Goal: Transaction & Acquisition: Purchase product/service

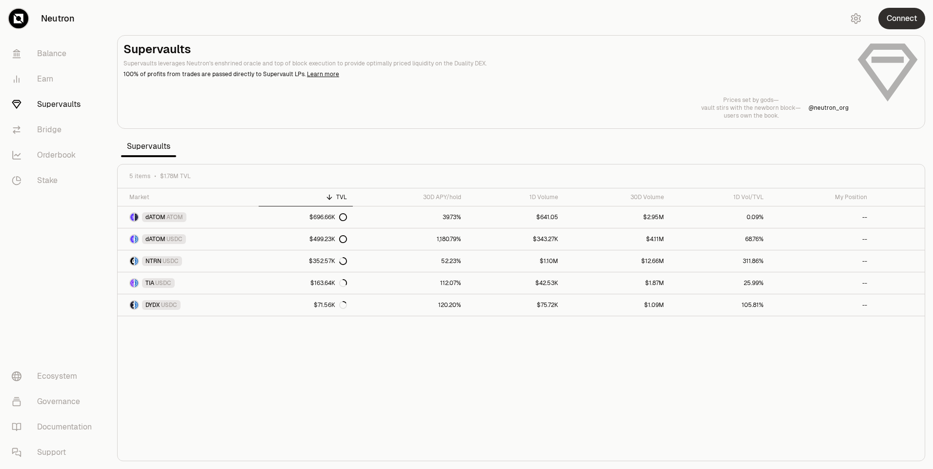
click at [908, 19] on button "Connect" at bounding box center [902, 18] width 47 height 21
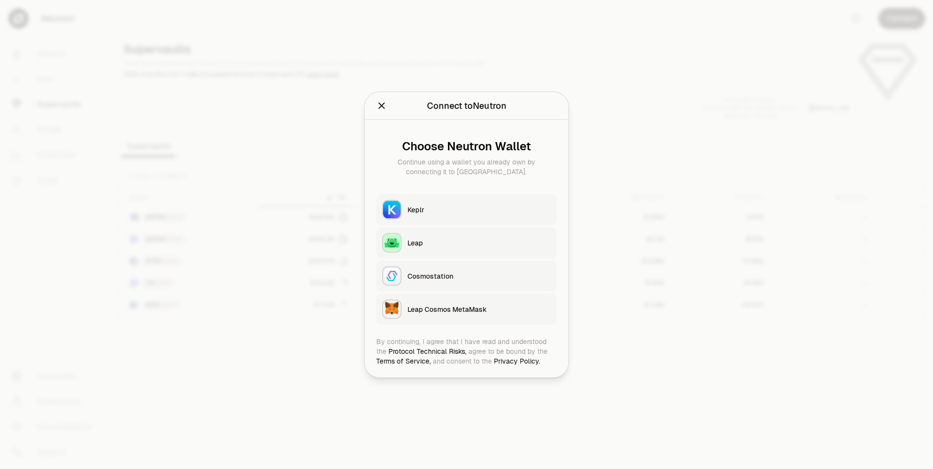
click at [423, 213] on div "Keplr" at bounding box center [479, 210] width 143 height 10
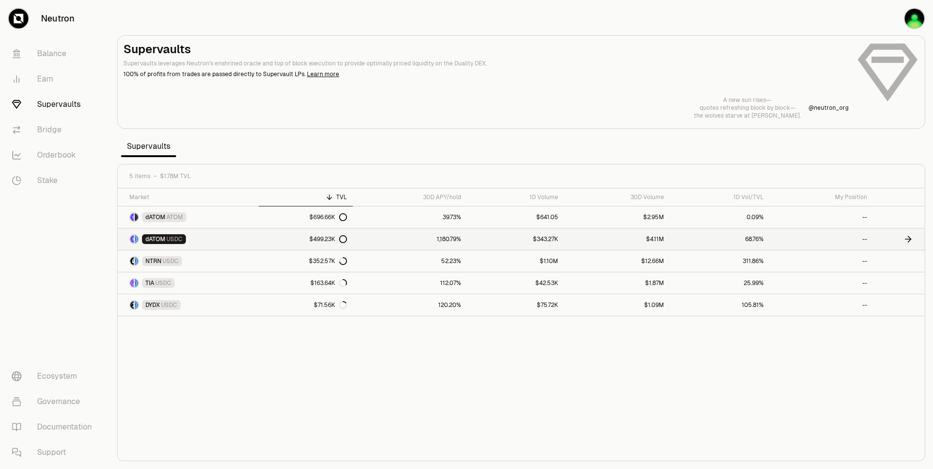
click at [203, 238] on link "dATOM USDC" at bounding box center [188, 238] width 141 height 21
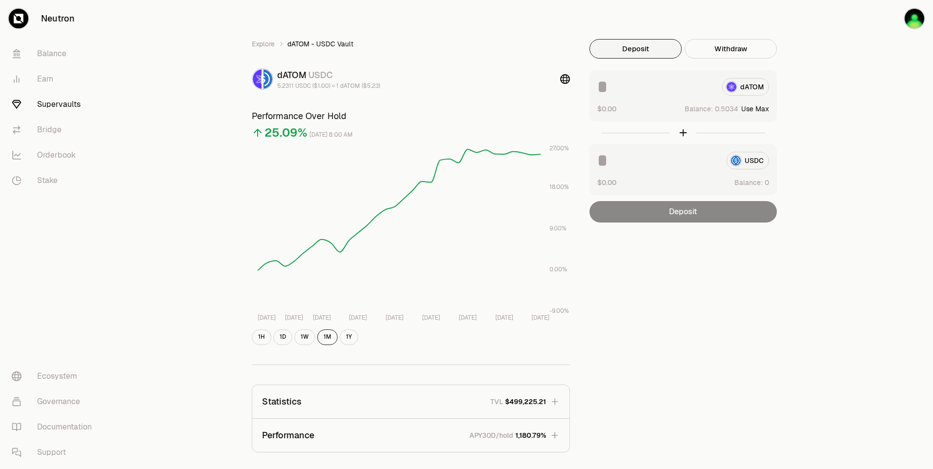
click at [761, 110] on button "Use Max" at bounding box center [755, 109] width 28 height 10
type input "********"
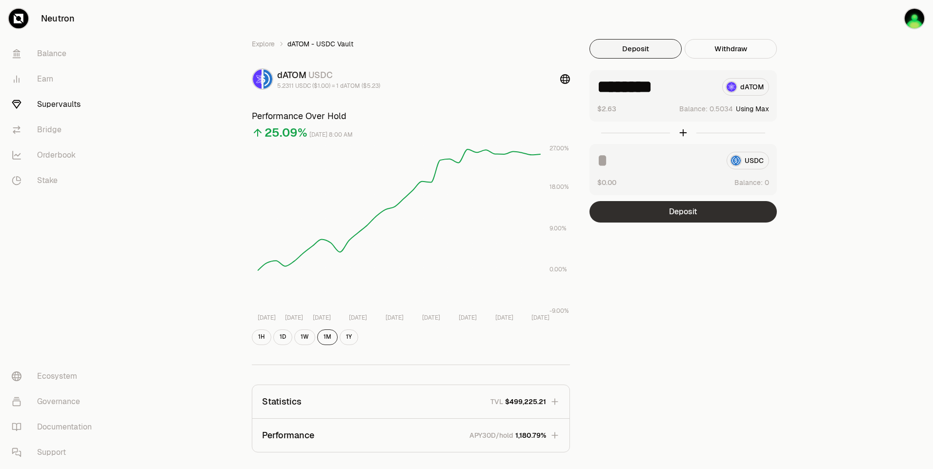
click at [713, 210] on button "Deposit" at bounding box center [683, 211] width 187 height 21
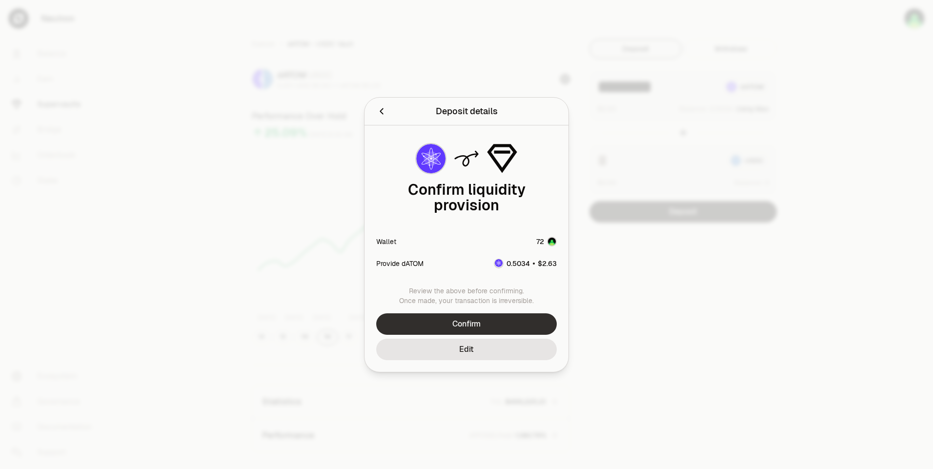
click at [499, 314] on button "Confirm" at bounding box center [466, 323] width 181 height 21
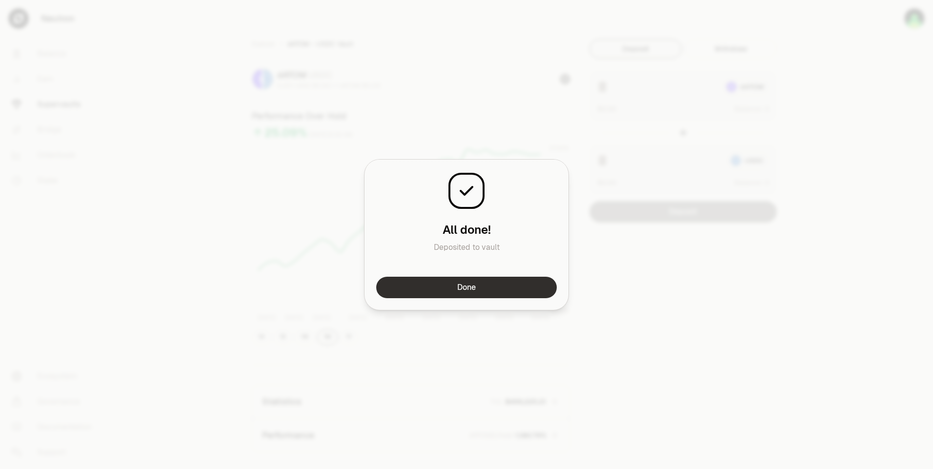
click at [461, 291] on button "Done" at bounding box center [466, 287] width 181 height 21
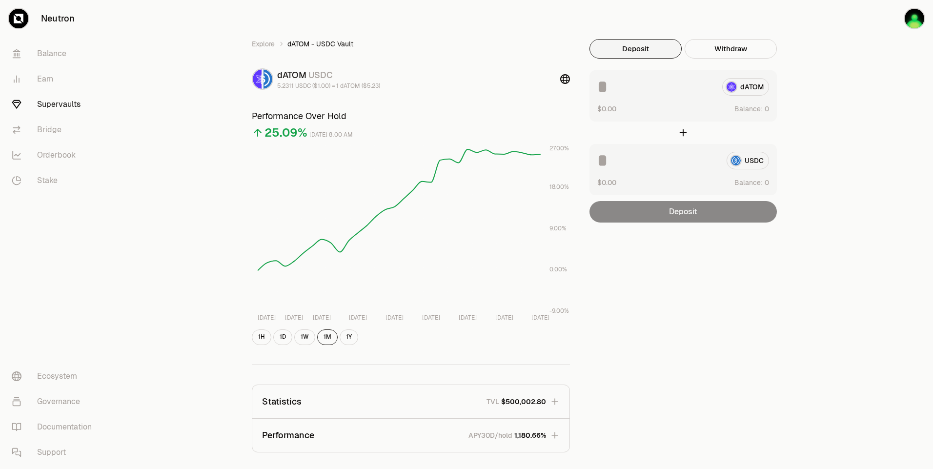
click at [820, 76] on div "Explore dATOM - USDC Vault dATOM USDC 5.2311 USDC ($1.00) = 1 dATOM ($5.23) Per…" at bounding box center [521, 316] width 824 height 632
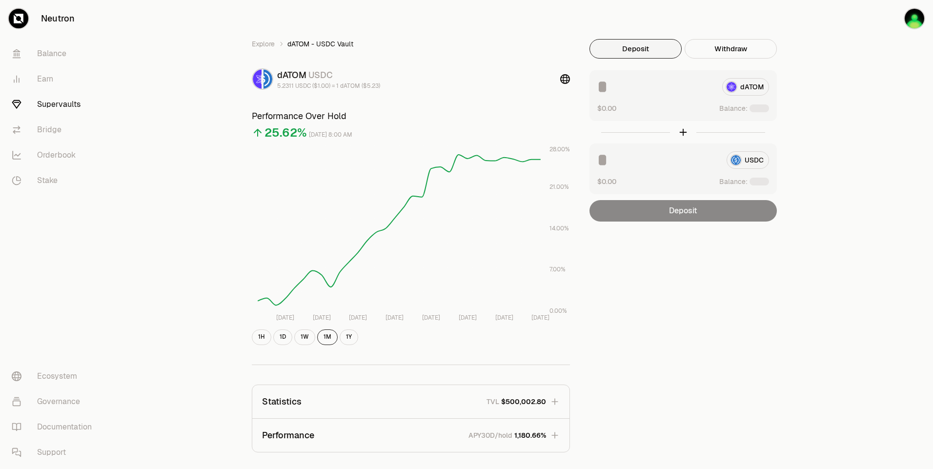
click at [909, 12] on img "button" at bounding box center [915, 19] width 20 height 20
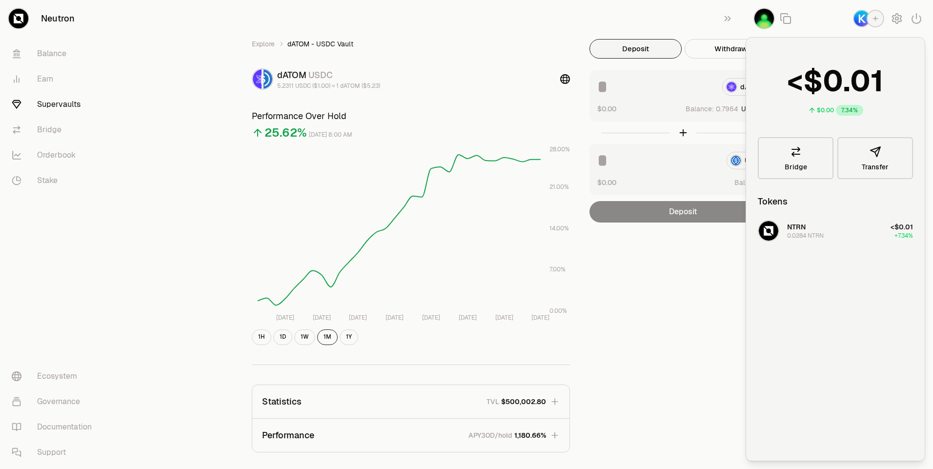
drag, startPoint x: 644, startPoint y: 274, endPoint x: 678, endPoint y: 242, distance: 47.0
click at [645, 273] on div "Explore dATOM - USDC Vault dATOM USDC 5.2311 USDC ($1.00) = 1 dATOM ($5.23) Per…" at bounding box center [521, 315] width 562 height 553
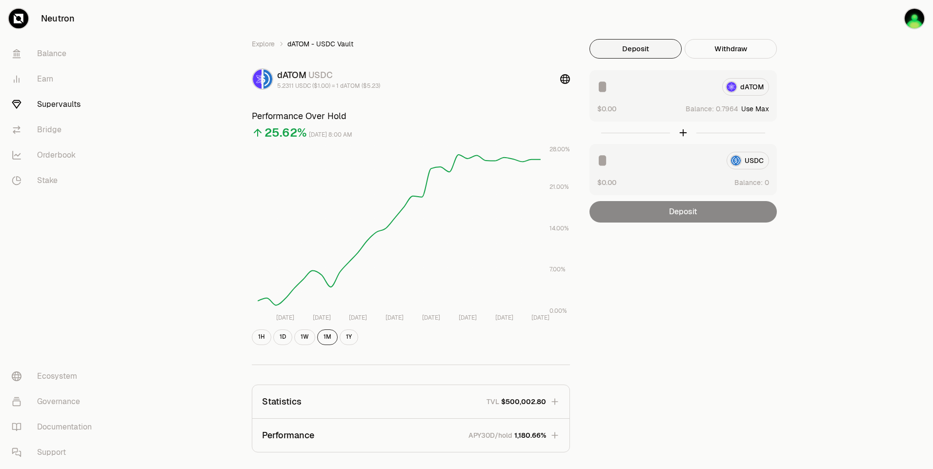
click at [754, 110] on button "Use Max" at bounding box center [755, 109] width 28 height 10
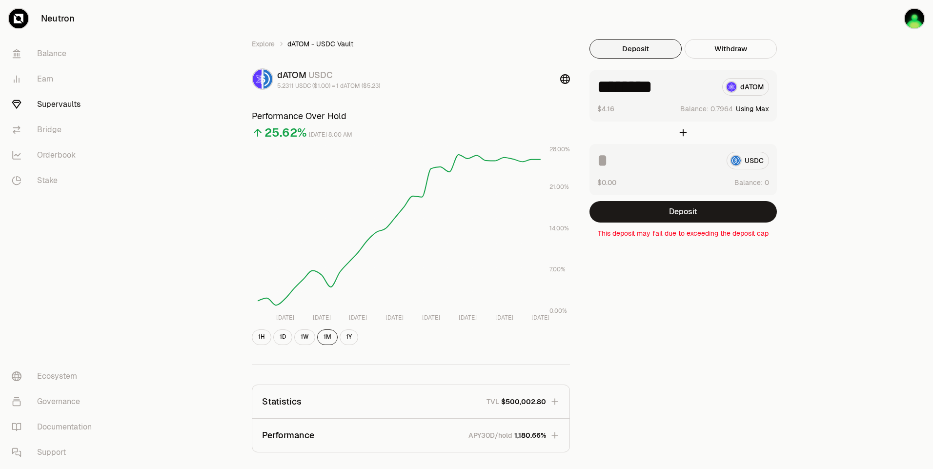
drag, startPoint x: 613, startPoint y: 86, endPoint x: 725, endPoint y: 86, distance: 111.8
click at [725, 86] on div "******** dATOM" at bounding box center [683, 87] width 172 height 18
click at [762, 89] on div "*** dATOM" at bounding box center [683, 87] width 172 height 18
click at [759, 107] on button "Use Max" at bounding box center [755, 109] width 28 height 10
type input "********"
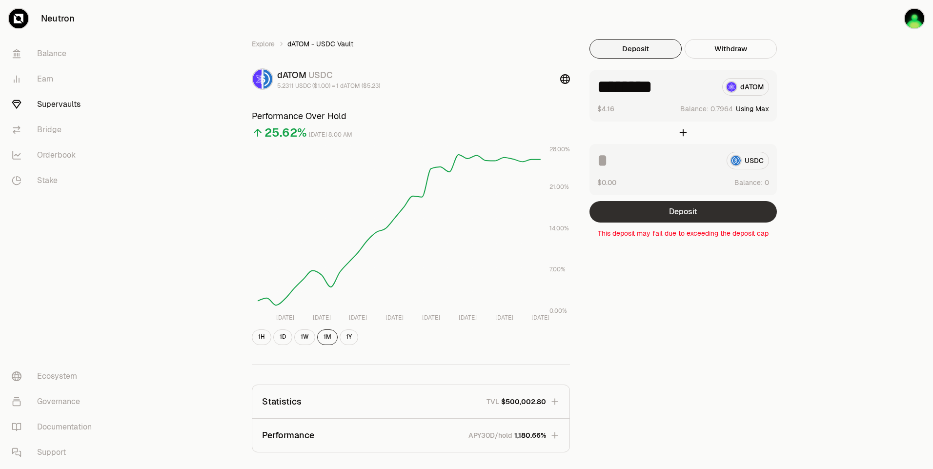
click at [695, 214] on button "Deposit" at bounding box center [683, 211] width 187 height 21
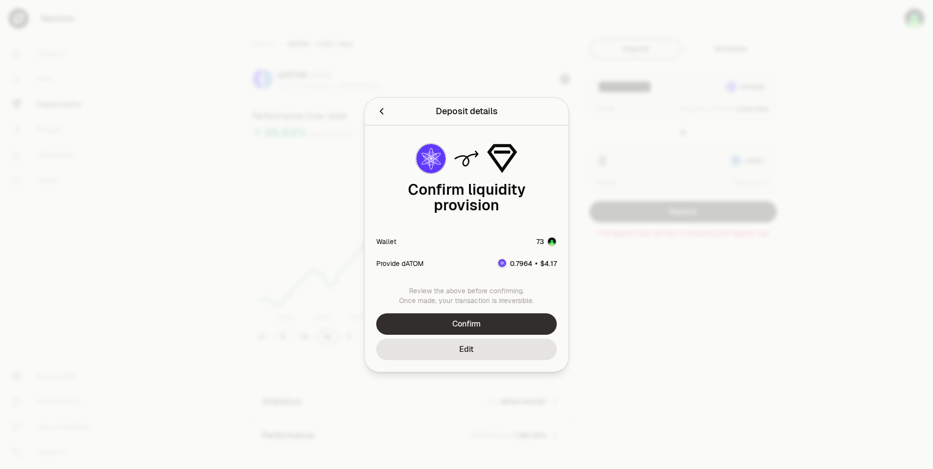
click at [498, 318] on button "Confirm" at bounding box center [466, 323] width 181 height 21
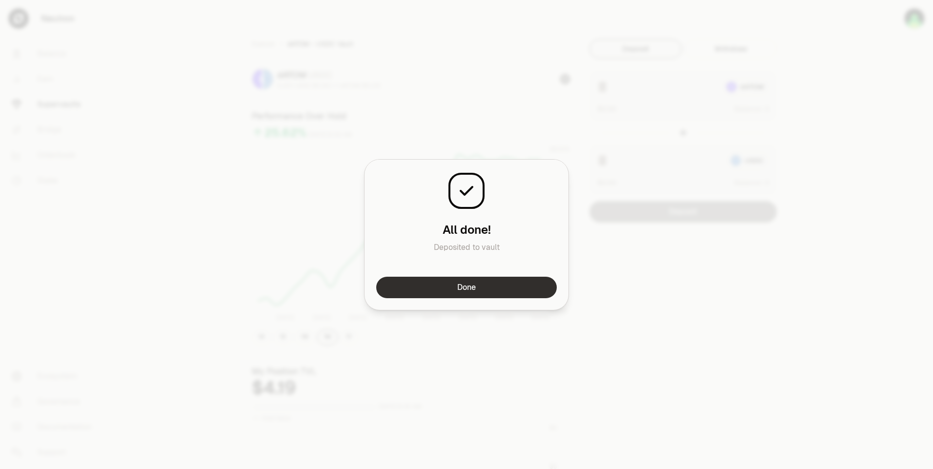
click at [518, 283] on button "Done" at bounding box center [466, 287] width 181 height 21
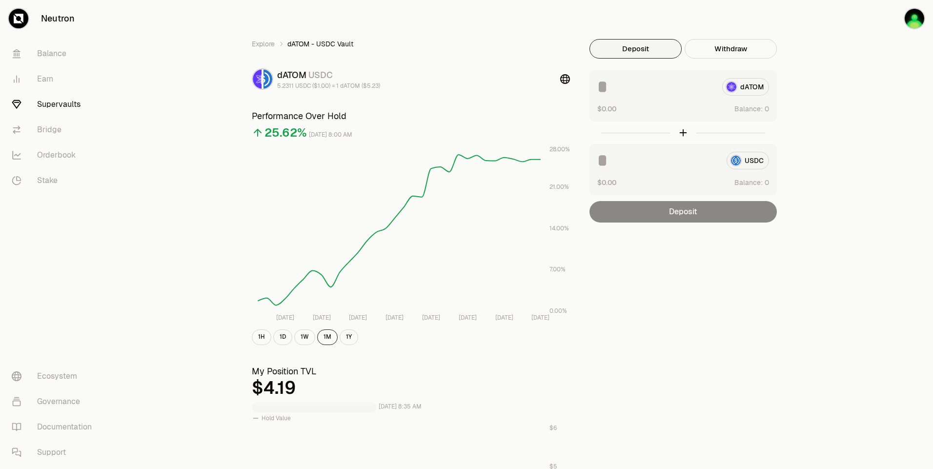
drag, startPoint x: 662, startPoint y: 260, endPoint x: 644, endPoint y: 233, distance: 32.1
click at [662, 258] on div "Explore dATOM - USDC Vault dATOM USDC 5.2311 USDC ($1.00) = 1 dATOM ($5.23) Per…" at bounding box center [521, 455] width 562 height 833
click at [835, 110] on div "Explore dATOM - USDC Vault dATOM USDC 5.2194 USDC ($1.00) = 1 dATOM ($5.22) Per…" at bounding box center [521, 316] width 824 height 632
click at [838, 109] on div "Explore dATOM - USDC Vault dATOM USDC 5.2194 USDC ($1.00) = 1 dATOM ($5.22) Per…" at bounding box center [521, 316] width 824 height 632
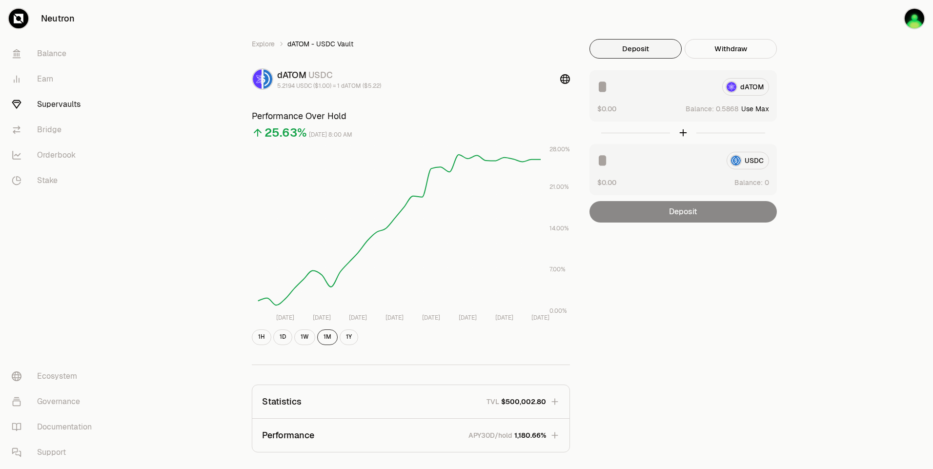
click at [764, 109] on button "Use Max" at bounding box center [755, 109] width 28 height 10
type input "********"
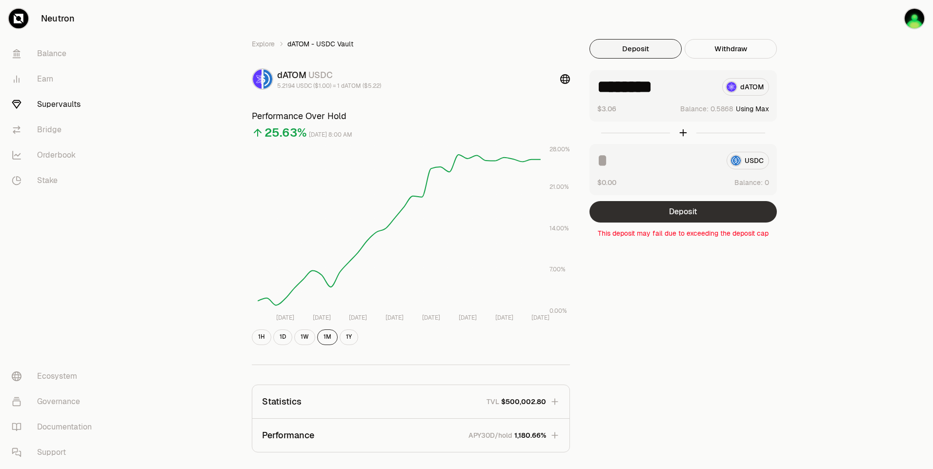
click at [696, 207] on button "Deposit" at bounding box center [683, 211] width 187 height 21
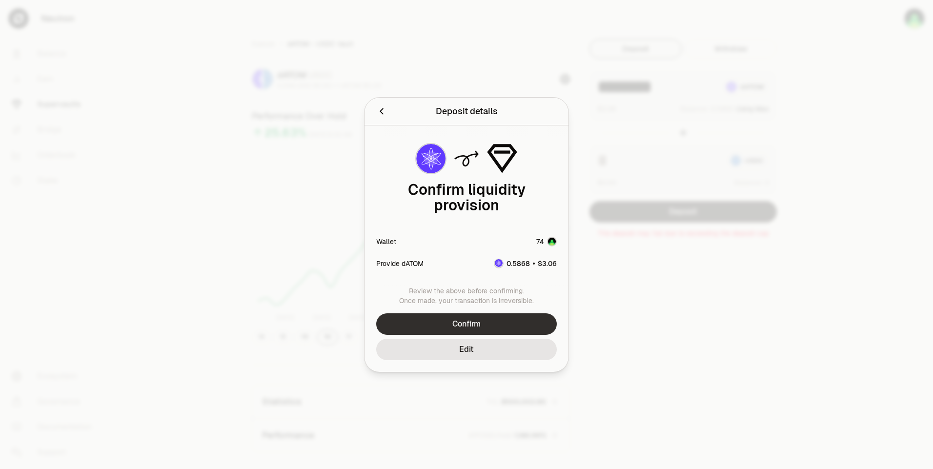
click at [502, 317] on button "Confirm" at bounding box center [466, 323] width 181 height 21
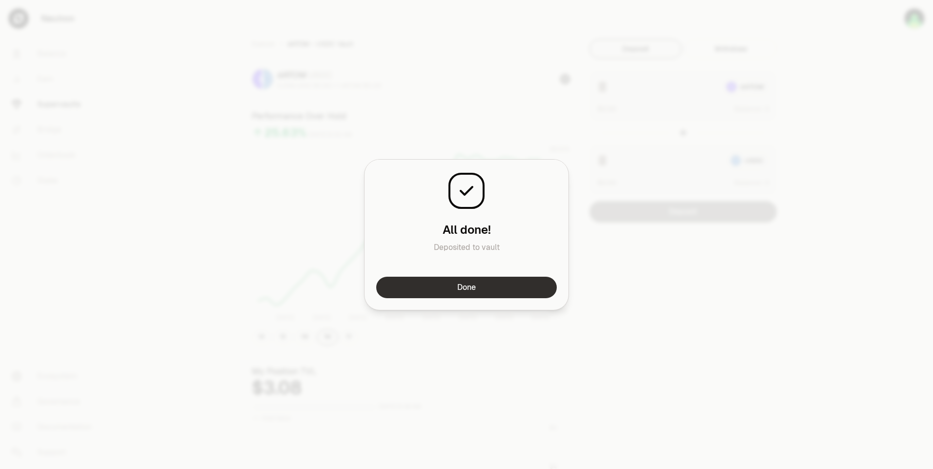
click at [520, 282] on button "Done" at bounding box center [466, 287] width 181 height 21
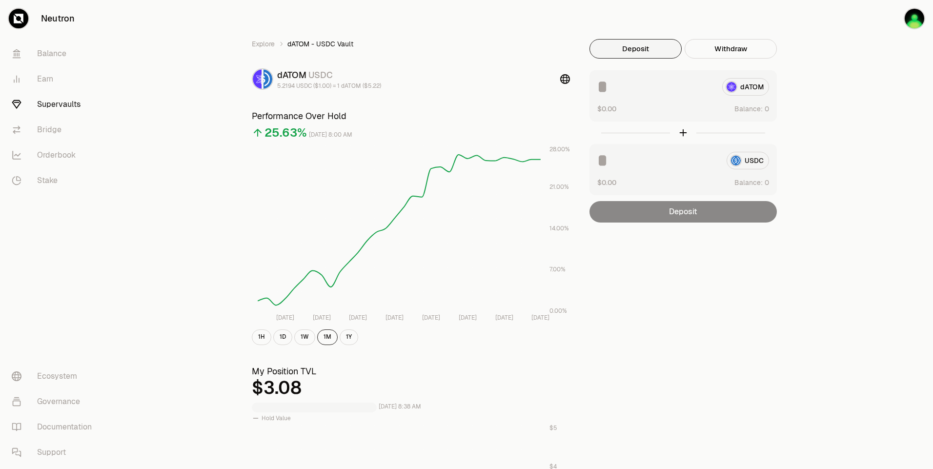
click at [699, 273] on div "Explore dATOM - USDC Vault dATOM USDC 5.2194 USDC ($1.00) = 1 dATOM ($5.22) Per…" at bounding box center [521, 455] width 562 height 833
click at [703, 271] on div "Explore dATOM - USDC Vault dATOM USDC 5.2194 USDC ($1.00) = 1 dATOM ($5.22) Per…" at bounding box center [521, 455] width 562 height 833
click at [699, 277] on div "Explore dATOM - USDC Vault dATOM USDC 5.2194 USDC ($1.00) = 1 dATOM ($5.22) Per…" at bounding box center [521, 455] width 562 height 833
click at [681, 283] on div "Explore dATOM - USDC Vault dATOM USDC 5.2194 USDC ($1.00) = 1 dATOM ($5.22) Per…" at bounding box center [521, 455] width 562 height 833
click at [676, 280] on div "Explore dATOM - USDC Vault dATOM USDC 5.2194 USDC ($1.00) = 1 dATOM ($5.22) Per…" at bounding box center [521, 455] width 562 height 833
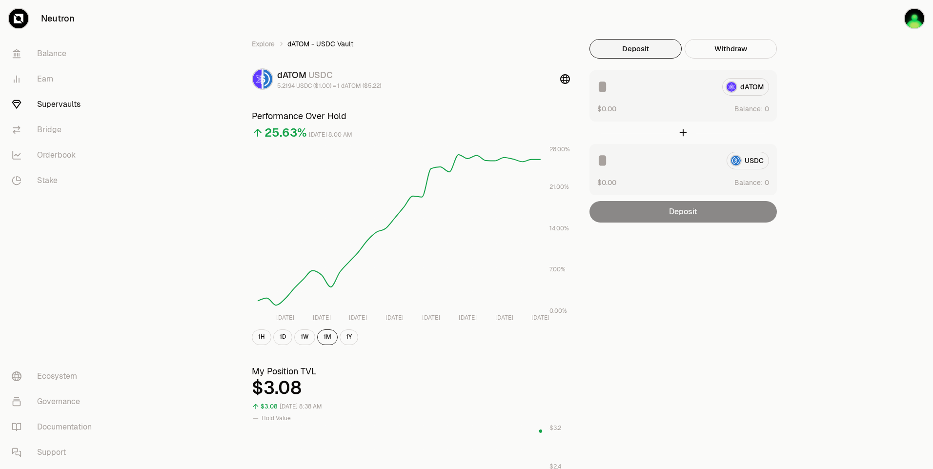
click at [675, 280] on div "Explore dATOM - USDC Vault dATOM USDC 5.2194 USDC ($1.00) = 1 dATOM ($5.22) Per…" at bounding box center [521, 455] width 562 height 833
click at [887, 57] on div "Explore dATOM - USDC Vault dATOM USDC 5.2194 USDC ($1.00) = 1 dATOM ($5.22) Per…" at bounding box center [521, 316] width 824 height 632
click at [764, 108] on button "Use Max" at bounding box center [755, 109] width 28 height 10
type input "********"
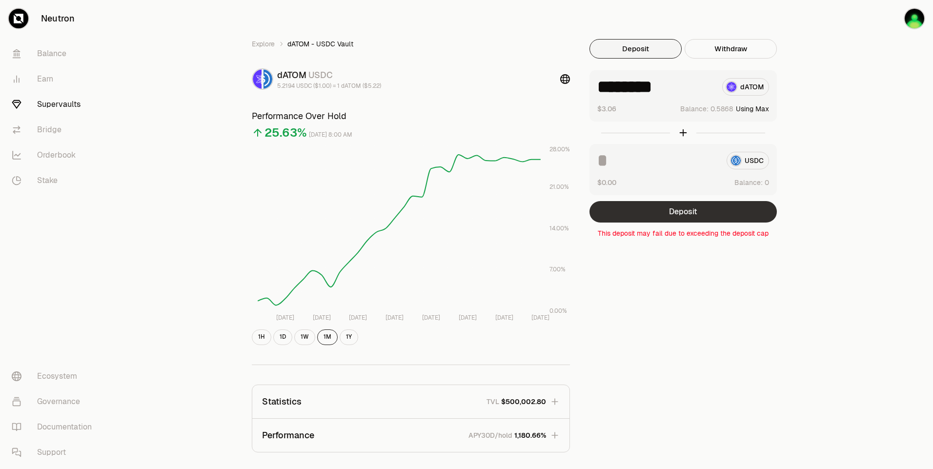
click at [720, 205] on button "Deposit" at bounding box center [683, 211] width 187 height 21
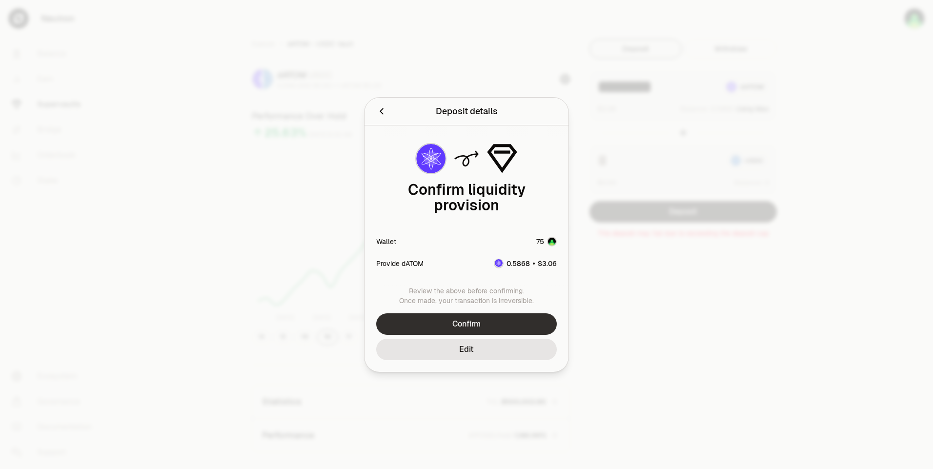
click at [486, 317] on button "Confirm" at bounding box center [466, 323] width 181 height 21
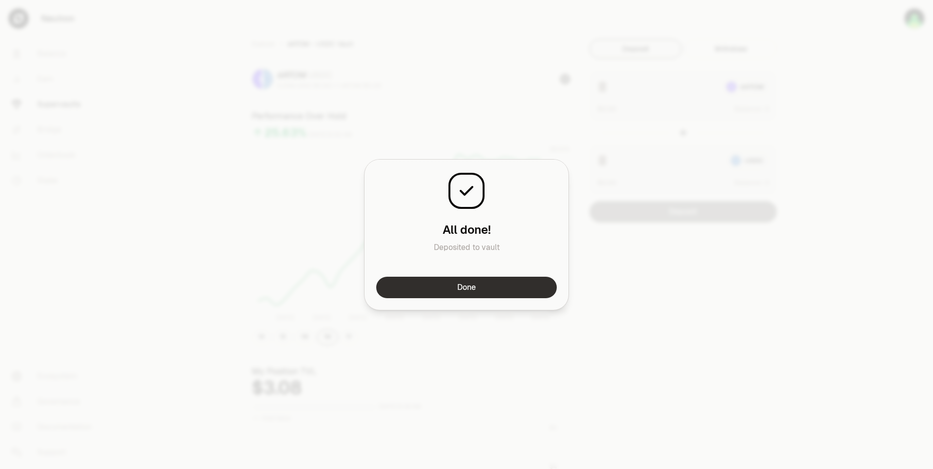
click at [495, 286] on button "Done" at bounding box center [466, 287] width 181 height 21
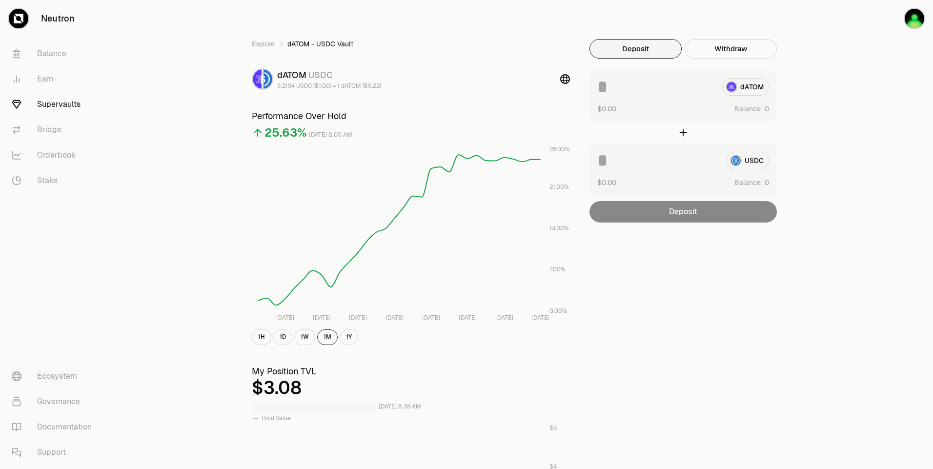
drag, startPoint x: 642, startPoint y: 262, endPoint x: 638, endPoint y: 255, distance: 8.5
click at [642, 262] on div "Explore dATOM - USDC Vault dATOM USDC 5.2194 USDC ($1.00) = 1 dATOM ($5.22) Per…" at bounding box center [521, 455] width 562 height 833
click at [36, 101] on link "Supervaults" at bounding box center [55, 104] width 102 height 25
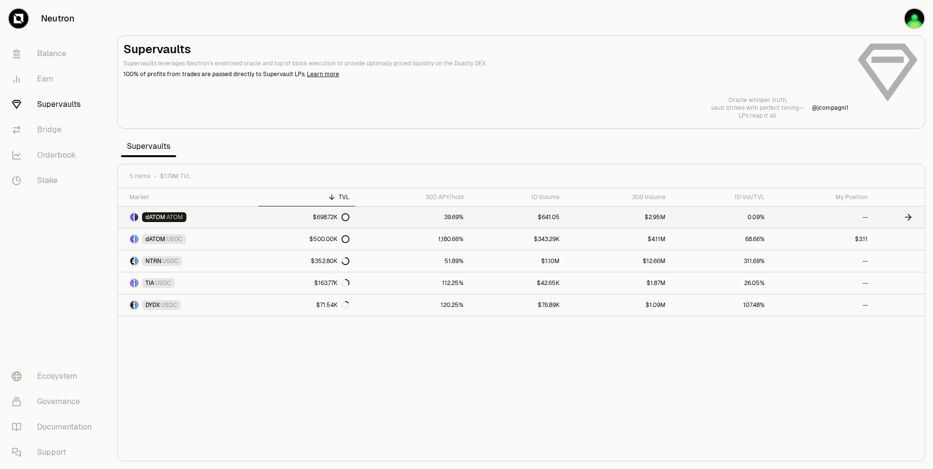
click at [231, 217] on link "dATOM ATOM" at bounding box center [188, 216] width 141 height 21
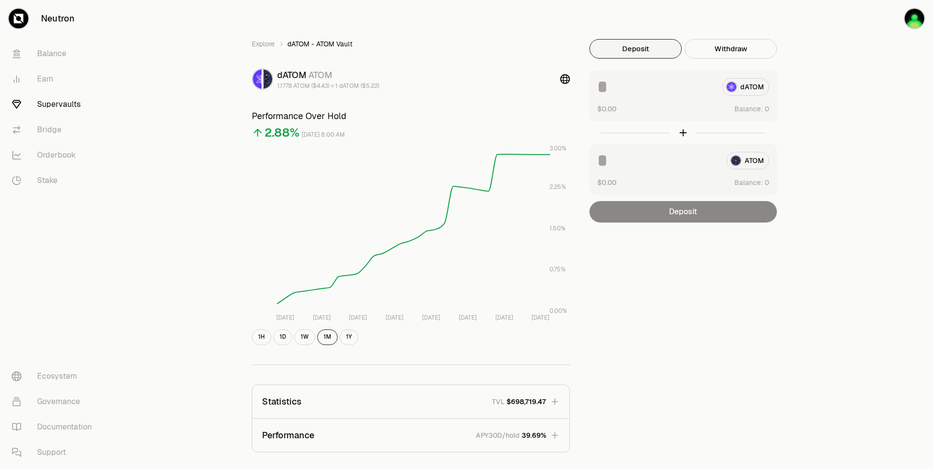
click at [831, 96] on div "Explore dATOM - ATOM Vault dATOM ATOM 1.1778 ATOM ($4.43) = 1 dATOM ($5.22) Per…" at bounding box center [521, 316] width 824 height 632
click at [838, 97] on div "Explore dATOM - ATOM Vault dATOM ATOM 1.1778 ATOM ($4.43) = 1 dATOM ($5.22) Per…" at bounding box center [521, 316] width 824 height 632
click at [844, 102] on div "Explore dATOM - ATOM Vault dATOM ATOM 1.1778 ATOM ($4.43) = 1 dATOM ($5.22) Per…" at bounding box center [521, 316] width 824 height 632
click at [845, 107] on div "Explore dATOM - ATOM Vault dATOM ATOM 1.1778 ATOM ($4.43) = 1 dATOM ($5.22) Per…" at bounding box center [521, 316] width 824 height 632
click at [846, 110] on div "Explore dATOM - ATOM Vault dATOM ATOM 1.1778 ATOM ($4.43) = 1 dATOM ($5.22) Per…" at bounding box center [521, 316] width 824 height 632
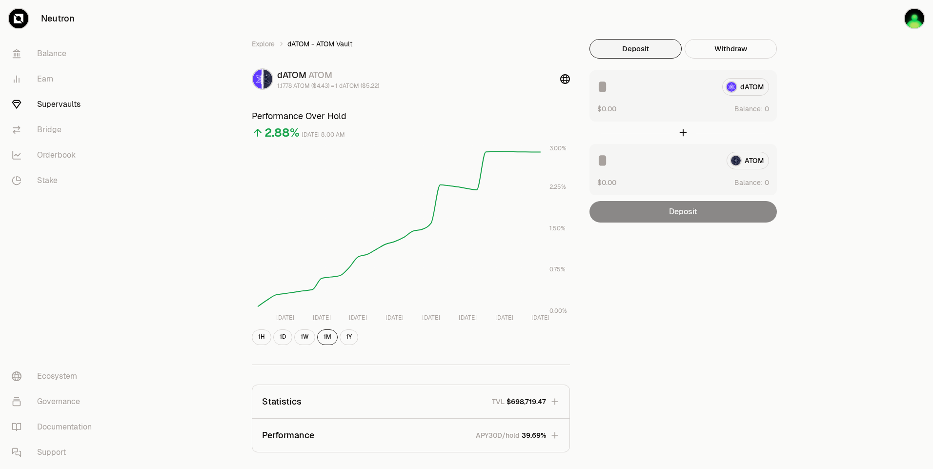
click at [866, 40] on div "Explore dATOM - ATOM Vault dATOM ATOM 1.1778 ATOM ($4.43) = 1 dATOM ($5.22) Per…" at bounding box center [521, 316] width 824 height 632
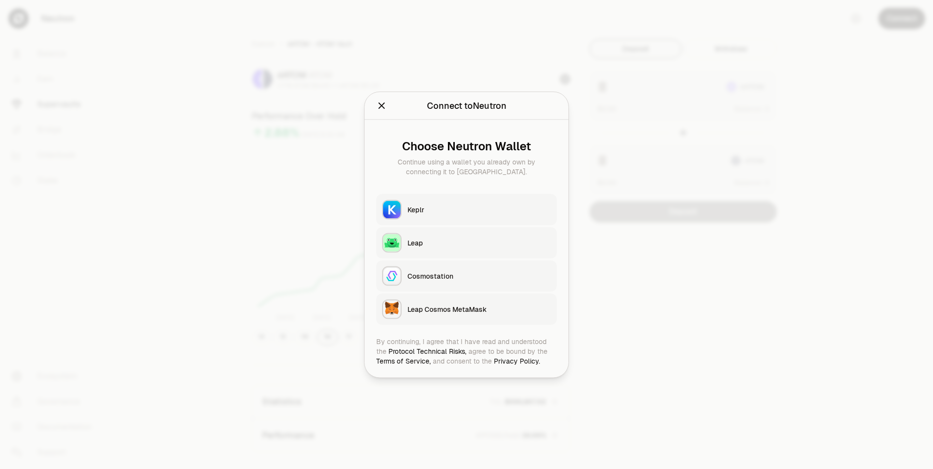
click at [531, 197] on button "Keplr" at bounding box center [466, 209] width 181 height 31
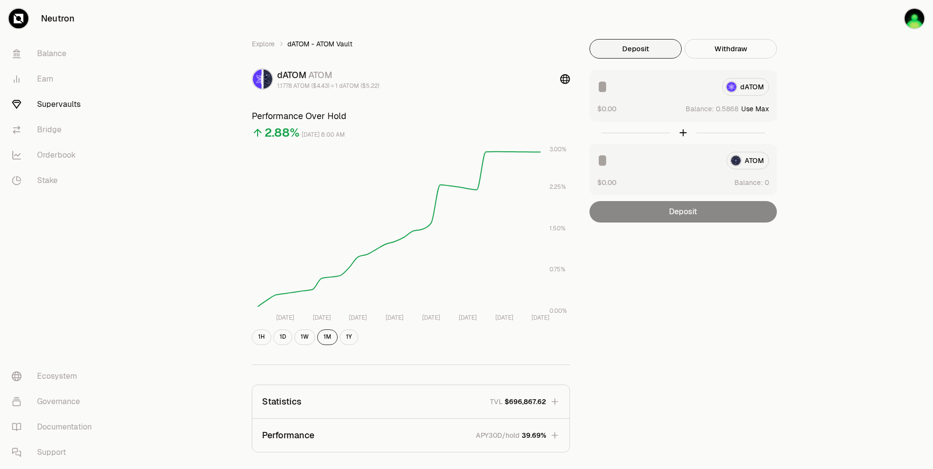
click at [763, 108] on button "Use Max" at bounding box center [755, 109] width 28 height 10
type input "********"
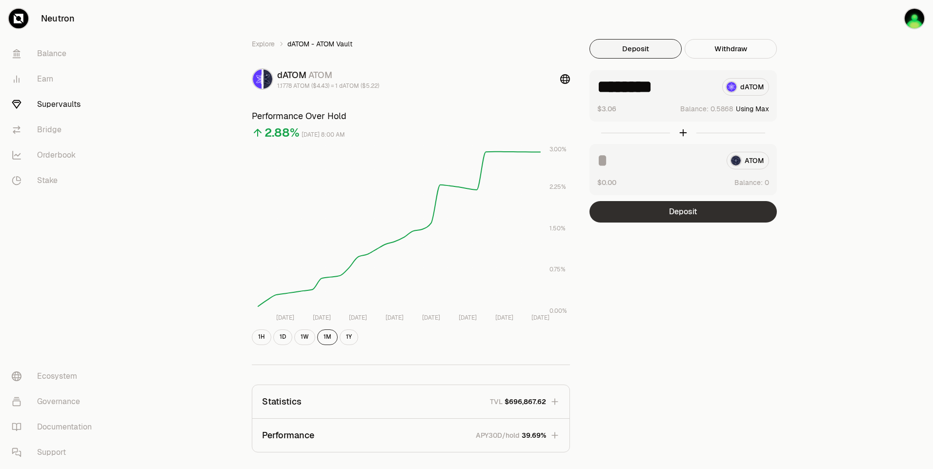
click at [686, 210] on button "Deposit" at bounding box center [683, 211] width 187 height 21
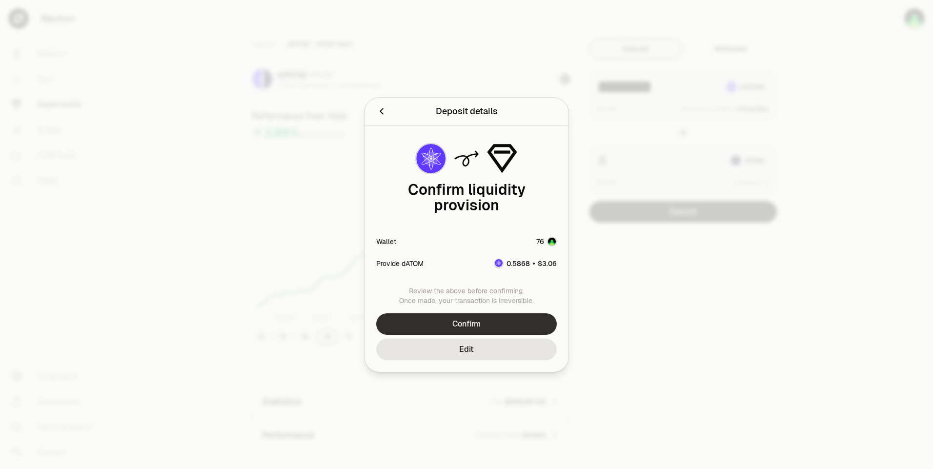
click at [515, 318] on button "Confirm" at bounding box center [466, 323] width 181 height 21
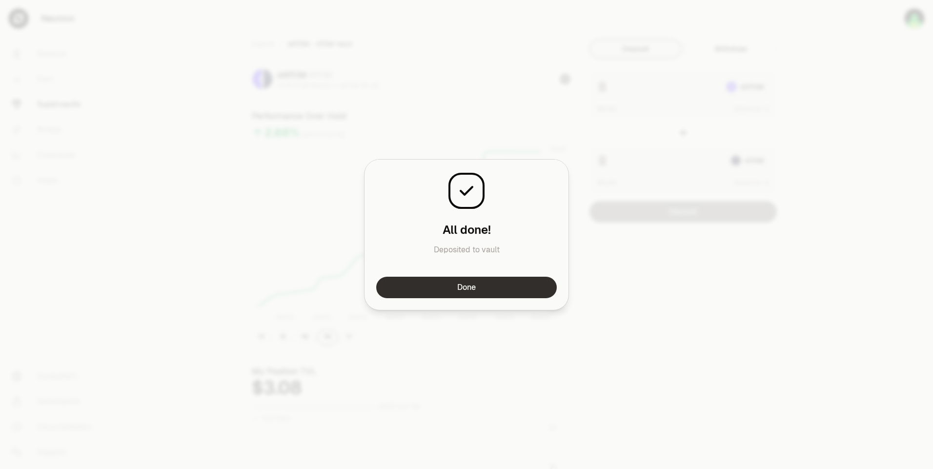
click at [514, 281] on button "Done" at bounding box center [466, 287] width 181 height 21
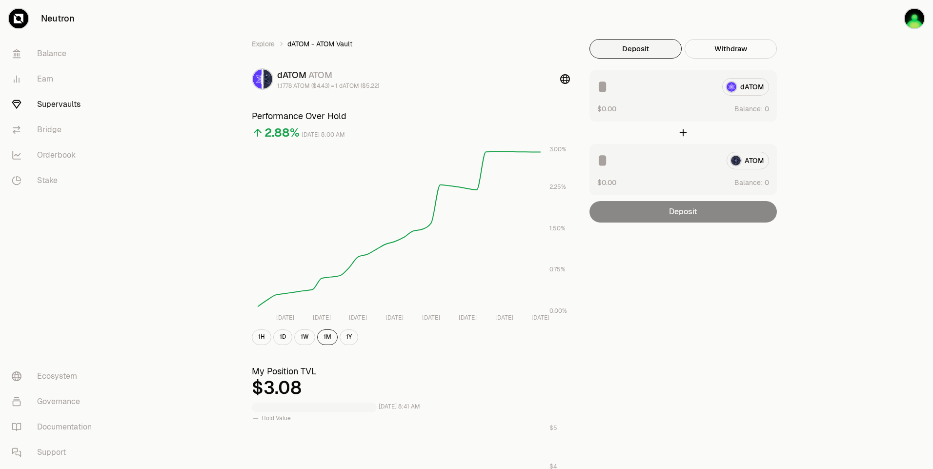
click at [658, 247] on div "Explore dATOM - ATOM Vault dATOM ATOM 1.1778 ATOM ($4.43) = 1 dATOM ($5.22) Per…" at bounding box center [521, 455] width 562 height 833
click at [671, 260] on div "Explore dATOM - ATOM Vault dATOM ATOM 1.1778 ATOM ($4.43) = 1 dATOM ($5.22) Per…" at bounding box center [521, 455] width 562 height 833
click at [673, 268] on div "Explore dATOM - ATOM Vault dATOM ATOM 1.1778 ATOM ($4.43) = 1 dATOM ($5.22) Per…" at bounding box center [521, 455] width 562 height 833
click at [672, 270] on div "Explore dATOM - ATOM Vault dATOM ATOM 1.1778 ATOM ($4.43) = 1 dATOM ($5.22) Per…" at bounding box center [521, 455] width 562 height 833
click at [668, 273] on div "Explore dATOM - ATOM Vault dATOM ATOM 1.1778 ATOM ($4.43) = 1 dATOM ($5.22) Per…" at bounding box center [521, 455] width 562 height 833
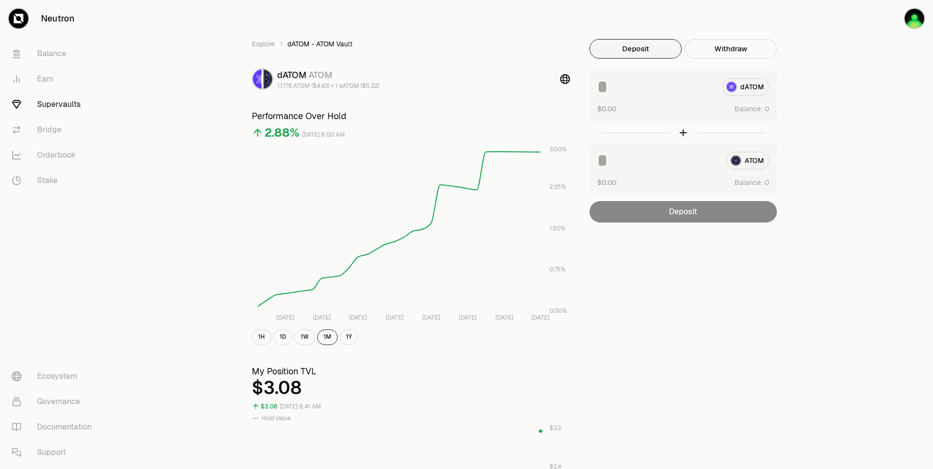
click at [666, 277] on div "Explore dATOM - ATOM Vault dATOM ATOM 1.1778 ATOM ($4.43) = 1 dATOM ($5.22) Per…" at bounding box center [521, 455] width 562 height 833
click at [665, 278] on div "Explore dATOM - ATOM Vault dATOM ATOM 1.1778 ATOM ($4.43) = 1 dATOM ($5.22) Per…" at bounding box center [521, 455] width 562 height 833
click at [665, 279] on div "Explore dATOM - ATOM Vault dATOM ATOM 1.1778 ATOM ($4.43) = 1 dATOM ($5.22) Per…" at bounding box center [521, 455] width 562 height 833
click at [665, 280] on div "Explore dATOM - ATOM Vault dATOM ATOM 1.1778 ATOM ($4.43) = 1 dATOM ($5.22) Per…" at bounding box center [521, 455] width 562 height 833
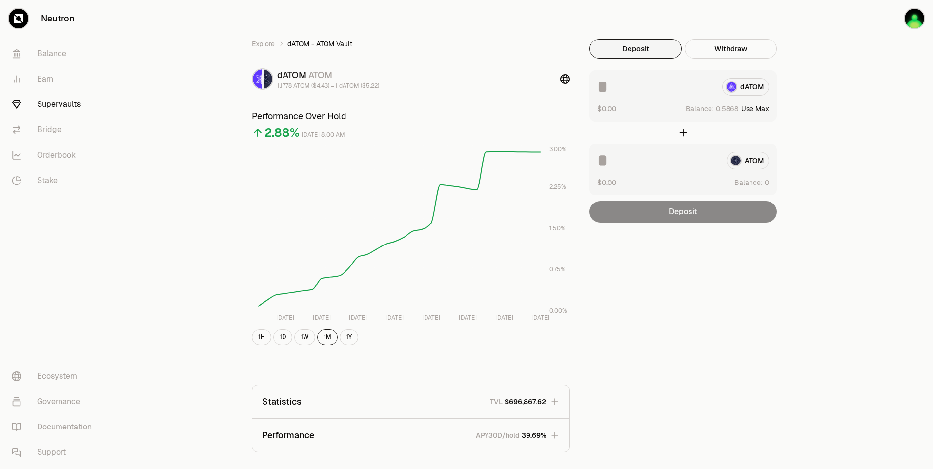
click at [758, 109] on button "Use Max" at bounding box center [755, 109] width 28 height 10
type input "********"
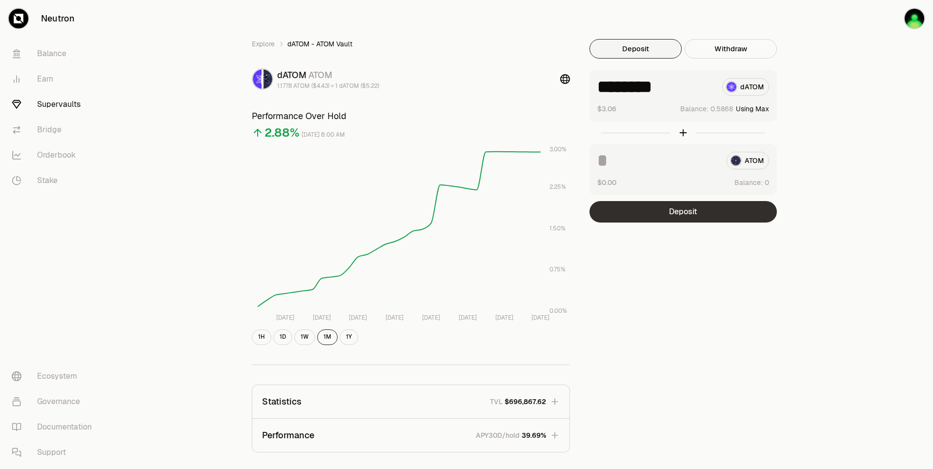
click at [705, 213] on button "Deposit" at bounding box center [683, 211] width 187 height 21
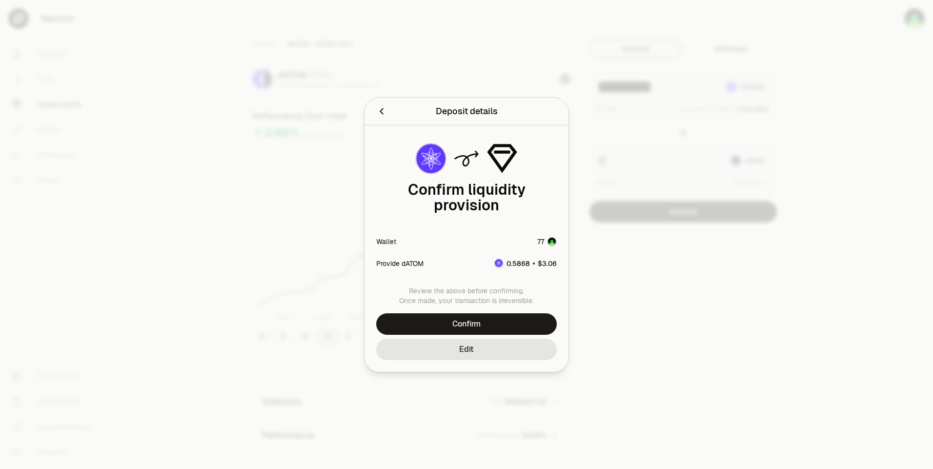
click at [524, 303] on div "Review the above before confirming. Once made, your transaction is irreversible…" at bounding box center [467, 329] width 204 height 86
click at [524, 313] on button "Confirm" at bounding box center [466, 323] width 181 height 21
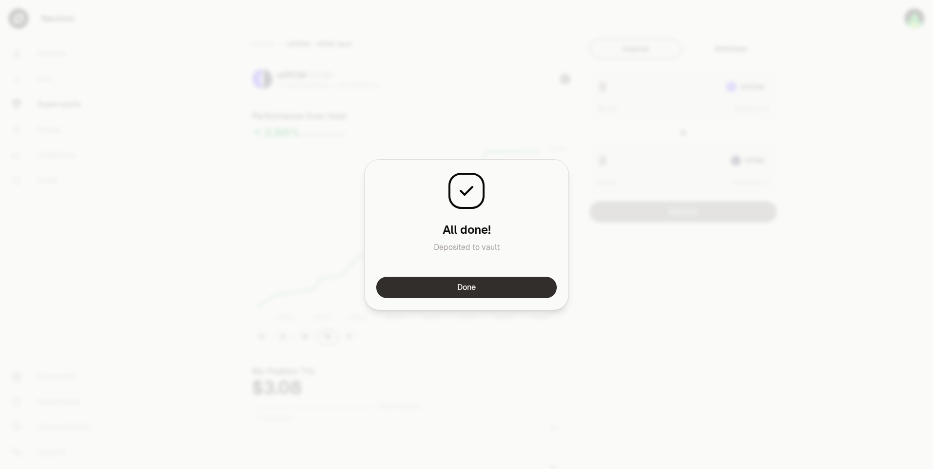
click at [519, 288] on button "Done" at bounding box center [466, 287] width 181 height 21
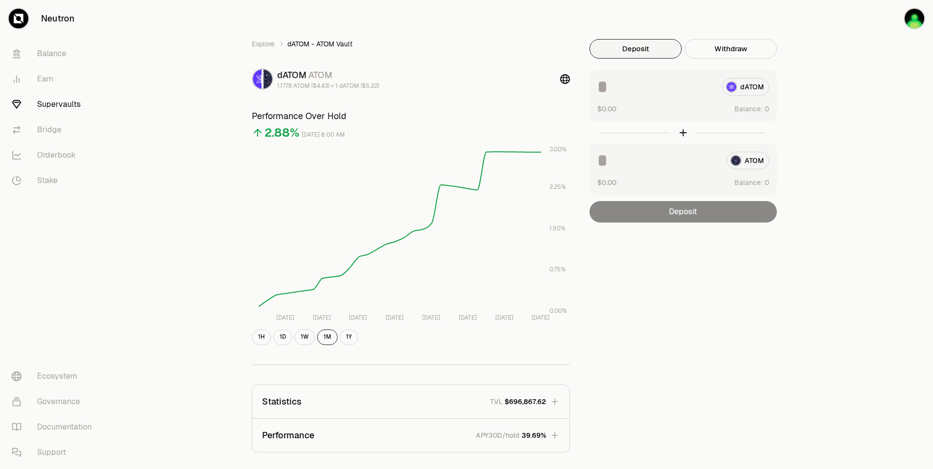
click at [825, 84] on div "Explore dATOM - ATOM Vault dATOM ATOM 1.1778 ATOM ($4.43) = 1 dATOM ($5.22) Per…" at bounding box center [521, 316] width 824 height 632
click at [821, 88] on div "Explore dATOM - ATOM Vault dATOM ATOM 1.1778 ATOM ($4.43) = 1 dATOM ($5.22) Per…" at bounding box center [521, 316] width 824 height 632
click at [824, 90] on div "Explore dATOM - ATOM Vault dATOM ATOM 1.1778 ATOM ($4.43) = 1 dATOM ($5.22) Per…" at bounding box center [521, 316] width 824 height 632
click at [825, 90] on div "Explore dATOM - ATOM Vault dATOM ATOM 1.1778 ATOM ($4.43) = 1 dATOM ($5.22) Per…" at bounding box center [521, 316] width 824 height 632
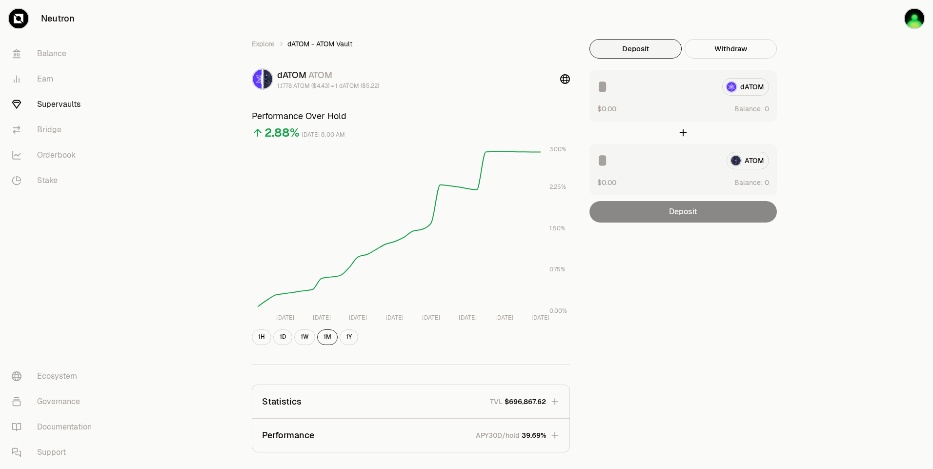
click at [825, 90] on div "Explore dATOM - ATOM Vault dATOM ATOM 1.1778 ATOM ($4.43) = 1 dATOM ($5.22) Per…" at bounding box center [521, 316] width 824 height 632
click at [840, 87] on div "Explore dATOM - ATOM Vault dATOM ATOM 1.1778 ATOM ($4.43) = 1 dATOM ($5.22) Per…" at bounding box center [521, 316] width 824 height 632
click at [760, 110] on button "Use Max" at bounding box center [755, 109] width 28 height 10
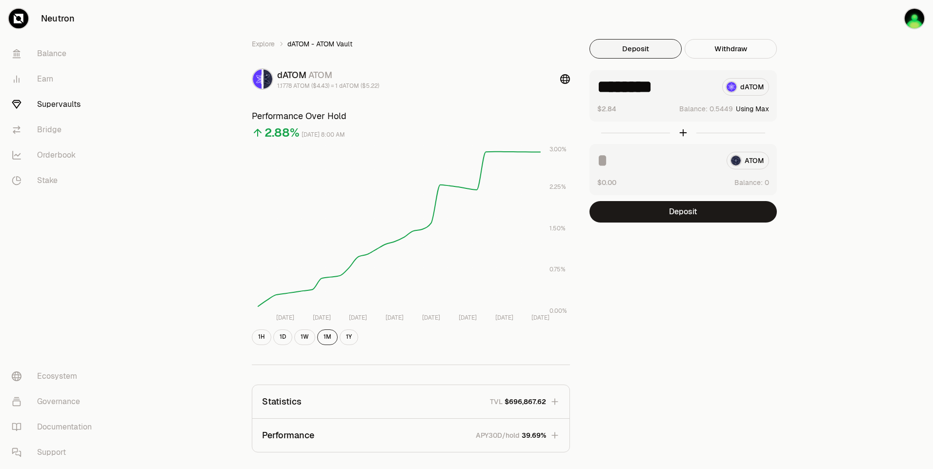
type input "********"
click at [703, 203] on button "Deposit" at bounding box center [683, 211] width 187 height 21
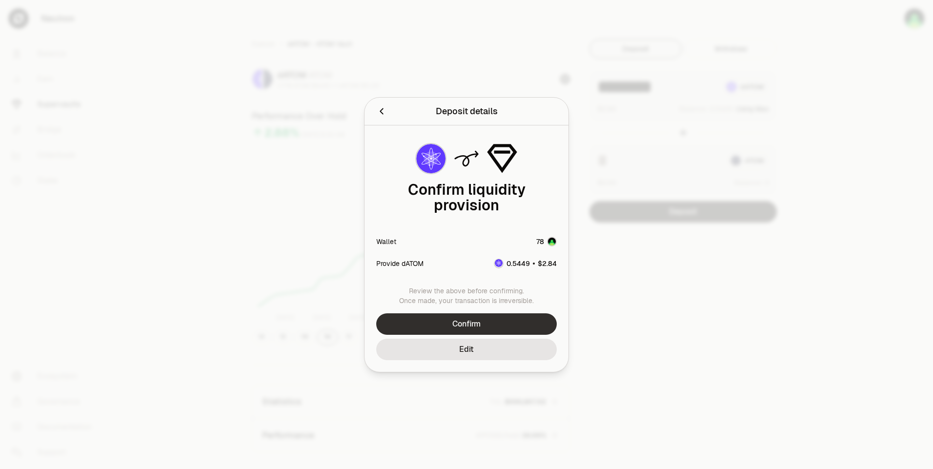
click at [511, 322] on button "Confirm" at bounding box center [466, 323] width 181 height 21
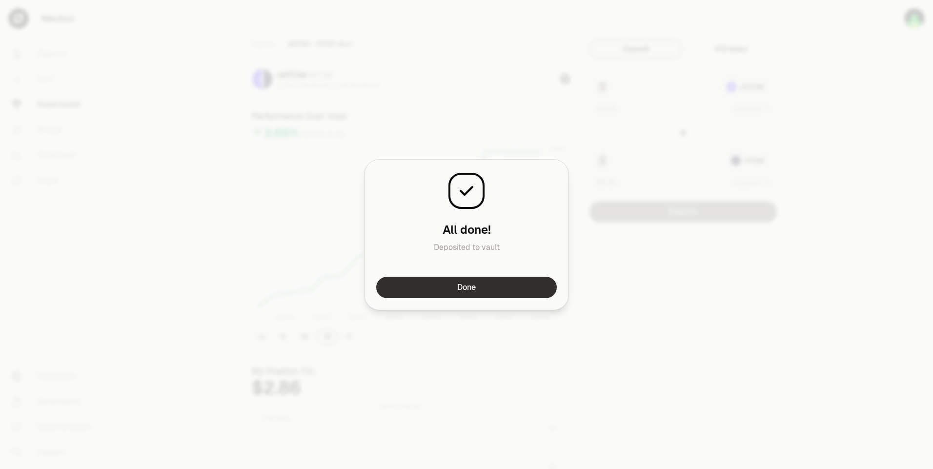
click at [484, 289] on button "Done" at bounding box center [466, 287] width 181 height 21
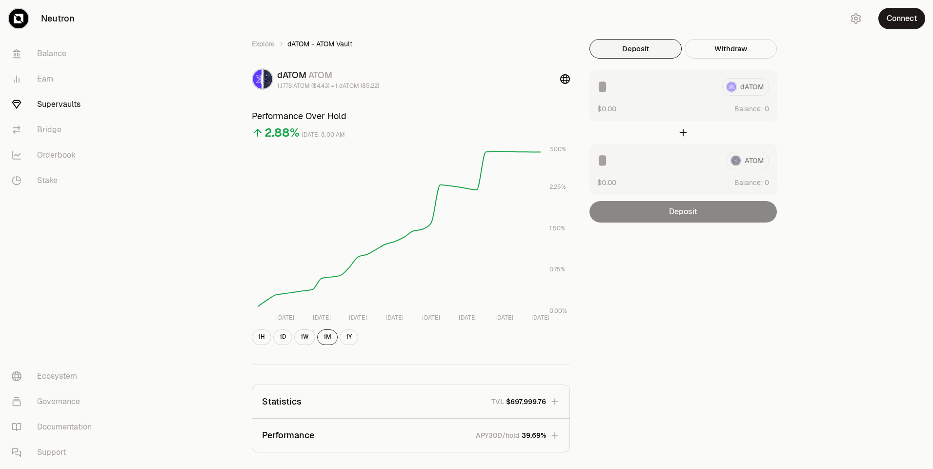
click at [892, 22] on button "Connect" at bounding box center [902, 18] width 47 height 21
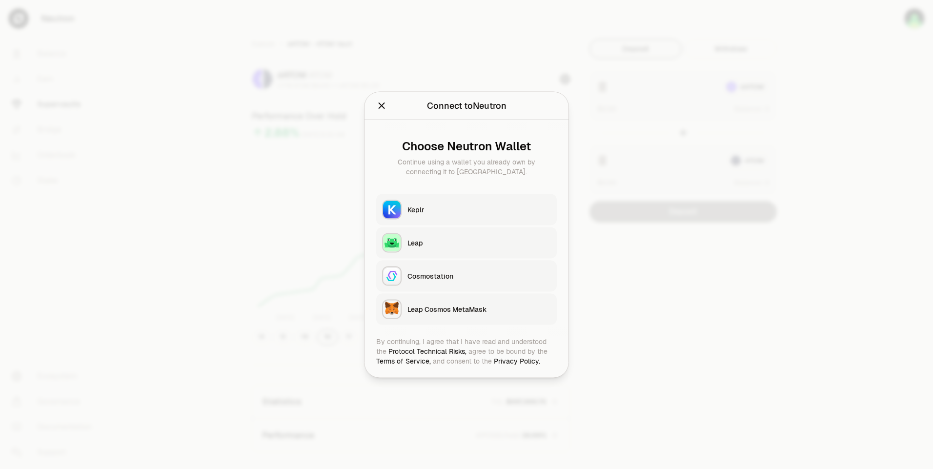
click at [492, 213] on button "Keplr" at bounding box center [466, 209] width 181 height 31
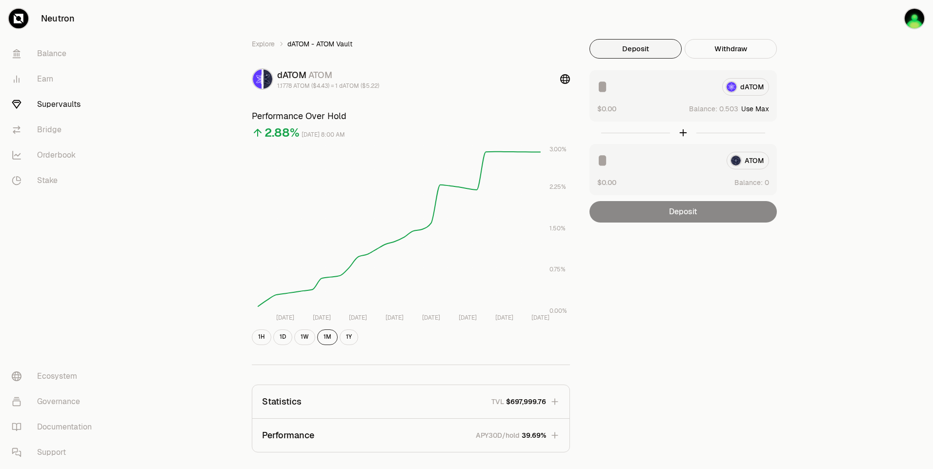
click at [761, 109] on button "Use Max" at bounding box center [755, 109] width 28 height 10
type input "********"
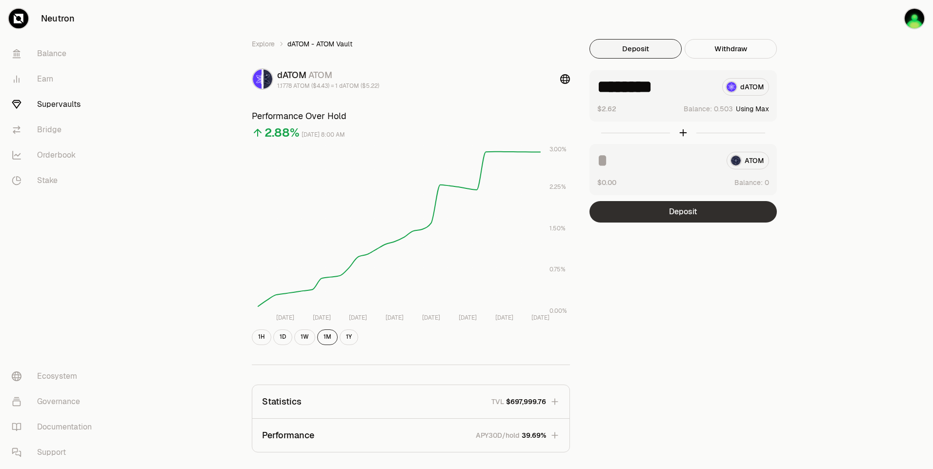
click at [713, 211] on button "Deposit" at bounding box center [683, 211] width 187 height 21
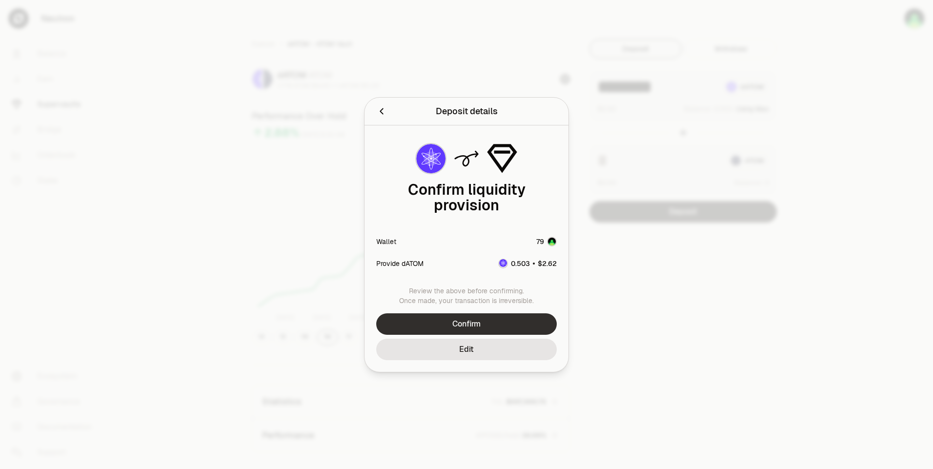
click at [512, 314] on button "Confirm" at bounding box center [466, 323] width 181 height 21
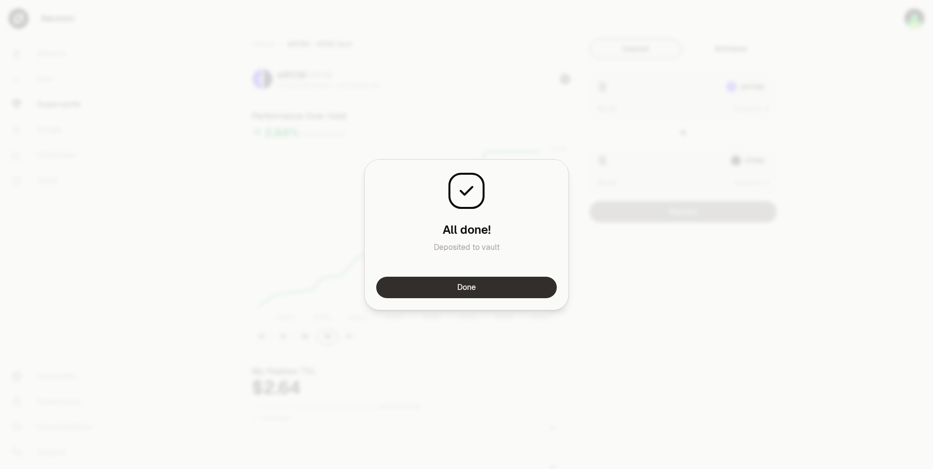
click at [459, 283] on button "Done" at bounding box center [466, 287] width 181 height 21
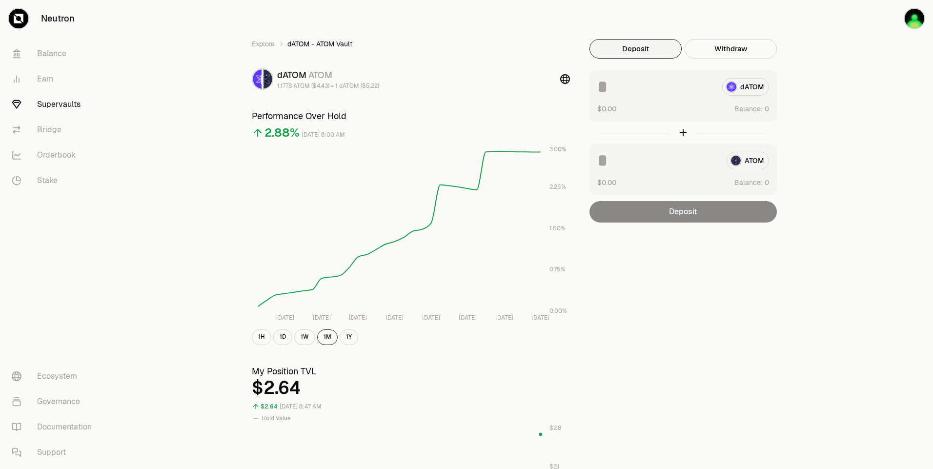
click at [860, 54] on div "Explore dATOM - ATOM Vault dATOM ATOM 1.1778 ATOM ($4.43) = 1 dATOM ($5.22) Per…" at bounding box center [521, 455] width 824 height 911
click at [853, 58] on div "Explore dATOM - ATOM Vault dATOM ATOM 1.1778 ATOM ($4.43) = 1 dATOM ($5.22) Per…" at bounding box center [521, 455] width 824 height 911
click at [831, 59] on div "Explore dATOM - ATOM Vault dATOM ATOM 1.1778 ATOM ($4.43) = 1 dATOM ($5.22) Per…" at bounding box center [521, 455] width 824 height 911
click at [758, 106] on button "Use Max" at bounding box center [755, 109] width 28 height 10
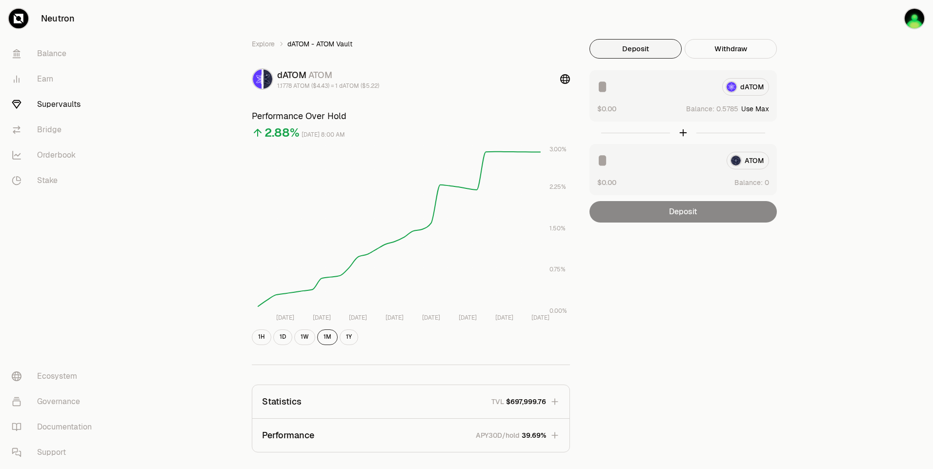
type input "********"
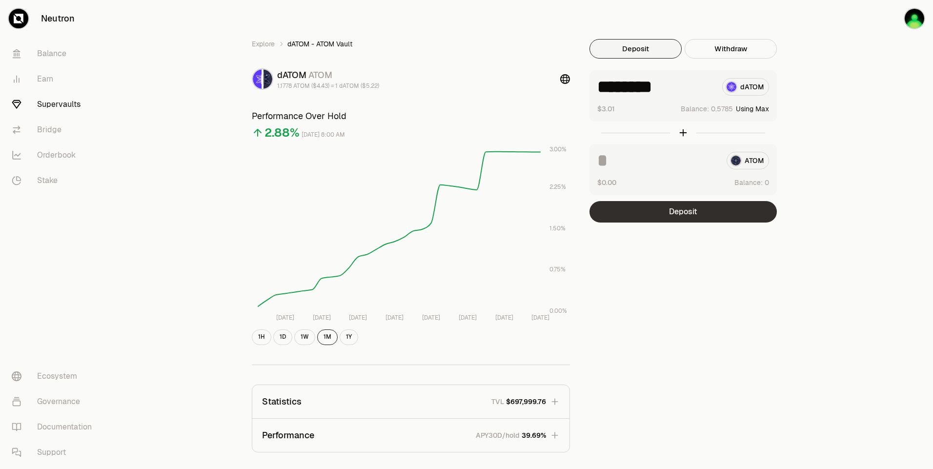
click at [714, 210] on button "Deposit" at bounding box center [683, 211] width 187 height 21
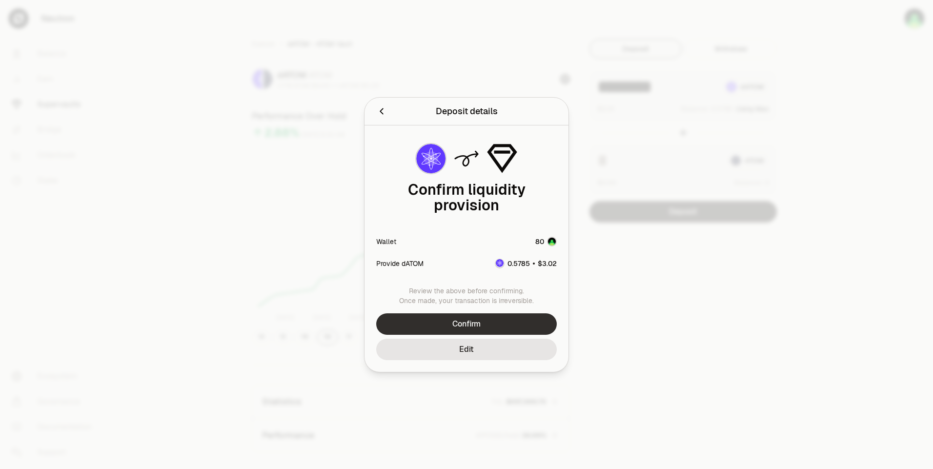
click at [502, 319] on button "Confirm" at bounding box center [466, 323] width 181 height 21
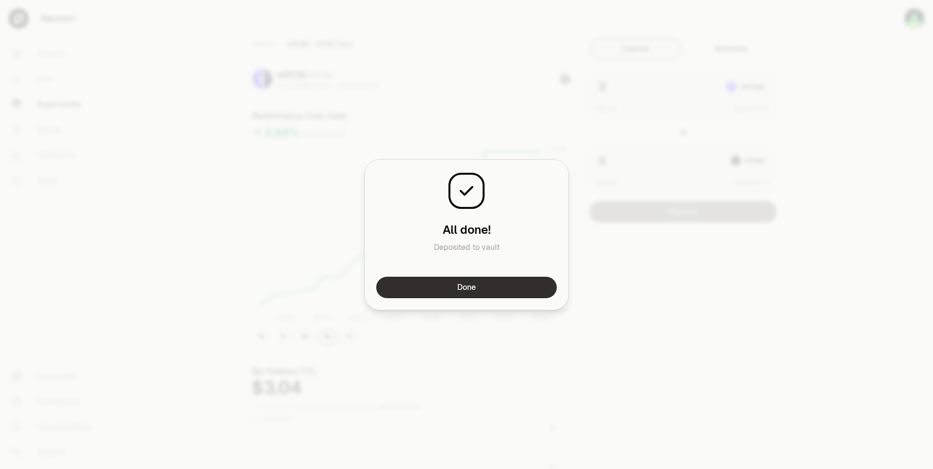
click at [501, 286] on button "Done" at bounding box center [466, 287] width 181 height 21
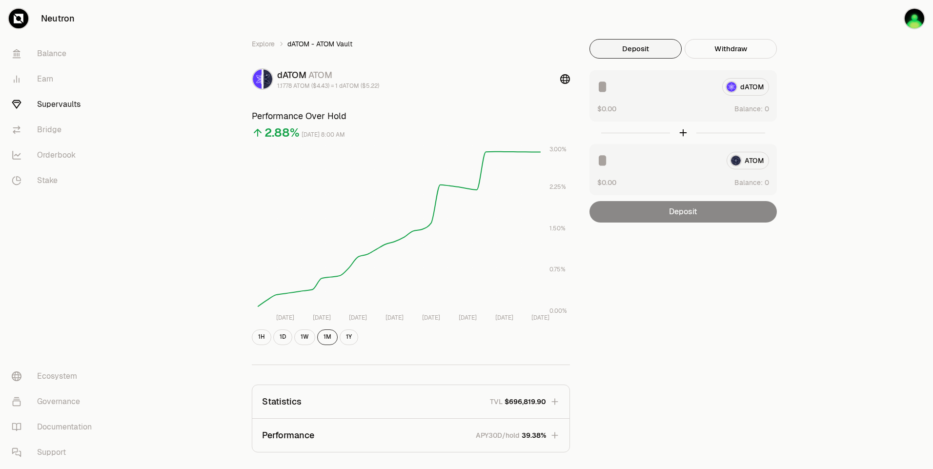
click at [515, 16] on div "Explore dATOM - ATOM Vault dATOM ATOM 1.1778 ATOM ($4.43) = 1 dATOM ($5.22) Per…" at bounding box center [521, 316] width 586 height 632
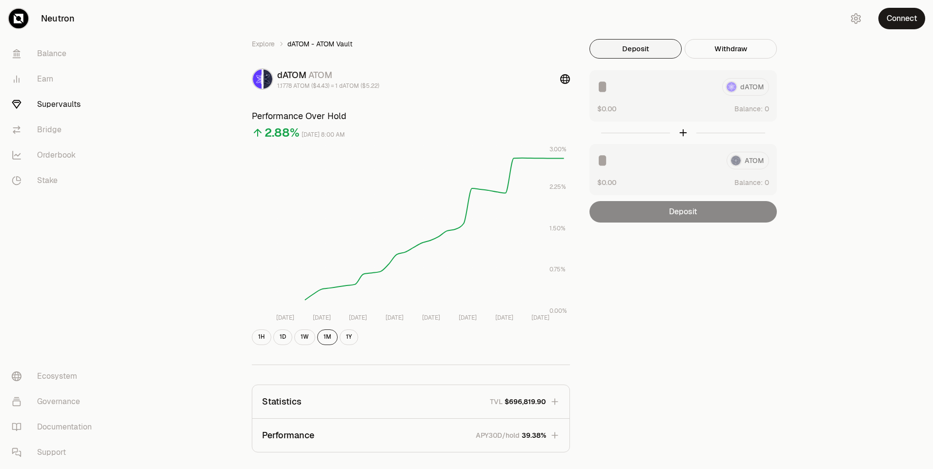
click at [849, 60] on div "Explore dATOM - ATOM Vault dATOM ATOM 1.1778 ATOM ($4.43) = 1 dATOM ($5.22) Per…" at bounding box center [521, 316] width 824 height 632
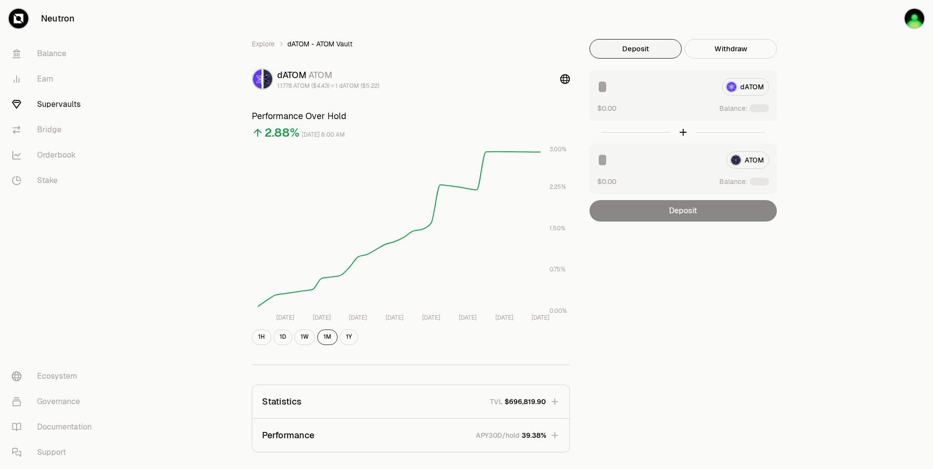
click at [889, 18] on icon "button" at bounding box center [885, 19] width 12 height 12
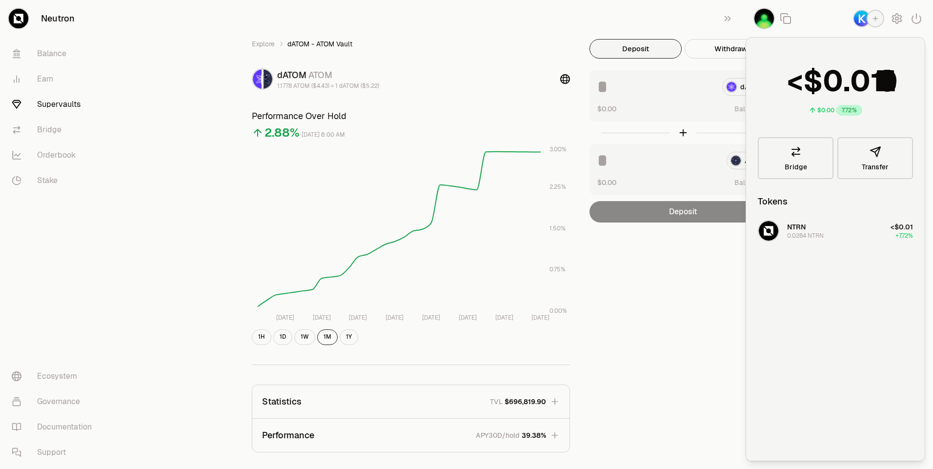
click at [687, 11] on div "Explore dATOM - ATOM Vault dATOM ATOM 1.1778 ATOM ($4.43) = 1 dATOM ($5.22) Per…" at bounding box center [521, 316] width 586 height 632
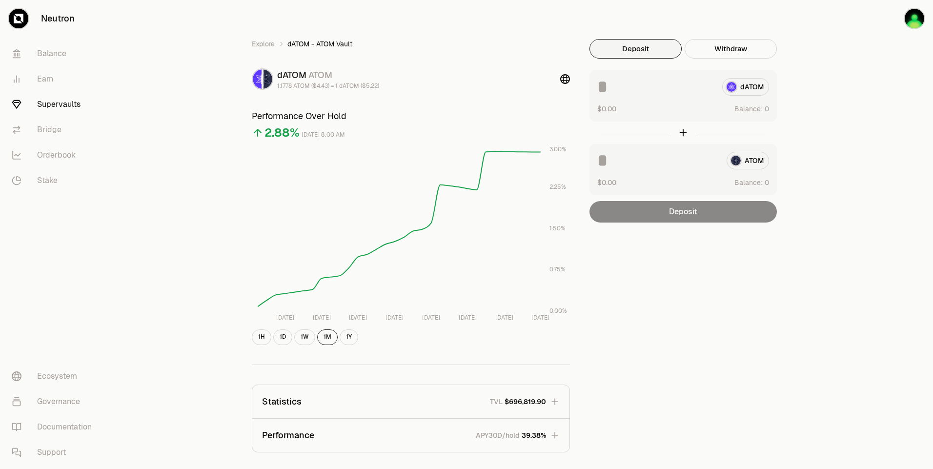
click at [848, 93] on div "Explore dATOM - ATOM Vault dATOM ATOM 1.1778 ATOM ($4.43) = 1 dATOM ($5.22) Per…" at bounding box center [521, 316] width 824 height 632
click at [758, 111] on button "Use Max" at bounding box center [755, 109] width 28 height 10
type input "********"
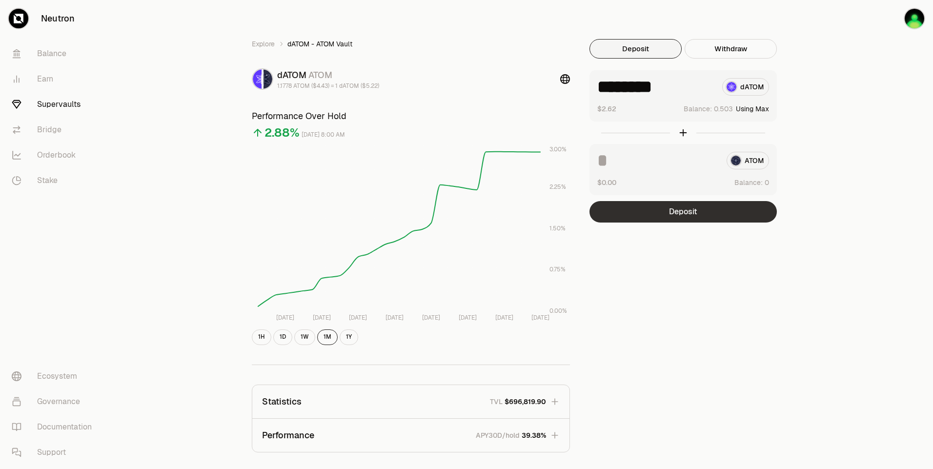
click at [720, 206] on button "Deposit" at bounding box center [683, 211] width 187 height 21
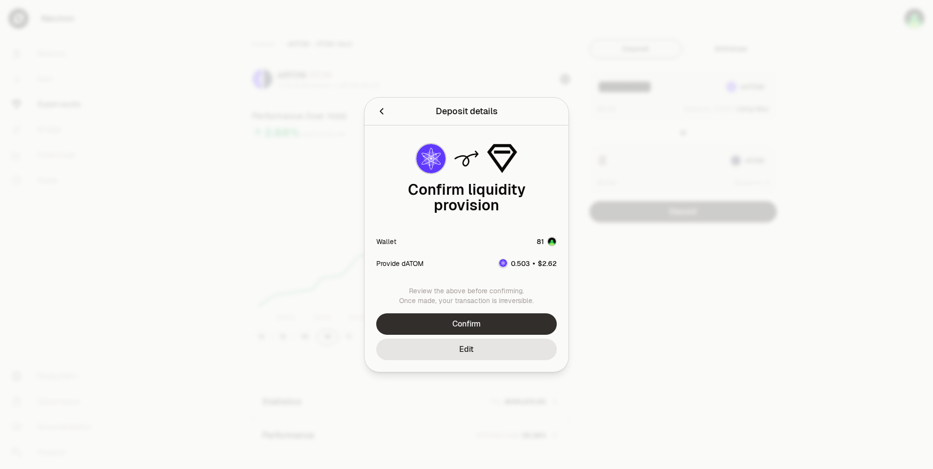
click at [512, 313] on button "Confirm" at bounding box center [466, 323] width 181 height 21
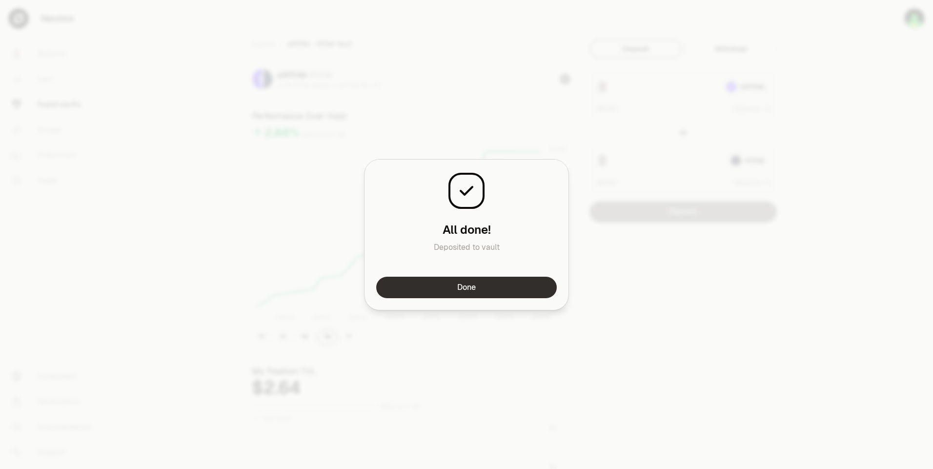
click at [513, 298] on div "Done" at bounding box center [467, 293] width 204 height 33
click at [514, 295] on button "Done" at bounding box center [466, 287] width 181 height 21
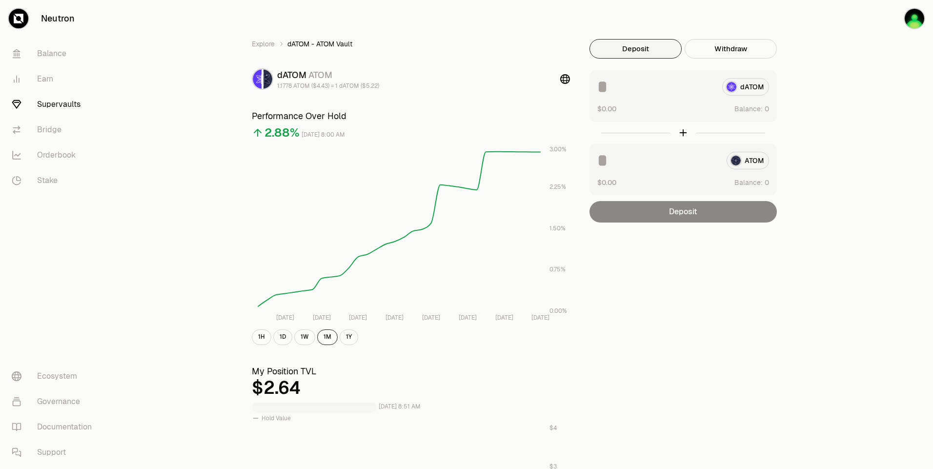
drag, startPoint x: 723, startPoint y: 262, endPoint x: 642, endPoint y: 223, distance: 90.4
click at [723, 262] on div "Explore dATOM - ATOM Vault dATOM ATOM 1.1778 ATOM ($4.43) = 1 dATOM ($5.22) Per…" at bounding box center [521, 455] width 562 height 833
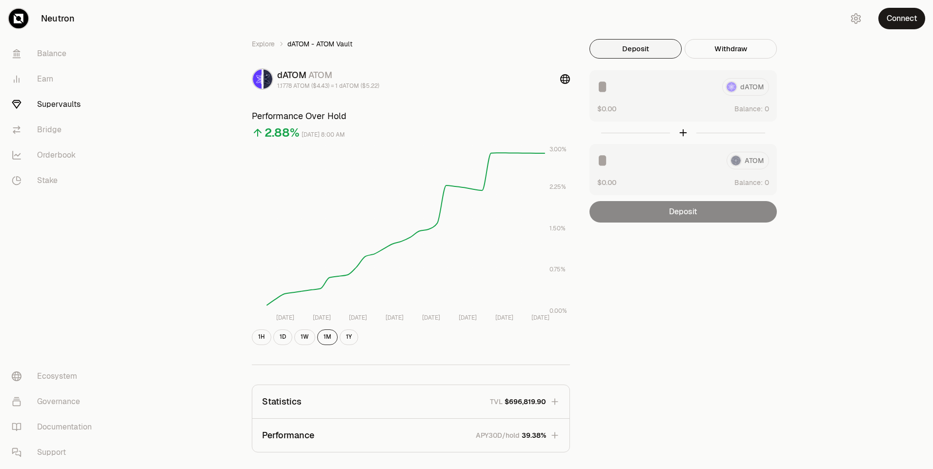
click at [866, 46] on div "Explore dATOM - ATOM Vault dATOM ATOM 1.1778 ATOM ($4.43) = 1 dATOM ($5.22) Per…" at bounding box center [521, 316] width 824 height 632
click at [888, 20] on button "Connect" at bounding box center [902, 18] width 47 height 21
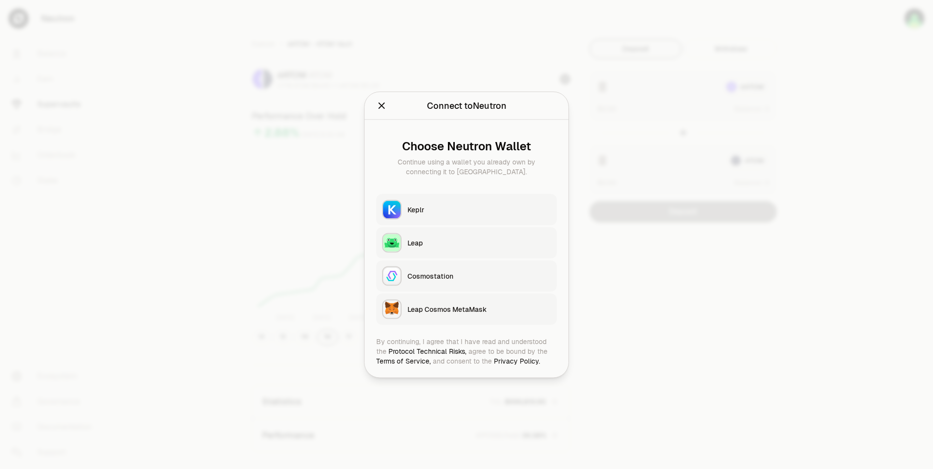
click at [470, 196] on button "Keplr" at bounding box center [466, 209] width 181 height 31
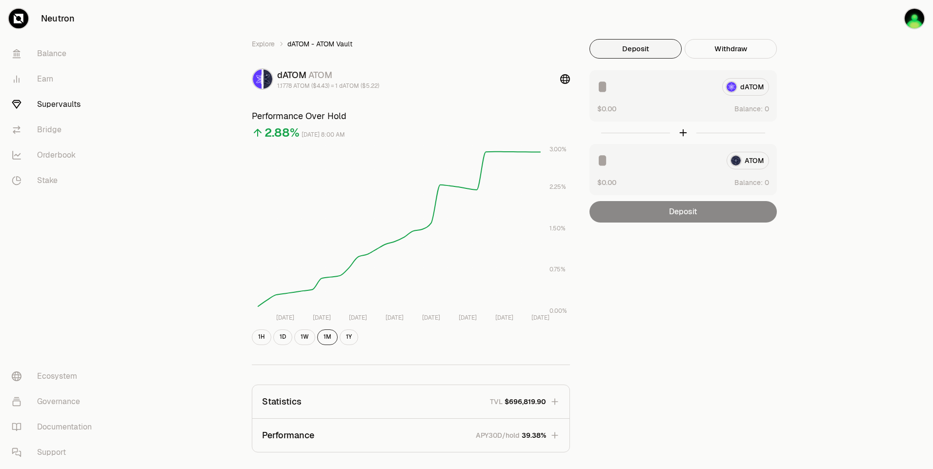
click at [866, 111] on div "Explore dATOM - ATOM Vault dATOM ATOM 1.1778 ATOM ($4.43) = 1 dATOM ($5.22) Per…" at bounding box center [521, 316] width 824 height 632
click at [865, 110] on div "Explore dATOM - ATOM Vault dATOM ATOM 1.1778 ATOM ($4.43) = 1 dATOM ($5.22) Per…" at bounding box center [521, 316] width 824 height 632
click at [851, 51] on div "Explore dATOM - ATOM Vault dATOM ATOM 1.1778 ATOM ($4.43) = 1 dATOM ($5.22) Per…" at bounding box center [521, 316] width 824 height 632
click at [849, 62] on div "Explore dATOM - ATOM Vault dATOM ATOM 1.1778 ATOM ($4.43) = 1 dATOM ($5.22) Per…" at bounding box center [521, 316] width 824 height 632
click at [763, 110] on button "Use Max" at bounding box center [755, 109] width 28 height 10
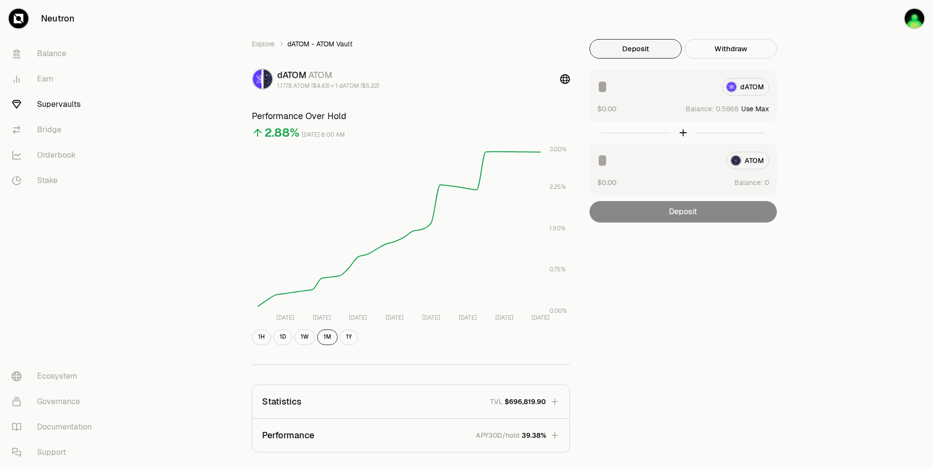
type input "********"
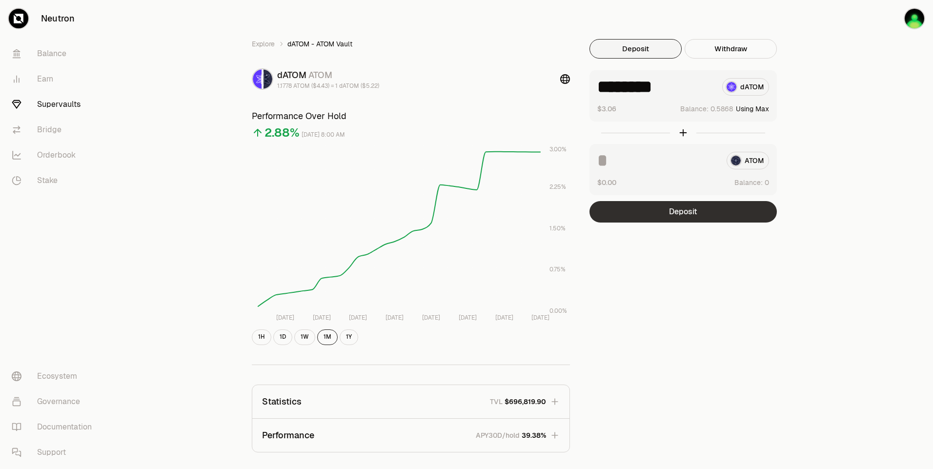
click at [703, 201] on button "Deposit" at bounding box center [683, 211] width 187 height 21
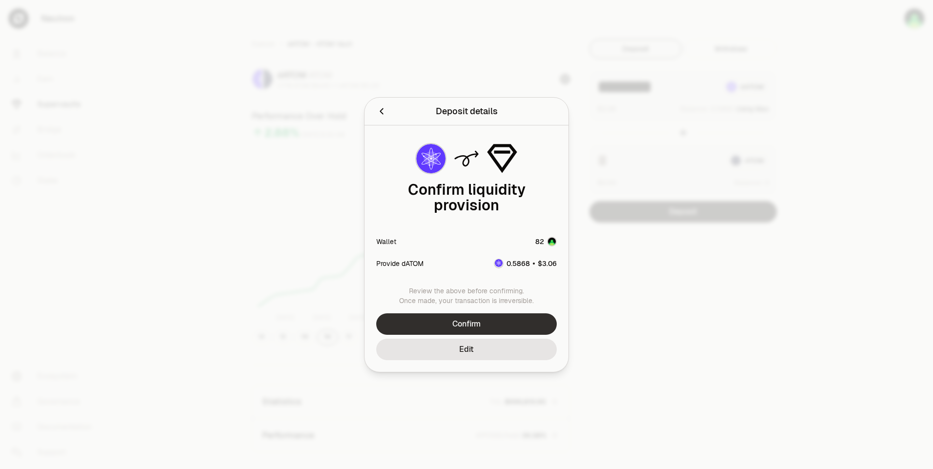
click at [523, 322] on button "Confirm" at bounding box center [466, 323] width 181 height 21
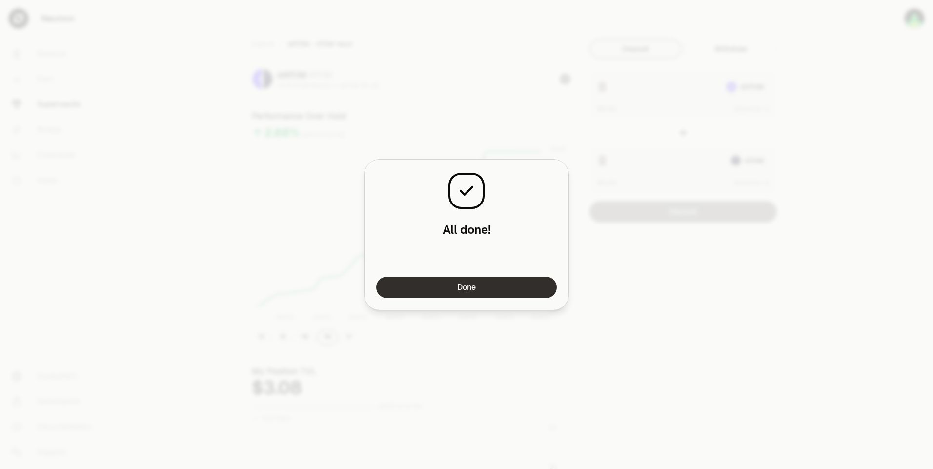
click at [466, 287] on button "Done" at bounding box center [466, 287] width 181 height 21
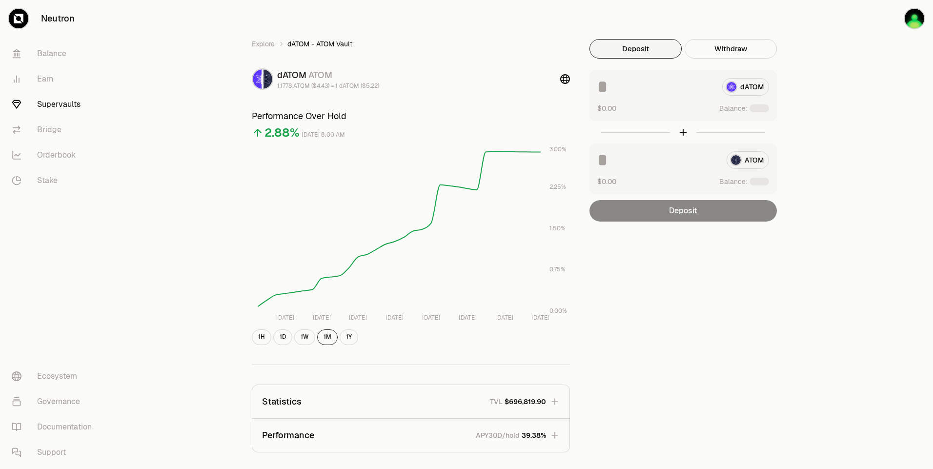
click at [875, 52] on div "Explore dATOM - ATOM Vault dATOM ATOM 1.1778 ATOM ($4.43) = 1 dATOM ($5.22) Per…" at bounding box center [521, 316] width 824 height 632
click at [759, 109] on button "Use Max" at bounding box center [755, 109] width 28 height 10
type input "********"
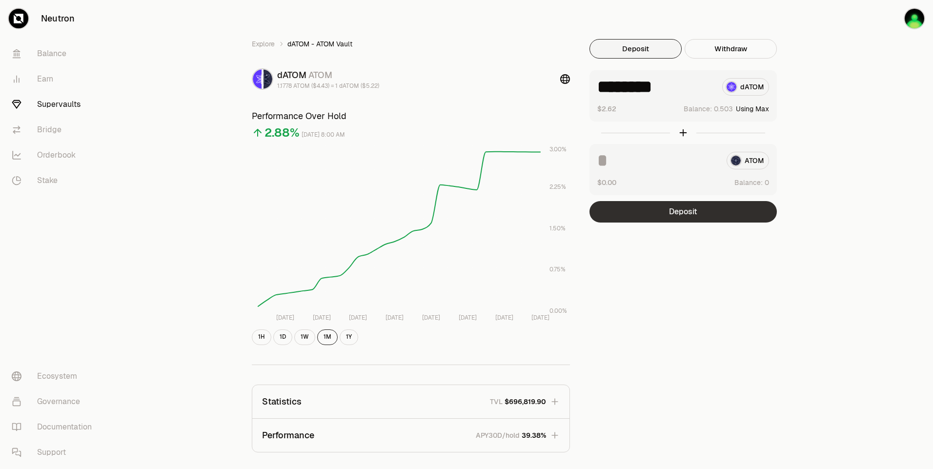
click at [724, 207] on button "Deposit" at bounding box center [683, 211] width 187 height 21
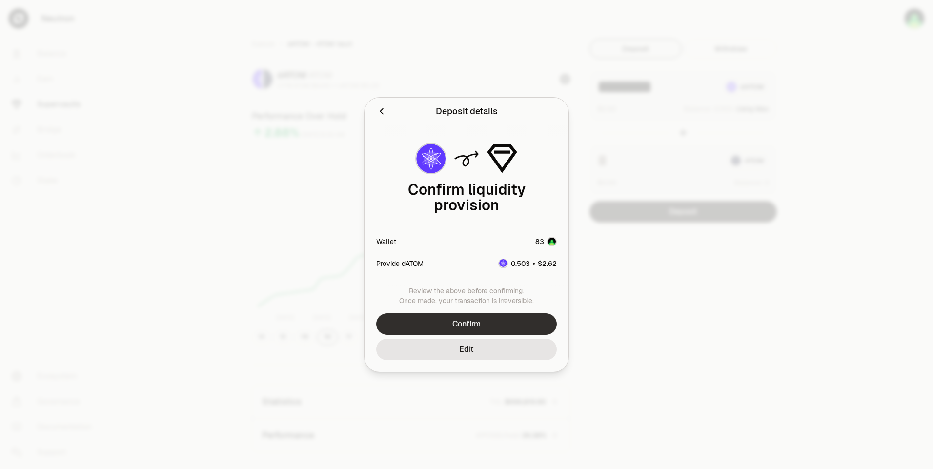
click at [527, 315] on button "Confirm" at bounding box center [466, 323] width 181 height 21
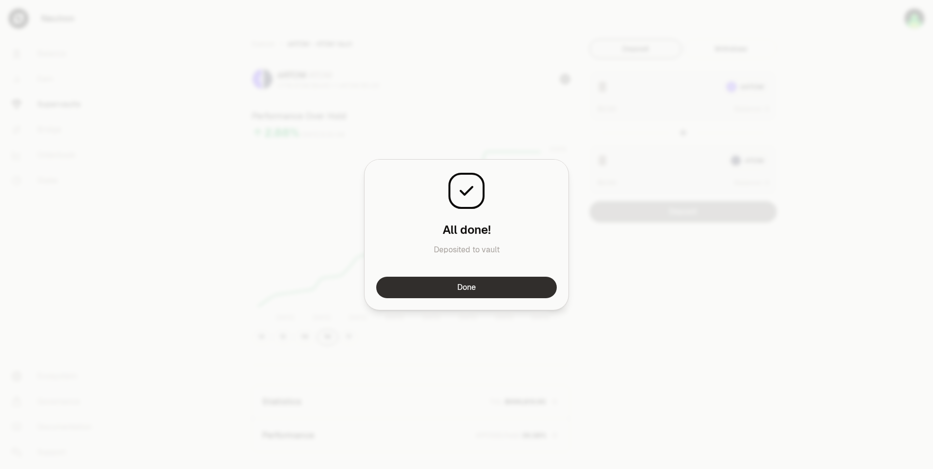
click at [515, 291] on button "Done" at bounding box center [466, 287] width 181 height 21
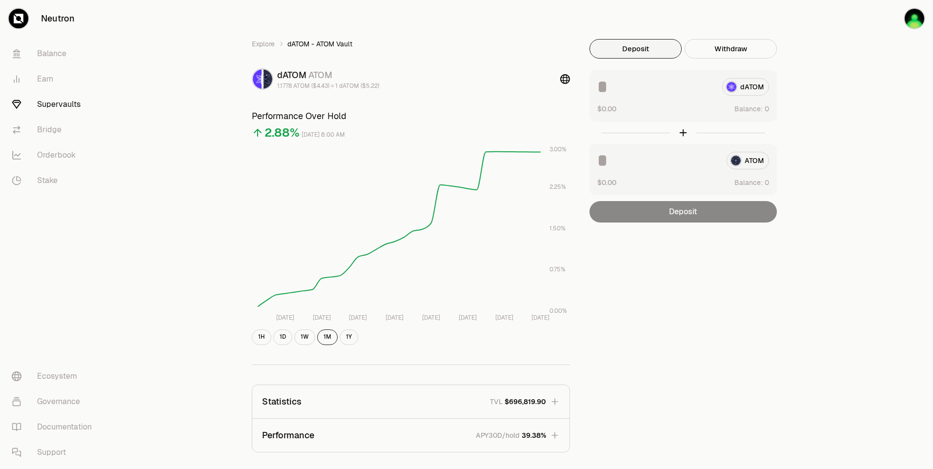
click at [810, 58] on div "Explore dATOM - ATOM Vault dATOM ATOM 1.1778 ATOM ($4.43) = 1 dATOM ($5.22) Per…" at bounding box center [521, 316] width 586 height 632
click at [827, 104] on div "Explore dATOM - ATOM Vault dATOM ATOM 1.1778 ATOM ($4.43) = 1 dATOM ($5.22) Per…" at bounding box center [521, 316] width 824 height 632
click at [758, 104] on button "Use Max" at bounding box center [755, 109] width 28 height 10
type input "********"
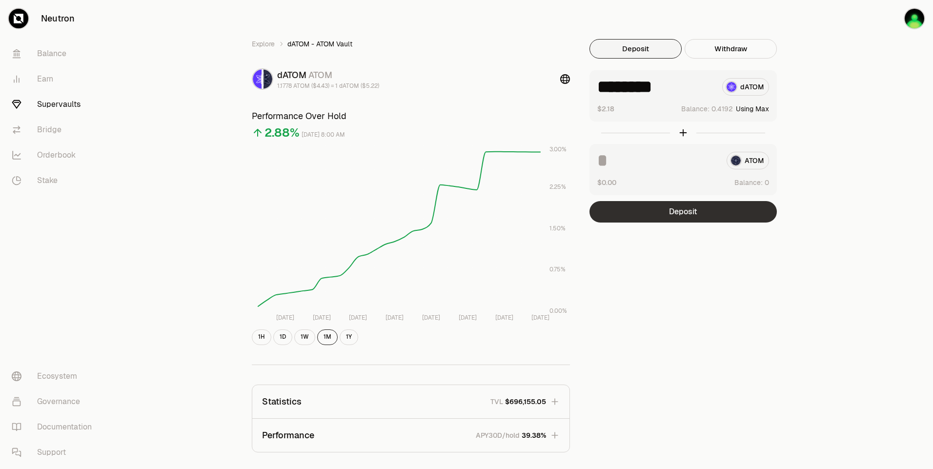
click at [698, 212] on button "Deposit" at bounding box center [683, 211] width 187 height 21
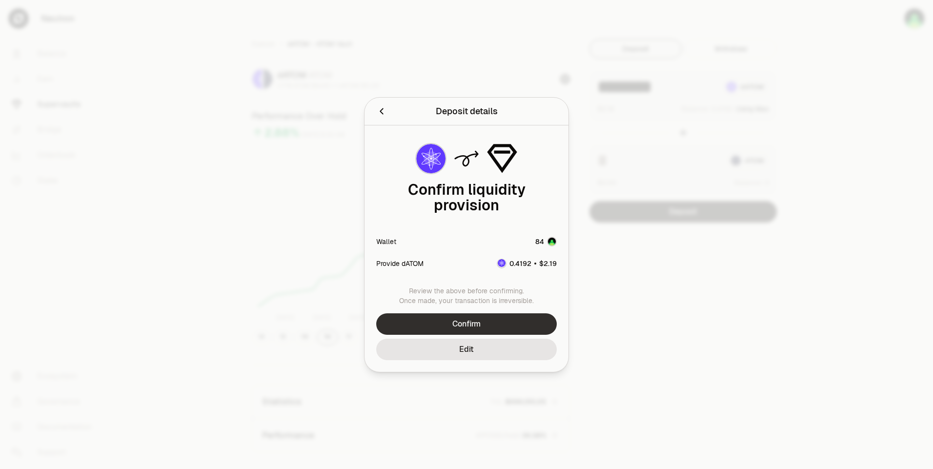
click at [487, 316] on button "Confirm" at bounding box center [466, 323] width 181 height 21
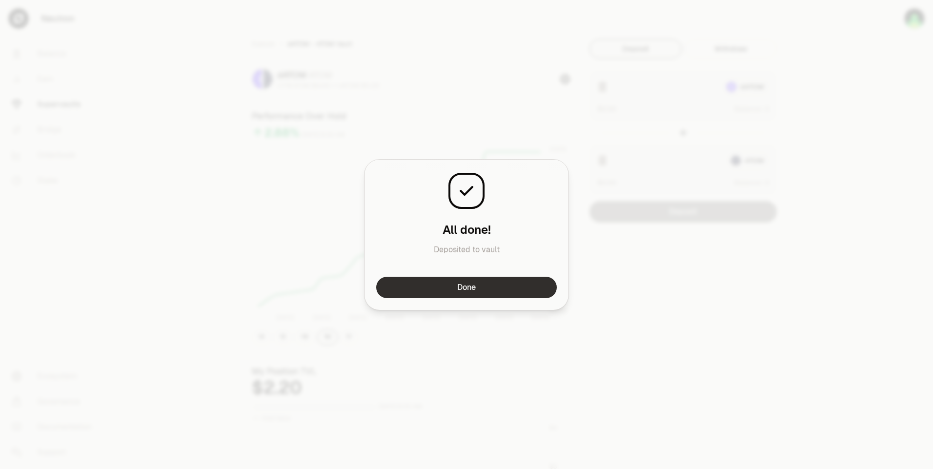
click at [492, 289] on button "Done" at bounding box center [466, 287] width 181 height 21
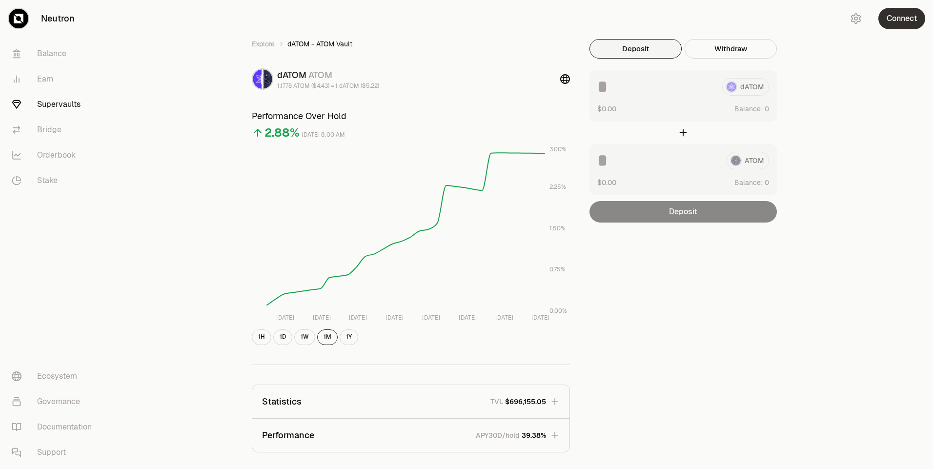
click at [893, 21] on button "Connect" at bounding box center [902, 18] width 47 height 21
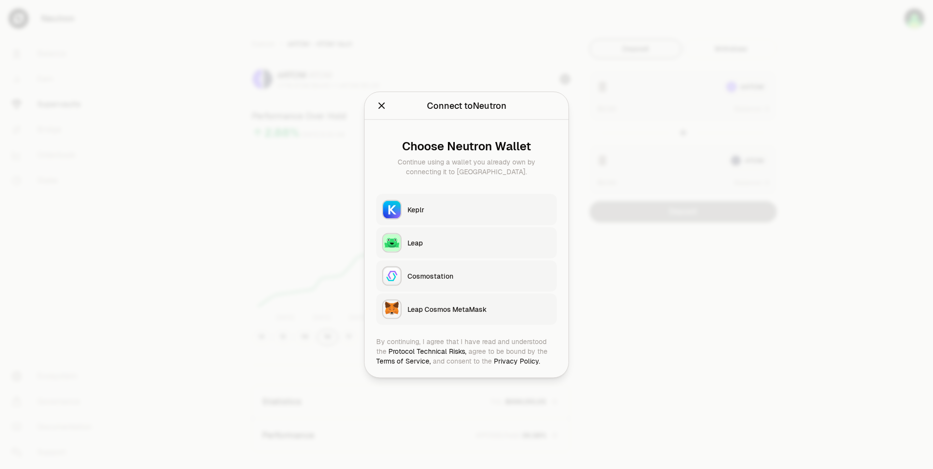
click at [476, 203] on button "Keplr" at bounding box center [466, 209] width 181 height 31
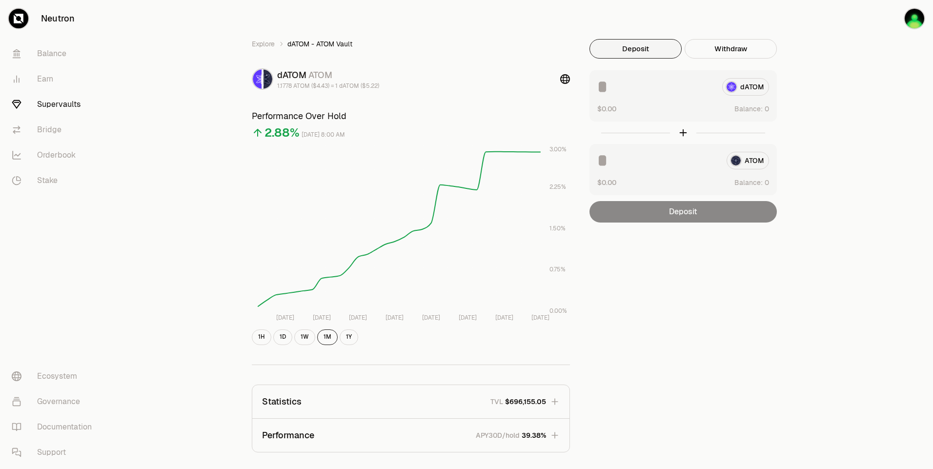
click at [834, 135] on div "Explore dATOM - ATOM Vault dATOM ATOM 1.1778 ATOM ($4.43) = 1 dATOM ($5.22) Per…" at bounding box center [521, 316] width 824 height 632
click at [834, 134] on div "Explore dATOM - ATOM Vault dATOM ATOM 1.1778 ATOM ($4.43) = 1 dATOM ($5.22) Per…" at bounding box center [521, 316] width 824 height 632
click at [820, 123] on div "Explore dATOM - ATOM Vault dATOM ATOM 1.1778 ATOM ($4.43) = 1 dATOM ($5.22) Per…" at bounding box center [521, 316] width 824 height 632
click at [810, 120] on div "Explore dATOM - ATOM Vault dATOM ATOM 1.1778 ATOM ($4.43) = 1 dATOM ($5.22) Per…" at bounding box center [521, 316] width 586 height 632
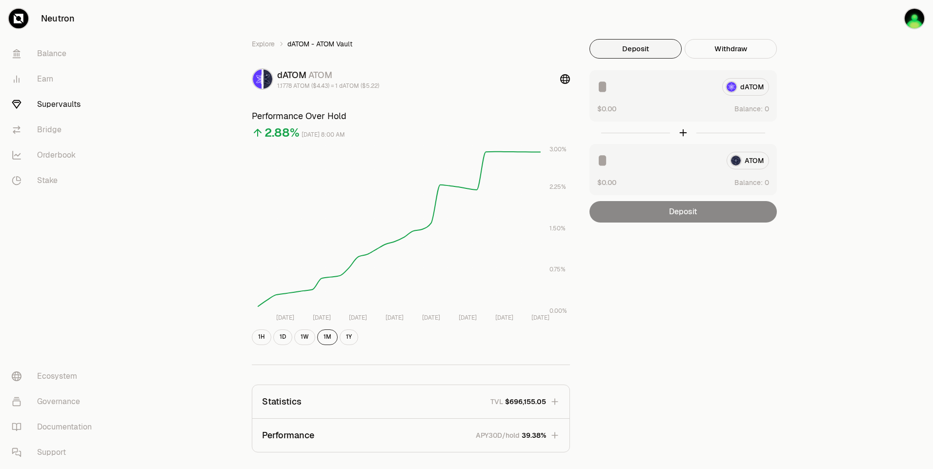
click at [865, 94] on div "Explore dATOM - ATOM Vault dATOM ATOM 1.1778 ATOM ($4.43) = 1 dATOM ($5.22) Per…" at bounding box center [521, 316] width 824 height 632
click at [860, 95] on div "Explore dATOM - ATOM Vault dATOM ATOM 1.1778 ATOM ($4.43) = 1 dATOM ($5.22) Per…" at bounding box center [521, 316] width 824 height 632
click at [760, 109] on button "Use Max" at bounding box center [755, 109] width 28 height 10
type input "********"
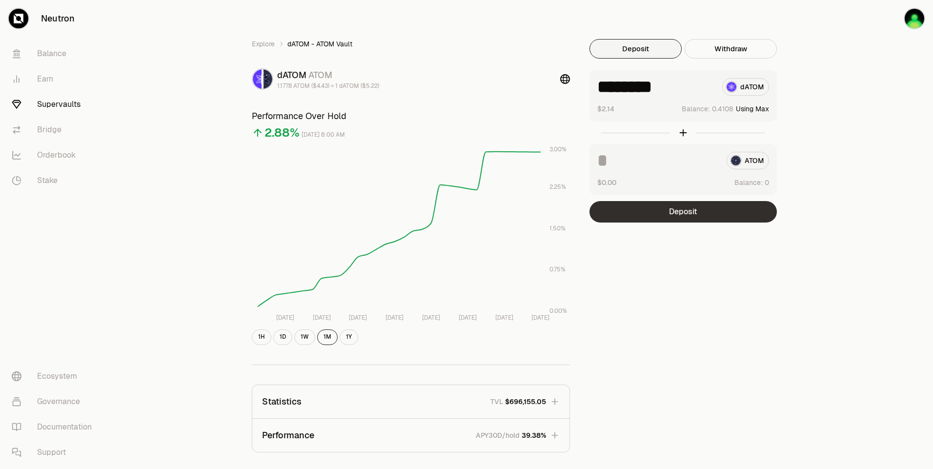
click at [691, 208] on button "Deposit" at bounding box center [683, 211] width 187 height 21
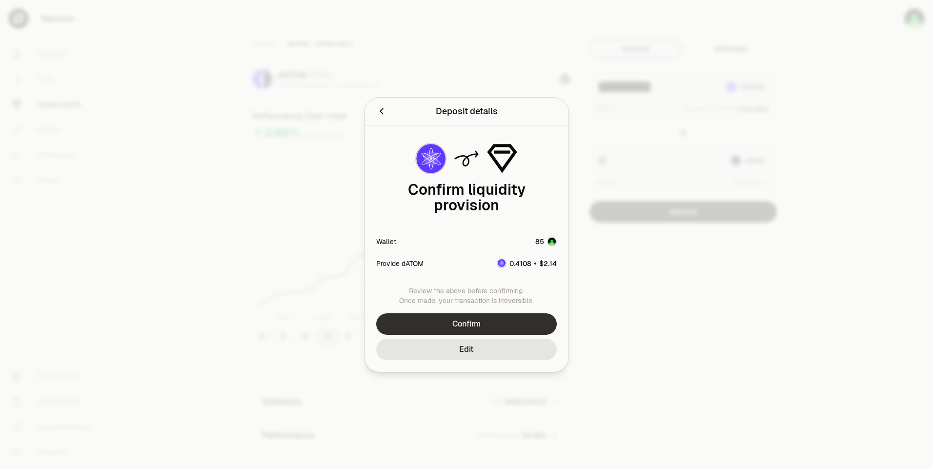
click at [473, 318] on button "Confirm" at bounding box center [466, 323] width 181 height 21
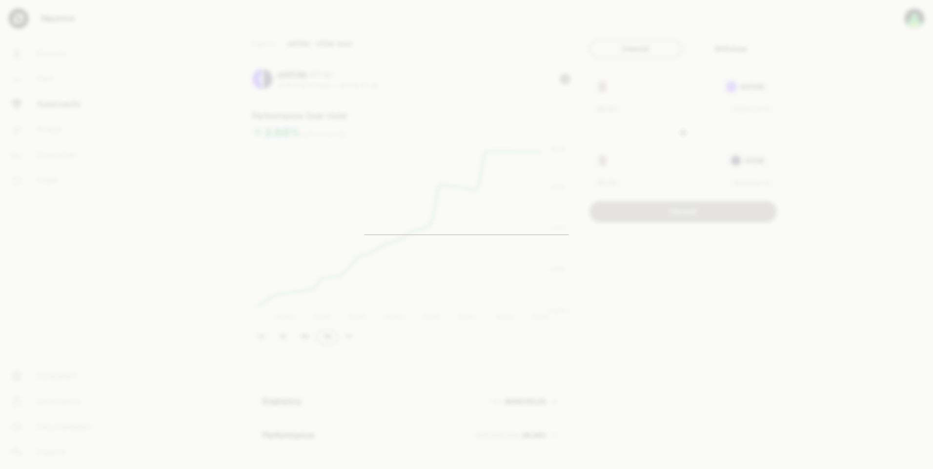
click at [165, 55] on div at bounding box center [466, 234] width 933 height 469
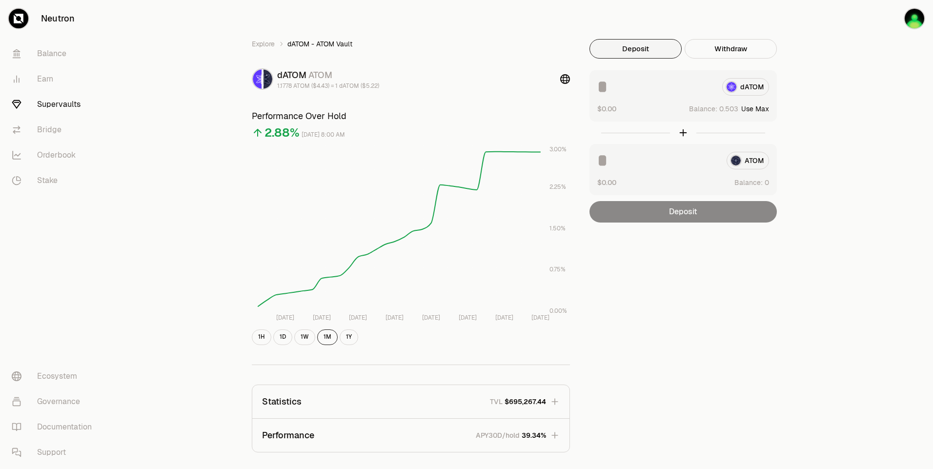
click at [832, 64] on div "Explore dATOM - ATOM Vault dATOM ATOM 1.1778 ATOM ($4.43) = 1 dATOM ($5.22) Per…" at bounding box center [521, 316] width 824 height 632
click at [766, 109] on button "Use Max" at bounding box center [755, 109] width 28 height 10
type input "********"
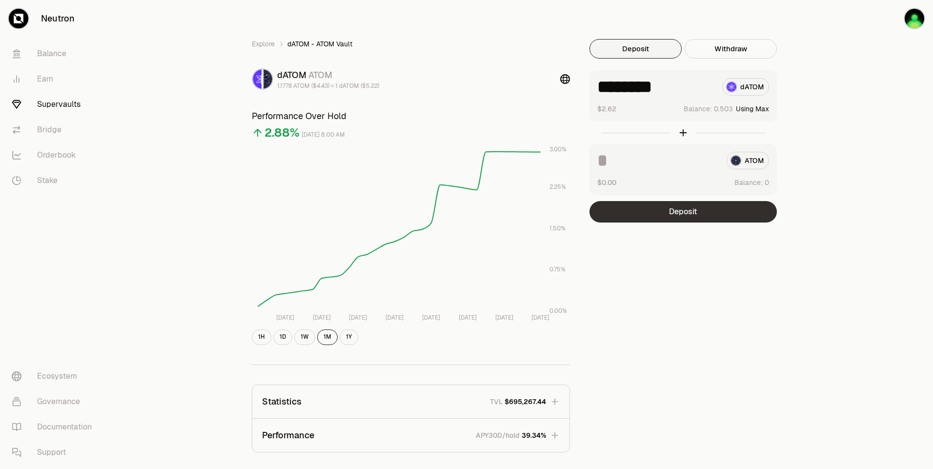
click at [710, 209] on button "Deposit" at bounding box center [683, 211] width 187 height 21
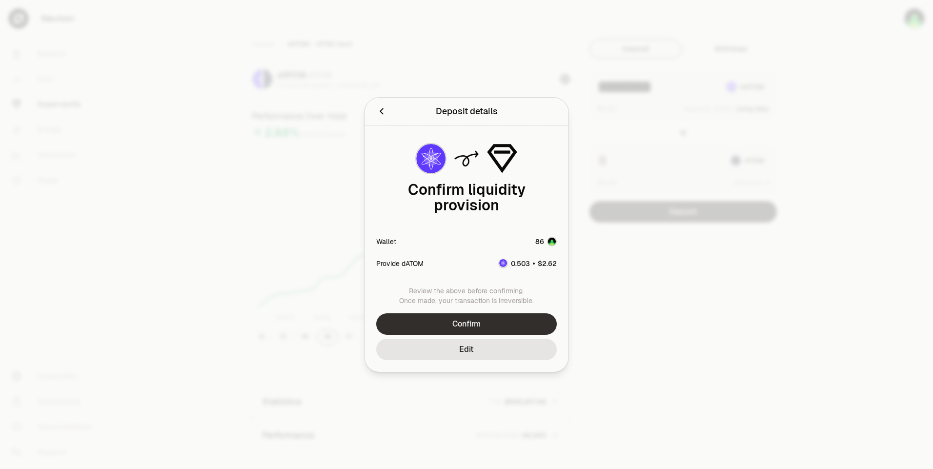
click at [513, 313] on button "Confirm" at bounding box center [466, 323] width 181 height 21
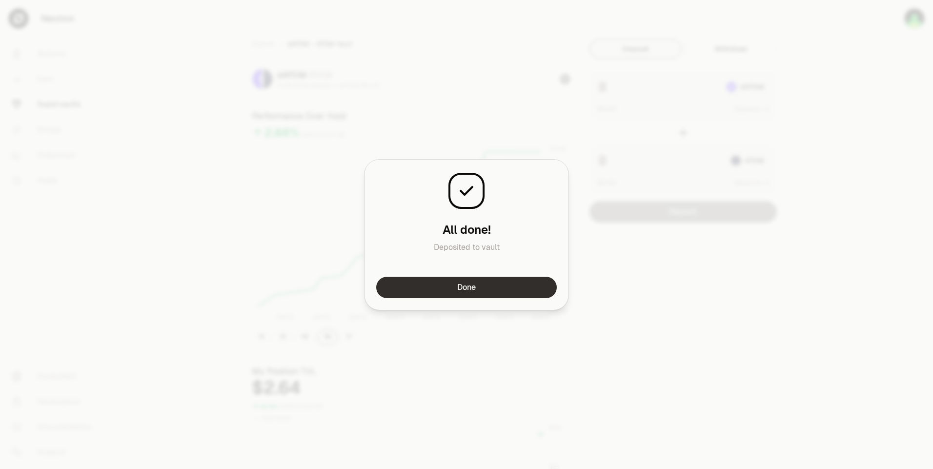
click at [473, 293] on button "Done" at bounding box center [466, 287] width 181 height 21
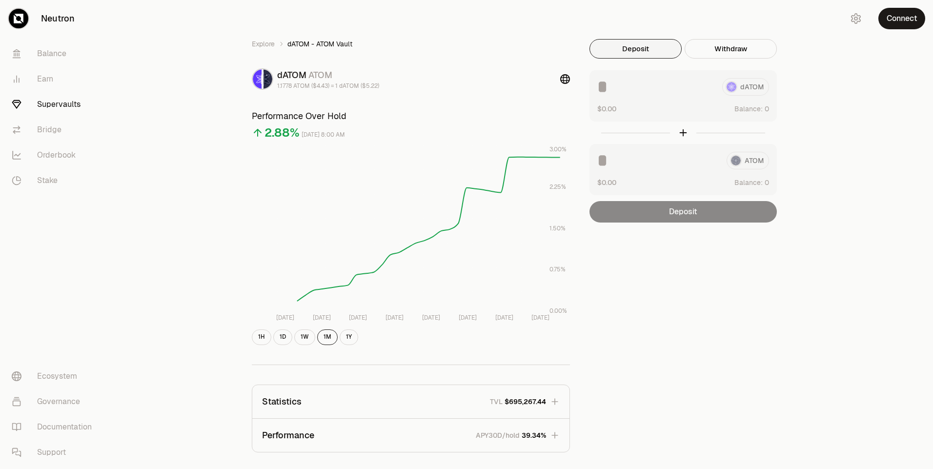
click at [869, 73] on div "Explore dATOM - ATOM Vault dATOM ATOM 1.1778 ATOM ($4.43) = 1 dATOM ($5.22) Per…" at bounding box center [521, 316] width 824 height 632
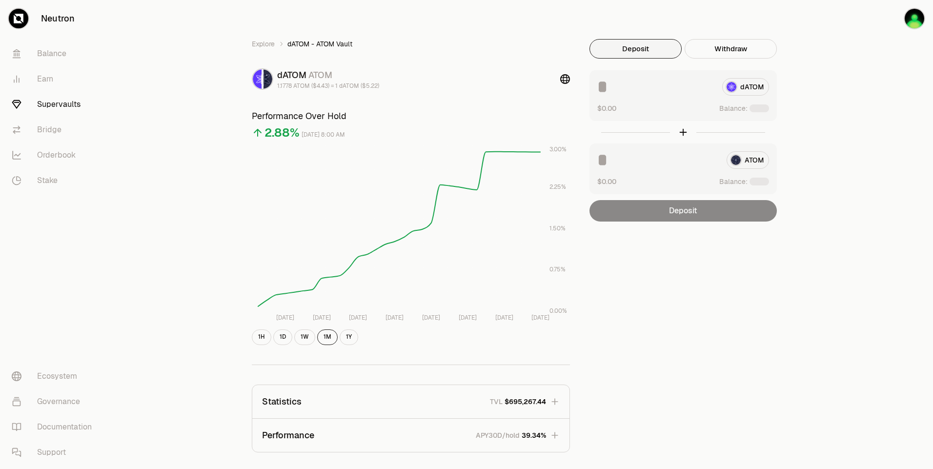
click at [869, 74] on div "Explore dATOM - ATOM Vault dATOM ATOM 1.1778 ATOM ($4.43) = 1 dATOM ($5.22) Per…" at bounding box center [521, 316] width 824 height 632
click at [856, 84] on div "Explore dATOM - ATOM Vault dATOM ATOM 1.1778 ATOM ($4.43) = 1 dATOM ($5.22) Per…" at bounding box center [521, 316] width 824 height 632
click at [850, 84] on div "Explore dATOM - ATOM Vault dATOM ATOM 1.1778 ATOM ($4.43) = 1 dATOM ($5.22) Per…" at bounding box center [521, 316] width 824 height 632
click at [761, 109] on button "Use Max" at bounding box center [755, 109] width 28 height 10
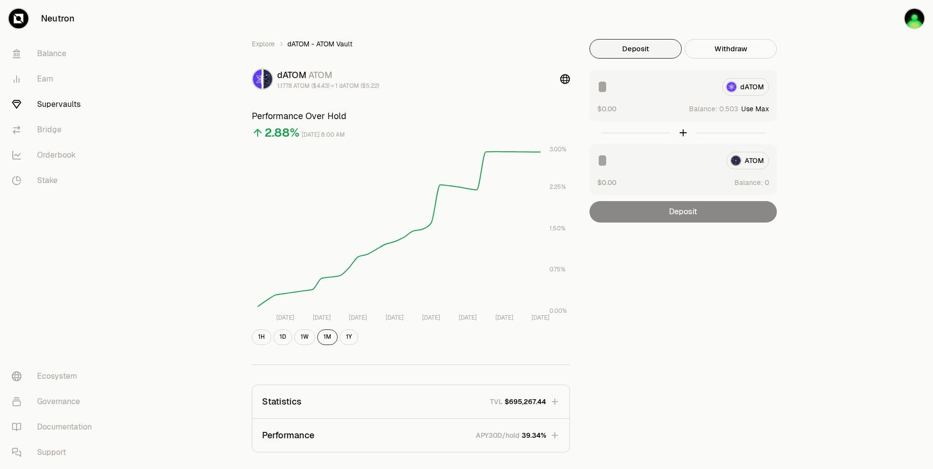
type input "********"
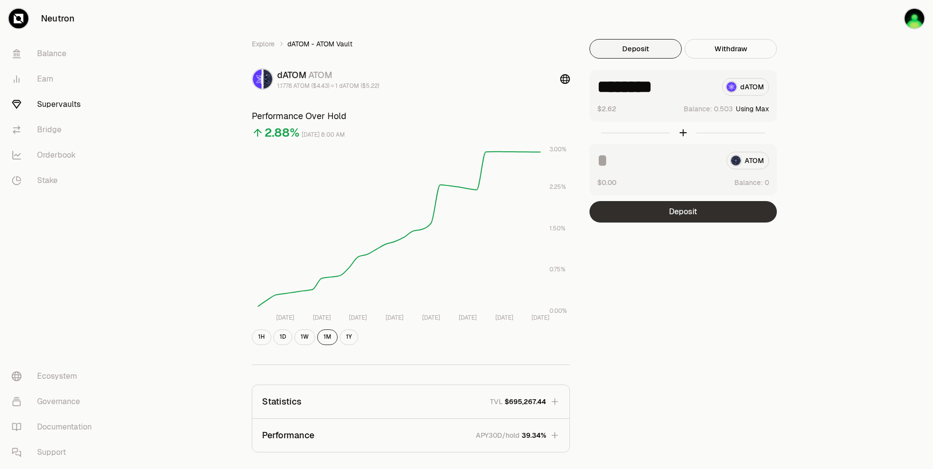
click at [694, 212] on button "Deposit" at bounding box center [683, 211] width 187 height 21
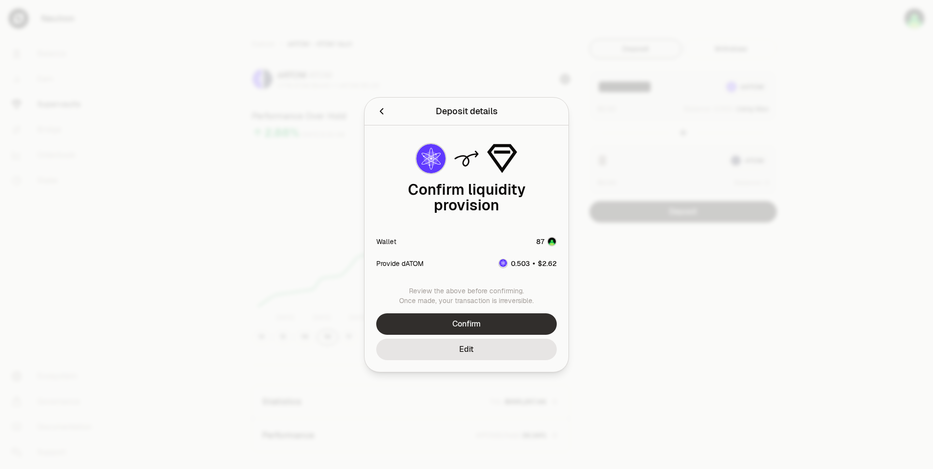
click at [498, 319] on button "Confirm" at bounding box center [466, 323] width 181 height 21
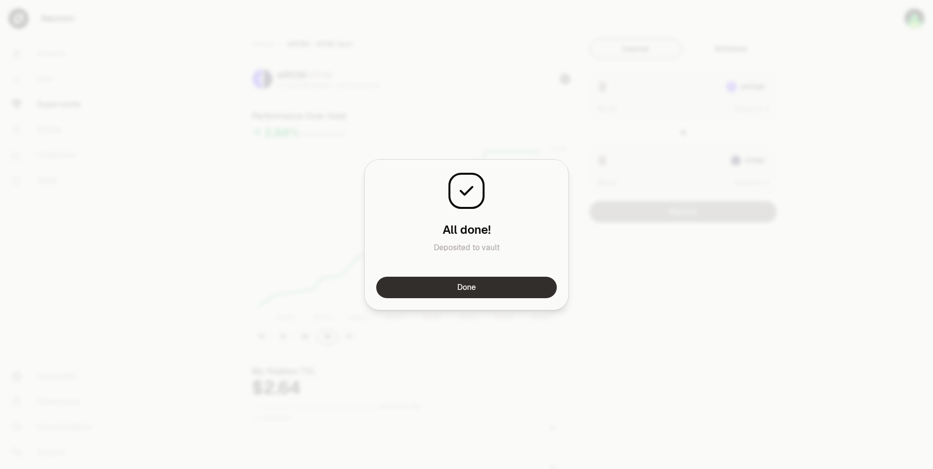
click at [497, 289] on button "Done" at bounding box center [466, 287] width 181 height 21
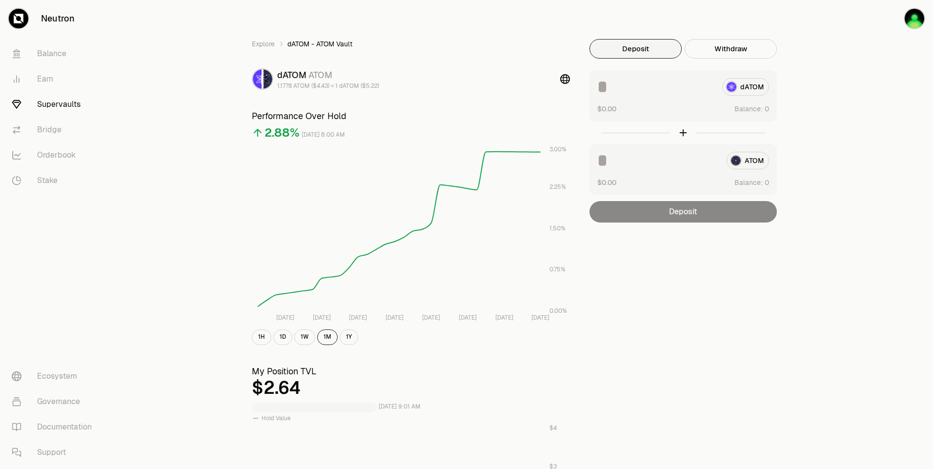
click at [645, 248] on div "Explore dATOM - ATOM Vault dATOM ATOM 1.1778 ATOM ($4.43) = 1 dATOM ($5.22) Per…" at bounding box center [521, 455] width 562 height 833
click at [832, 108] on div "Explore dATOM - ATOM Vault dATOM ATOM 1.1778 ATOM ($4.43) = 1 dATOM ($5.22) Per…" at bounding box center [521, 316] width 824 height 632
click at [766, 108] on button "Use Max" at bounding box center [755, 109] width 28 height 10
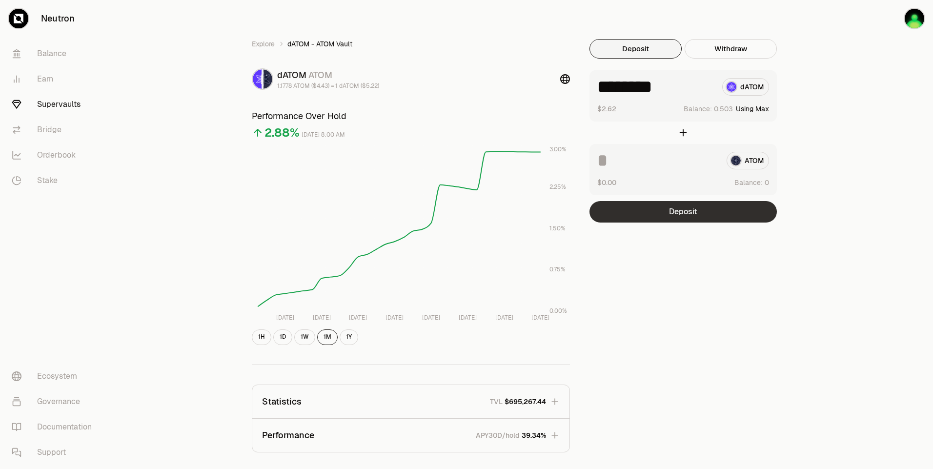
click at [704, 215] on button "Deposit" at bounding box center [683, 211] width 187 height 21
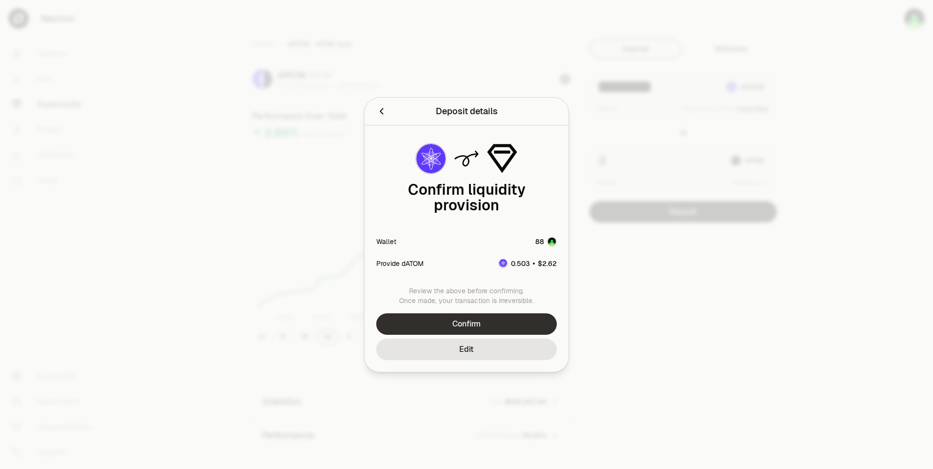
click at [513, 315] on button "Confirm" at bounding box center [466, 323] width 181 height 21
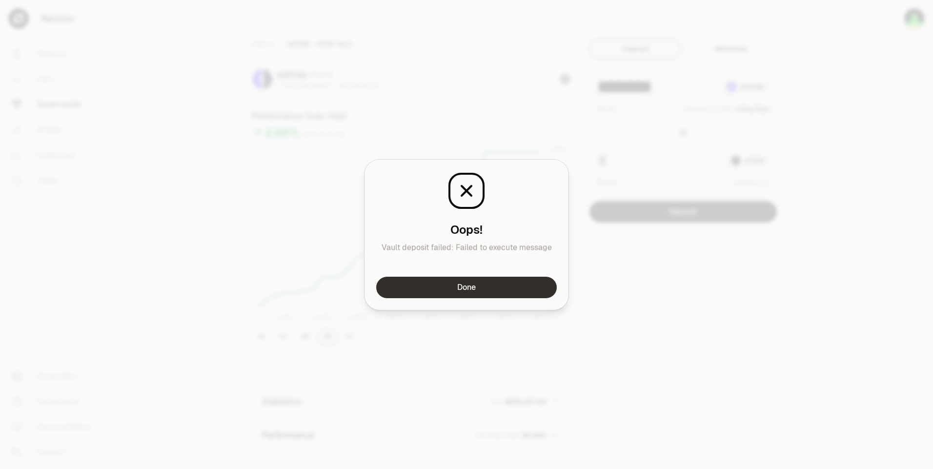
click at [503, 290] on button "Done" at bounding box center [466, 287] width 181 height 21
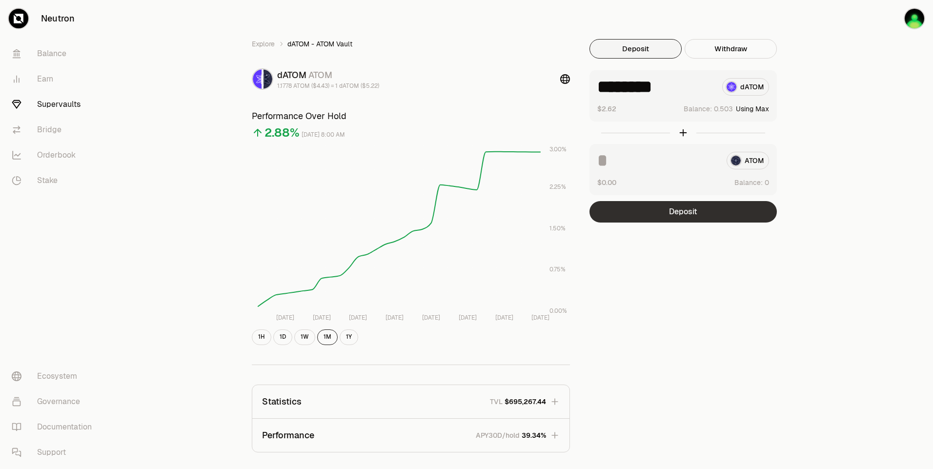
click at [696, 219] on button "Deposit" at bounding box center [683, 211] width 187 height 21
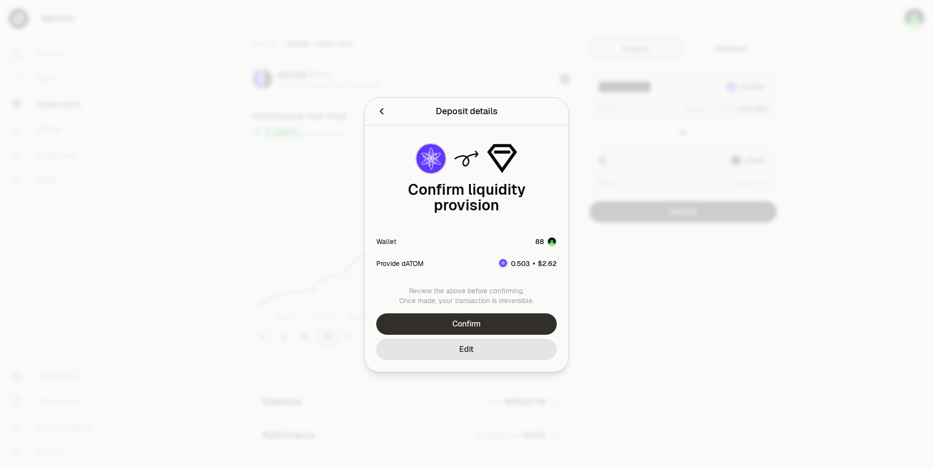
click at [495, 316] on button "Confirm" at bounding box center [466, 323] width 181 height 21
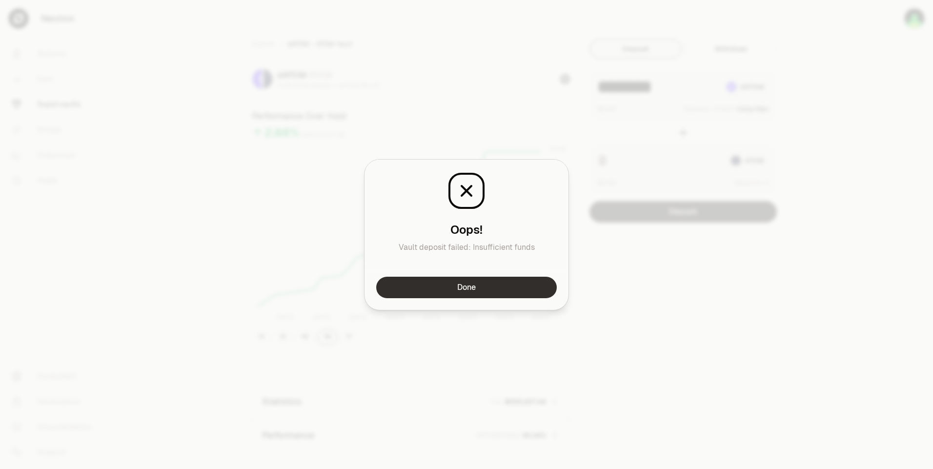
click at [514, 289] on button "Done" at bounding box center [466, 287] width 181 height 21
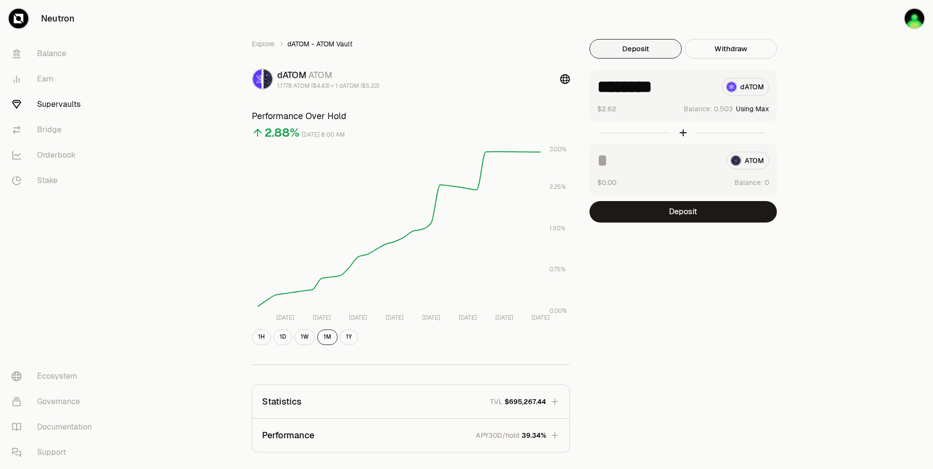
drag, startPoint x: 640, startPoint y: 84, endPoint x: 731, endPoint y: 83, distance: 90.8
click at [731, 83] on div "******** dATOM" at bounding box center [683, 87] width 172 height 18
type input "****"
click at [694, 214] on button "Deposit" at bounding box center [683, 211] width 187 height 21
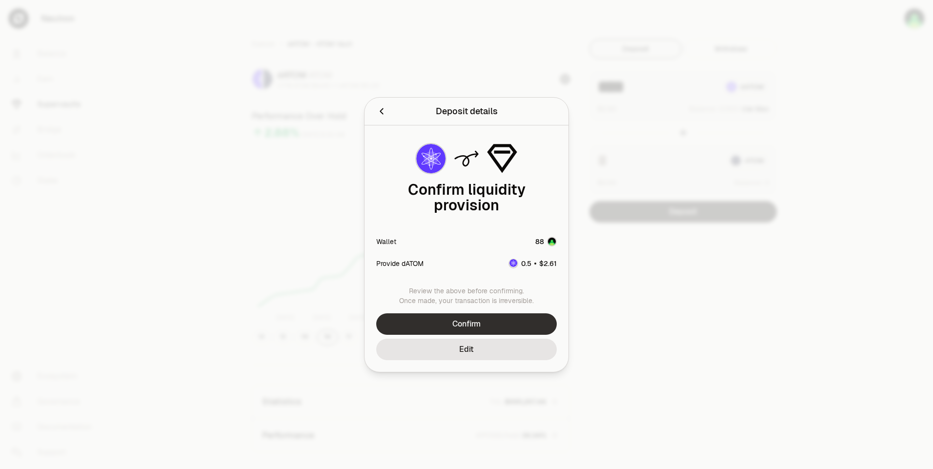
click at [520, 313] on button "Confirm" at bounding box center [466, 323] width 181 height 21
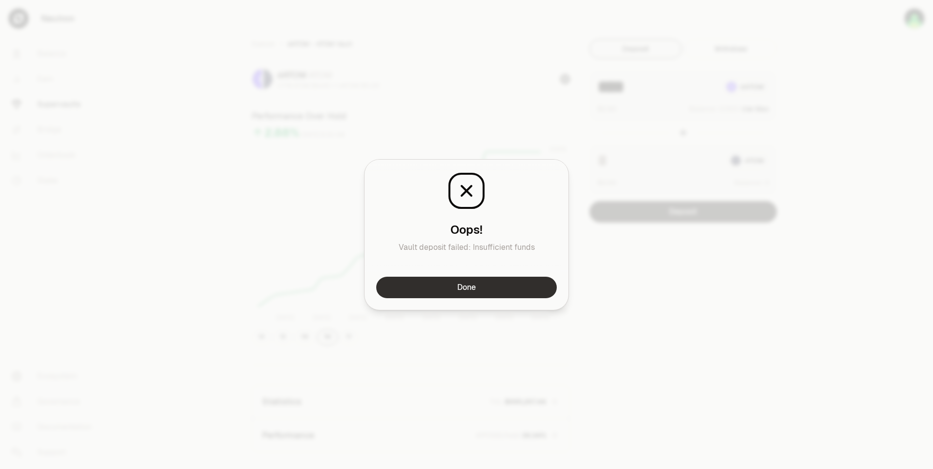
click at [500, 286] on button "Done" at bounding box center [466, 287] width 181 height 21
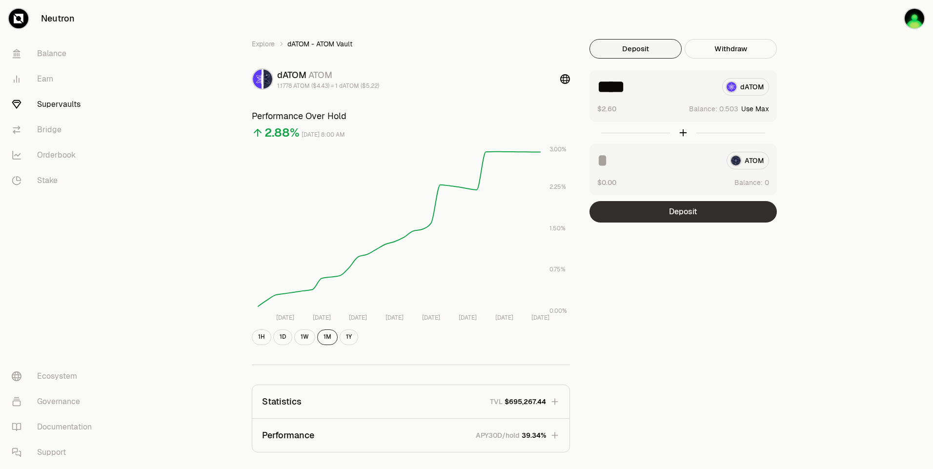
click at [673, 205] on button "Deposit" at bounding box center [683, 211] width 187 height 21
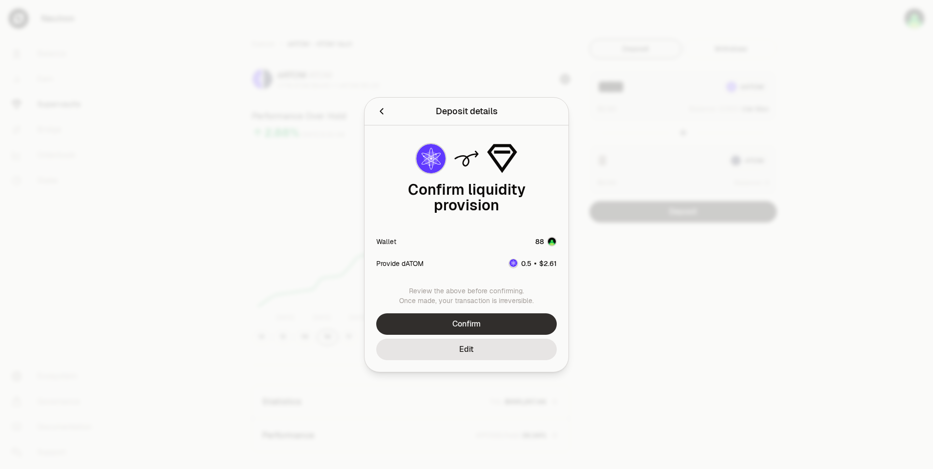
click at [485, 320] on button "Confirm" at bounding box center [466, 323] width 181 height 21
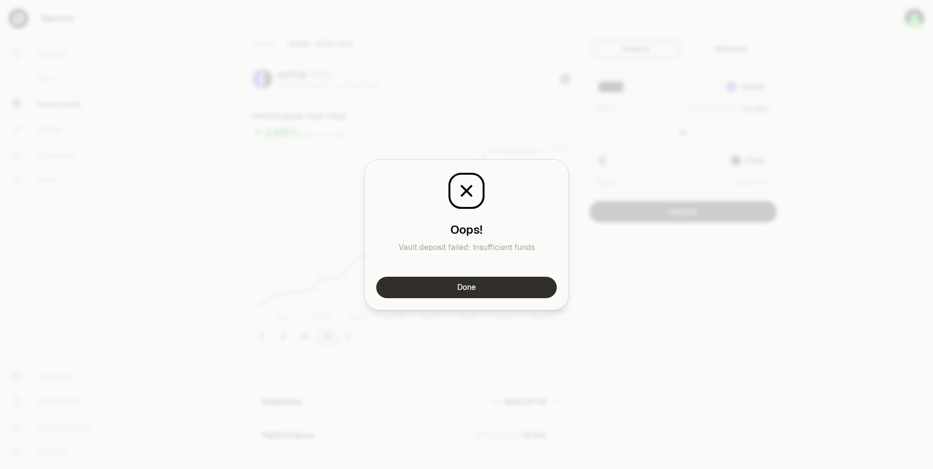
click at [501, 288] on button "Done" at bounding box center [466, 287] width 181 height 21
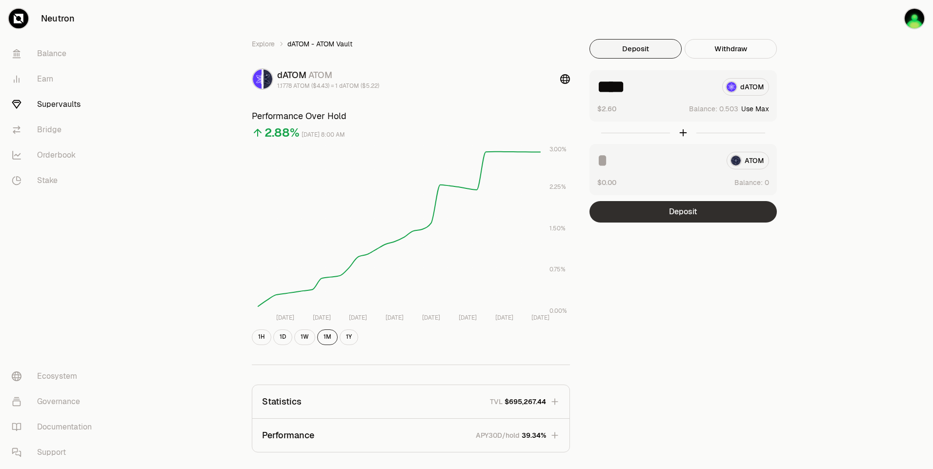
click at [686, 210] on button "Deposit" at bounding box center [683, 211] width 187 height 21
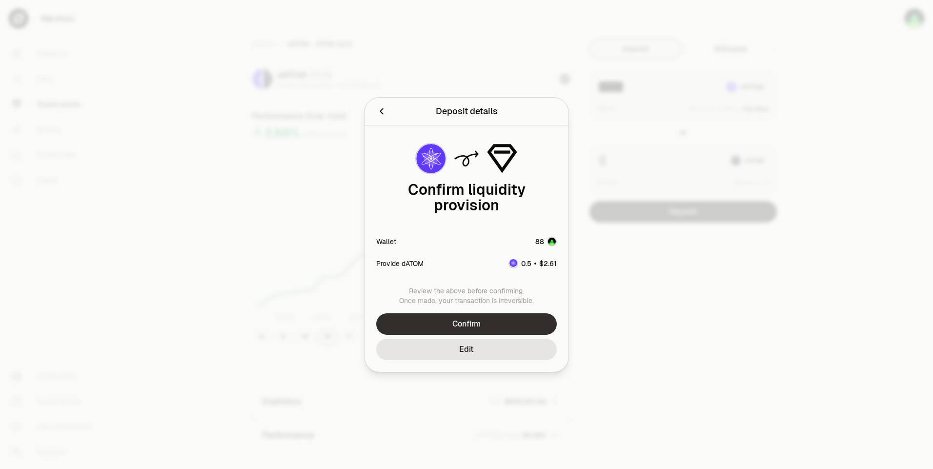
click at [507, 315] on button "Confirm" at bounding box center [466, 323] width 181 height 21
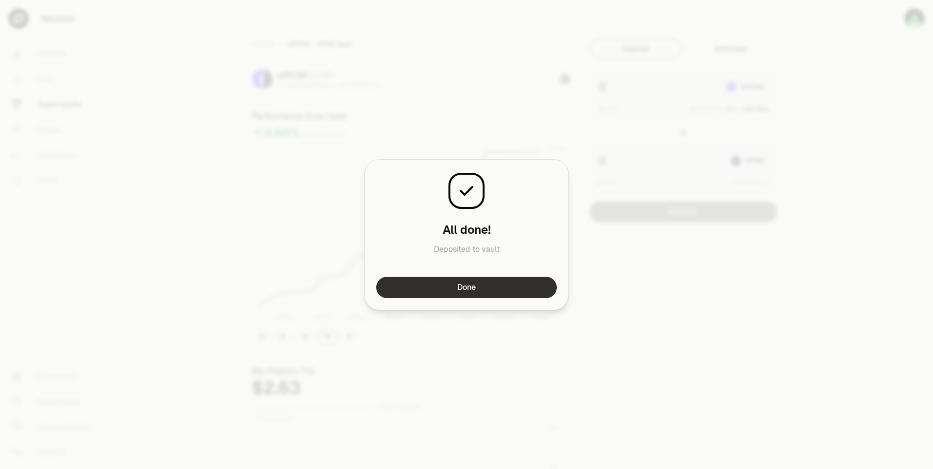
click at [500, 288] on button "Done" at bounding box center [466, 287] width 181 height 21
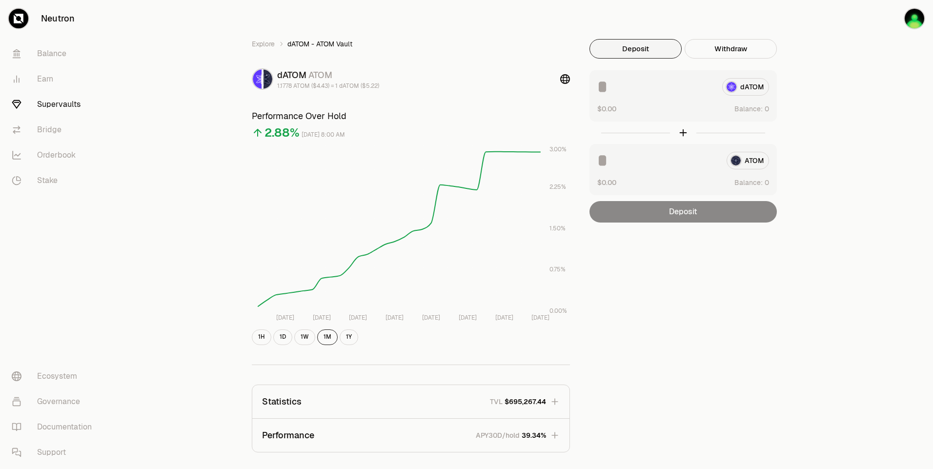
click at [848, 52] on div "Explore dATOM - ATOM Vault dATOM ATOM 1.1778 ATOM ($4.43) = 1 dATOM ($5.22) Per…" at bounding box center [521, 316] width 824 height 632
click at [758, 106] on button "Use Max" at bounding box center [755, 109] width 28 height 10
type input "********"
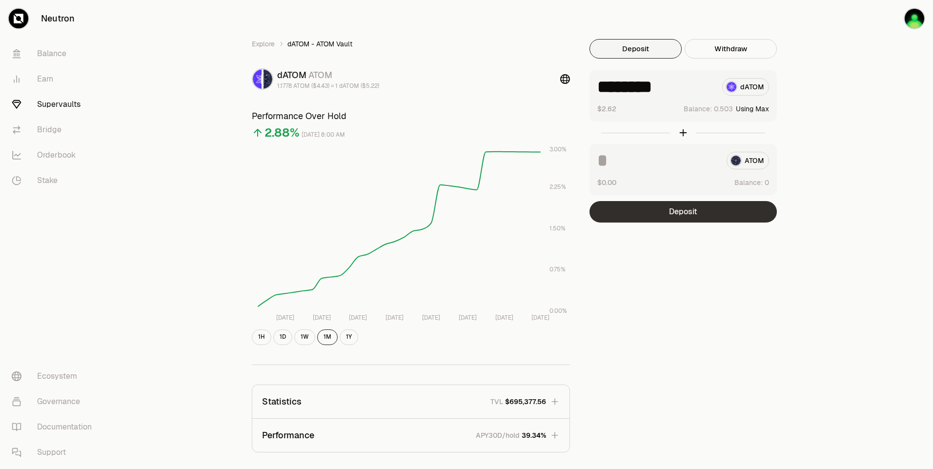
click at [699, 217] on button "Deposit" at bounding box center [683, 211] width 187 height 21
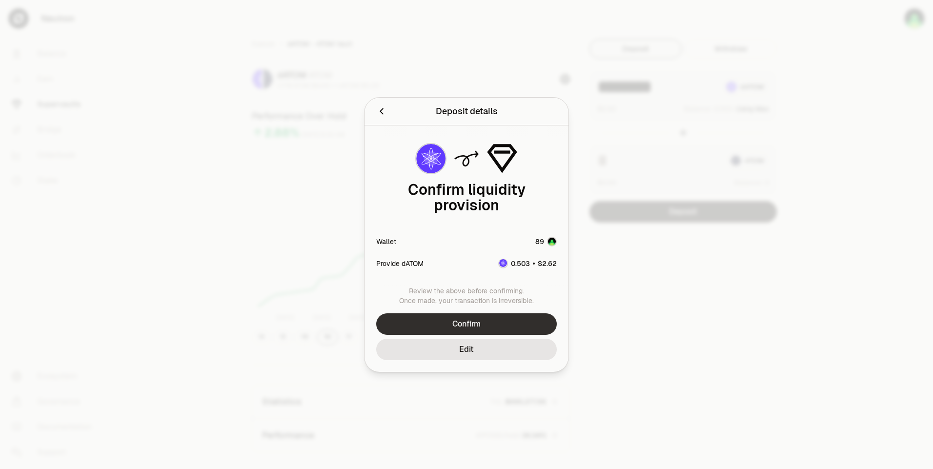
click at [499, 323] on button "Confirm" at bounding box center [466, 323] width 181 height 21
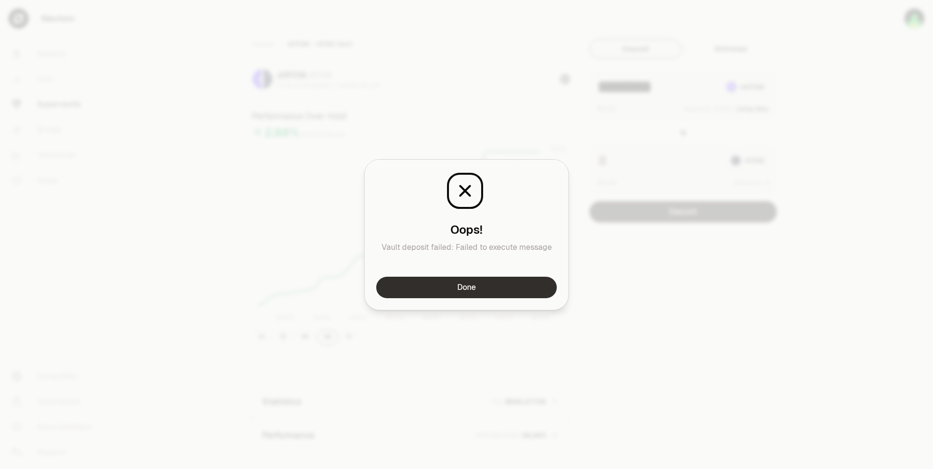
click at [499, 287] on button "Done" at bounding box center [466, 287] width 181 height 21
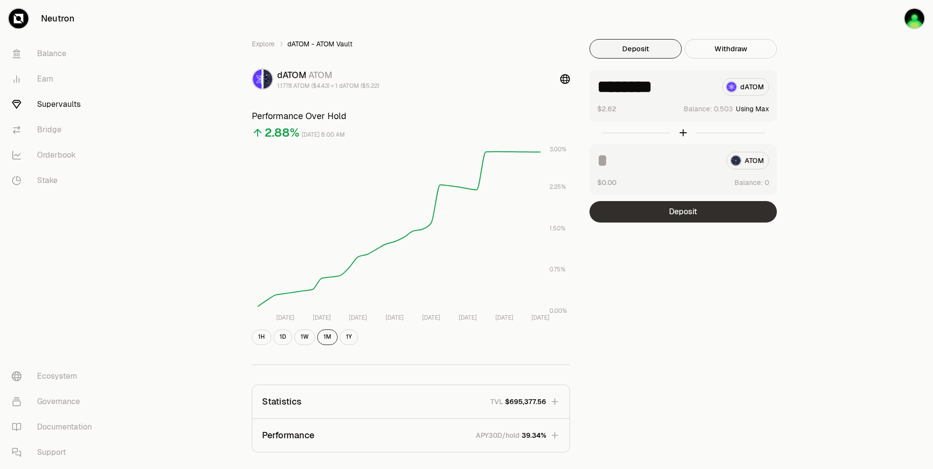
click at [693, 211] on button "Deposit" at bounding box center [683, 211] width 187 height 21
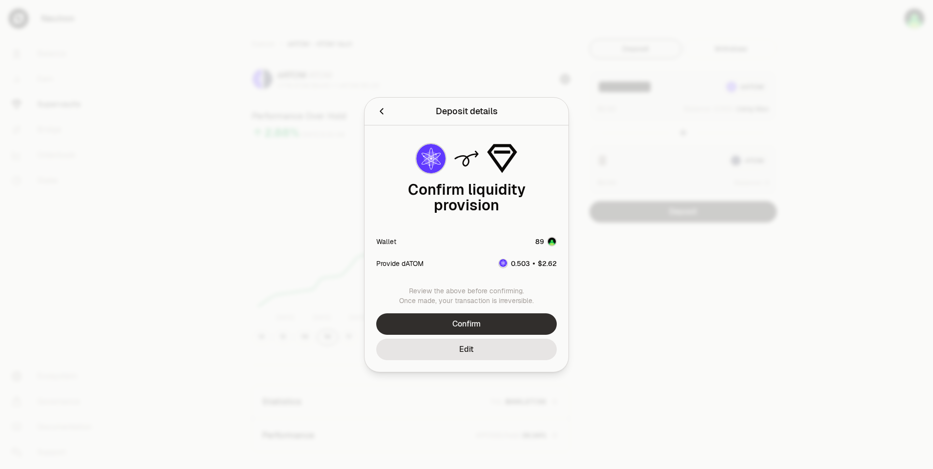
click at [476, 313] on button "Confirm" at bounding box center [466, 323] width 181 height 21
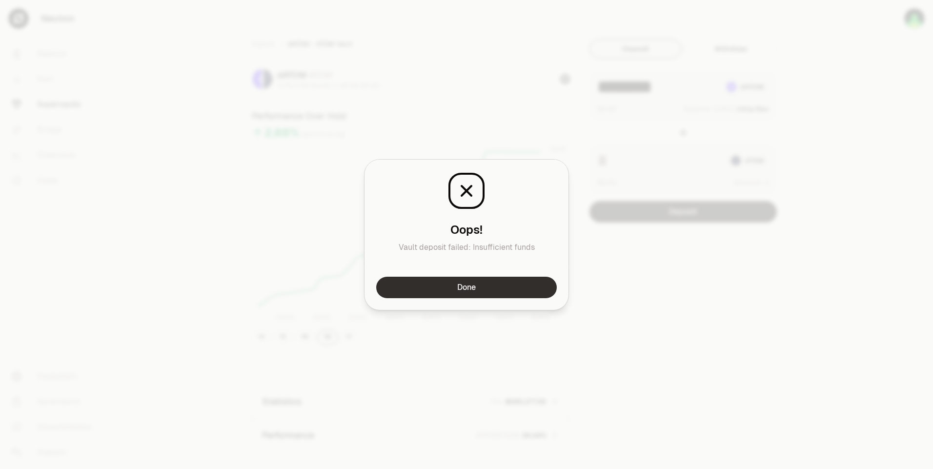
click at [489, 285] on button "Done" at bounding box center [466, 287] width 181 height 21
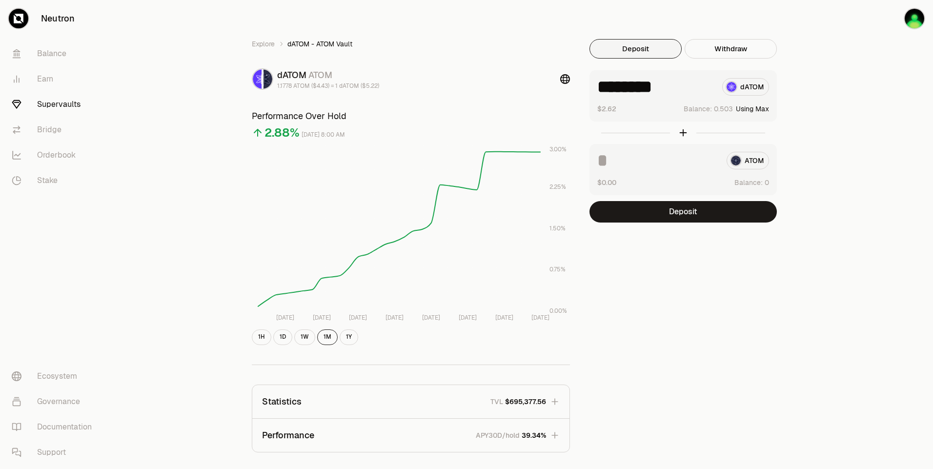
click at [714, 245] on div "Explore dATOM - ATOM Vault dATOM ATOM 1.1778 ATOM ($4.43) = 1 dATOM ($5.22) Per…" at bounding box center [521, 315] width 562 height 553
click at [703, 206] on button "Deposit" at bounding box center [683, 211] width 187 height 21
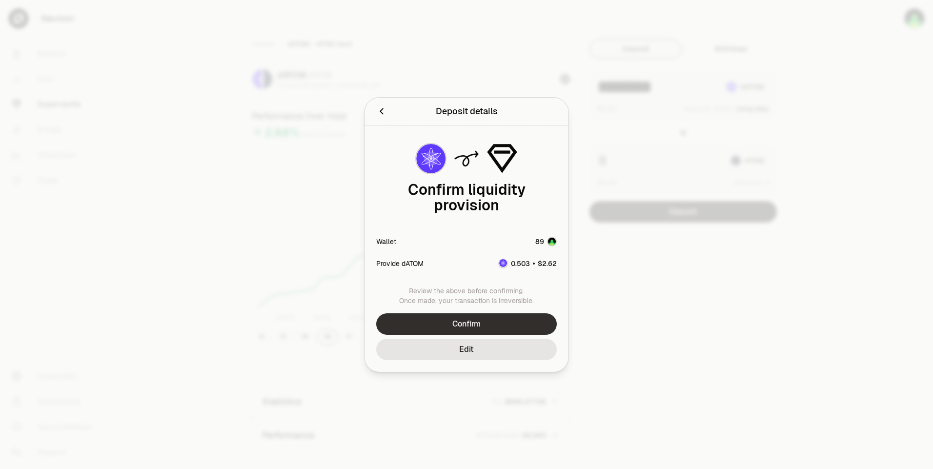
click at [505, 313] on button "Confirm" at bounding box center [466, 323] width 181 height 21
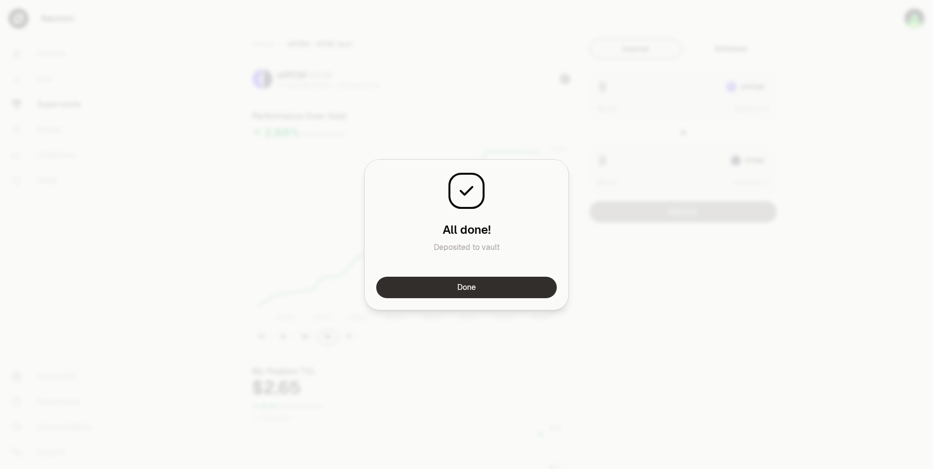
click at [493, 288] on button "Done" at bounding box center [466, 287] width 181 height 21
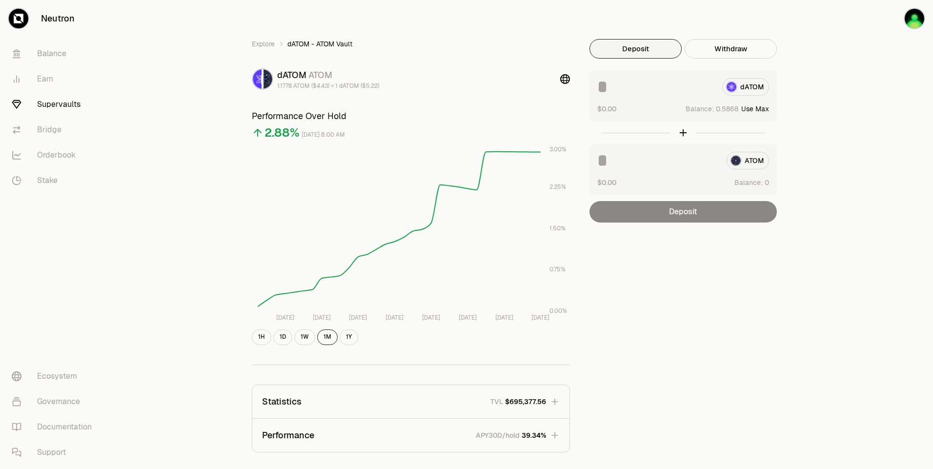
click at [759, 105] on button "Use Max" at bounding box center [755, 109] width 28 height 10
type input "********"
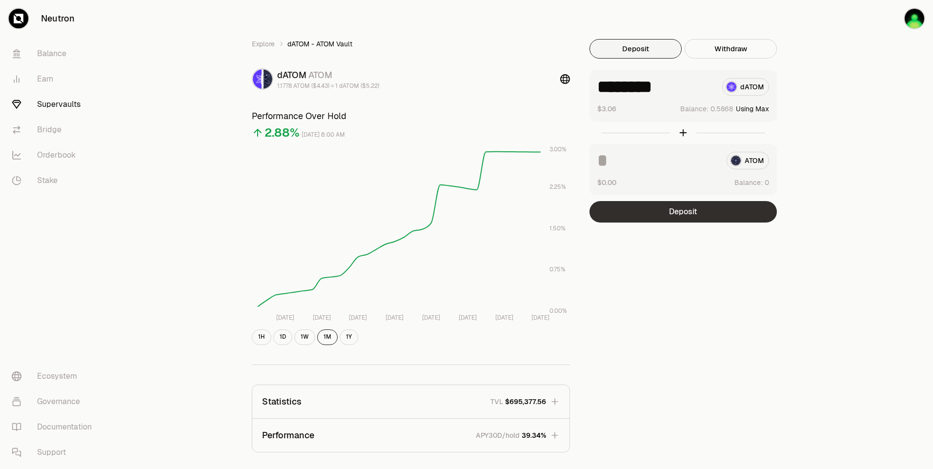
click at [696, 207] on button "Deposit" at bounding box center [683, 211] width 187 height 21
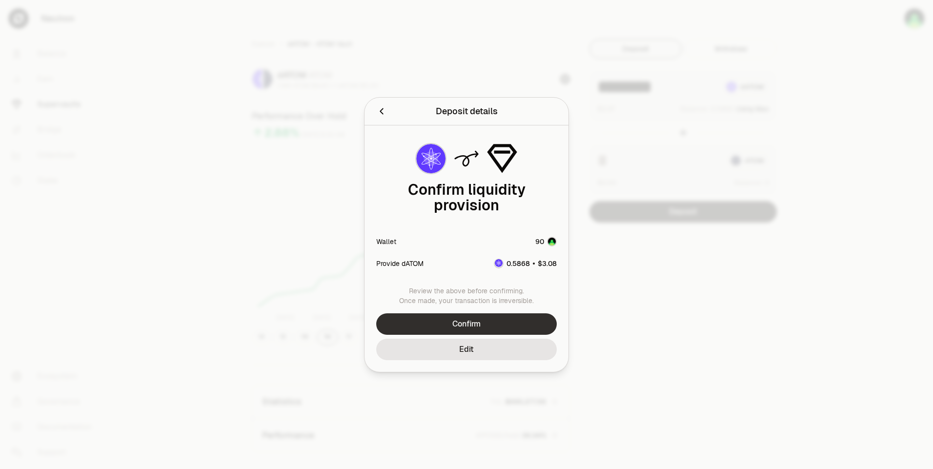
click at [502, 321] on button "Confirm" at bounding box center [466, 323] width 181 height 21
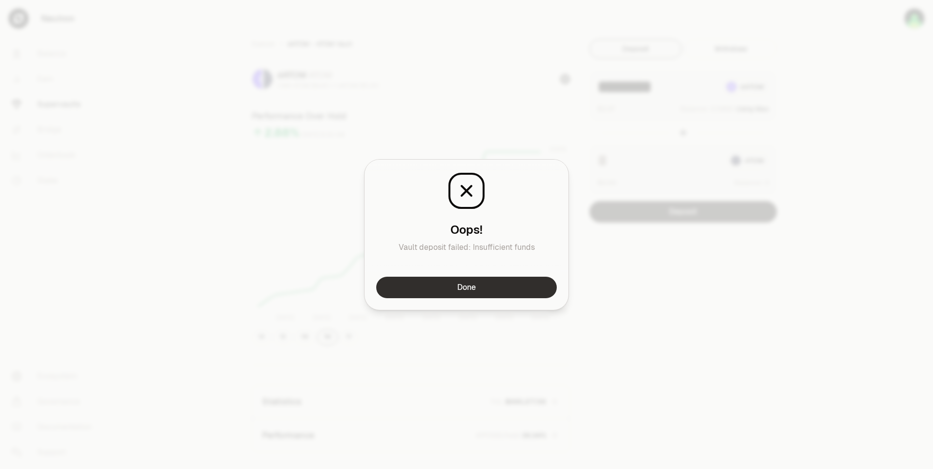
click at [477, 294] on button "Done" at bounding box center [466, 287] width 181 height 21
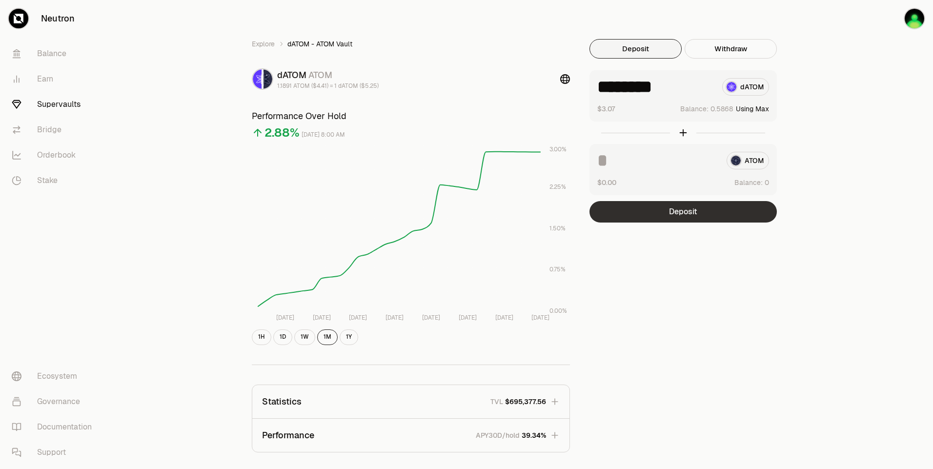
click at [660, 213] on button "Deposit" at bounding box center [683, 211] width 187 height 21
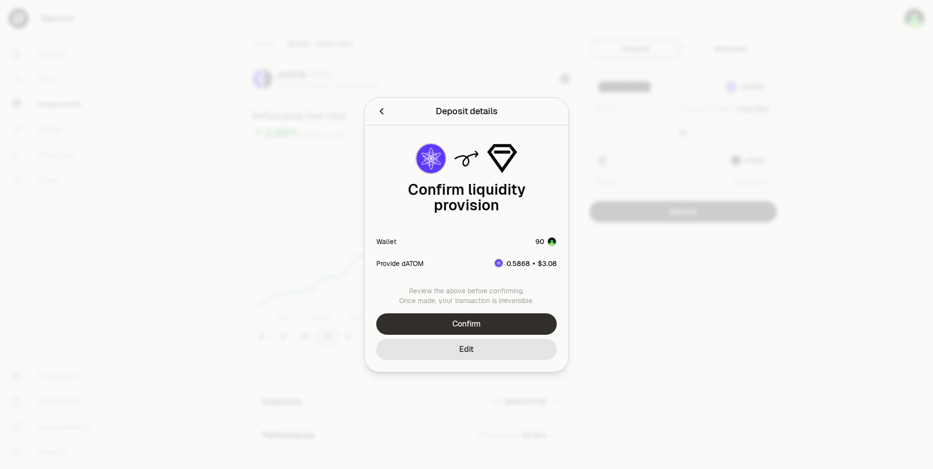
click at [504, 314] on button "Confirm" at bounding box center [466, 323] width 181 height 21
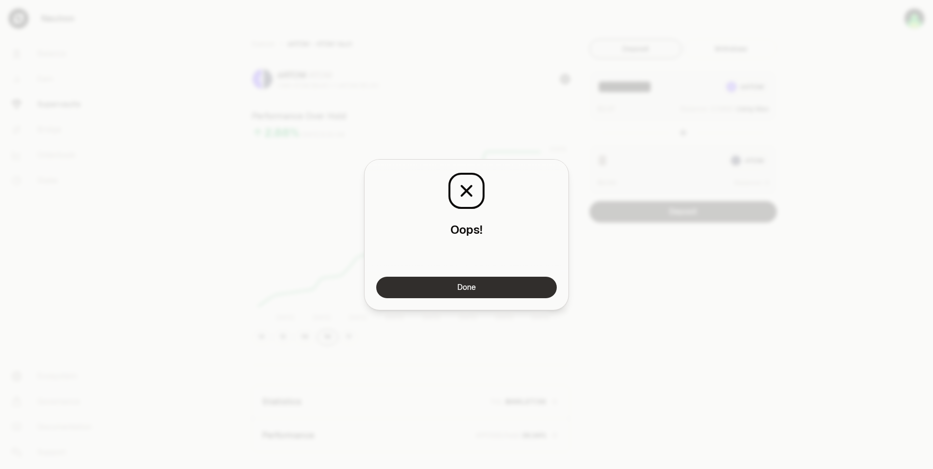
click at [511, 288] on button "Done" at bounding box center [466, 287] width 181 height 21
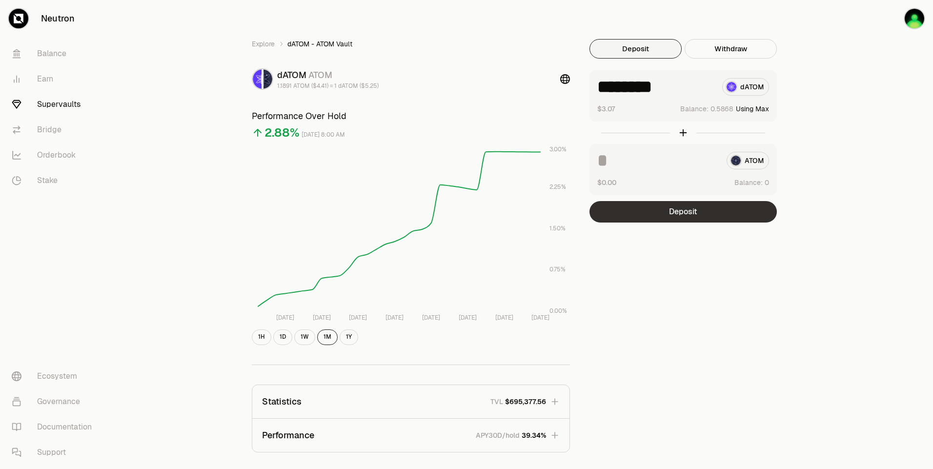
click at [692, 208] on button "Deposit" at bounding box center [683, 211] width 187 height 21
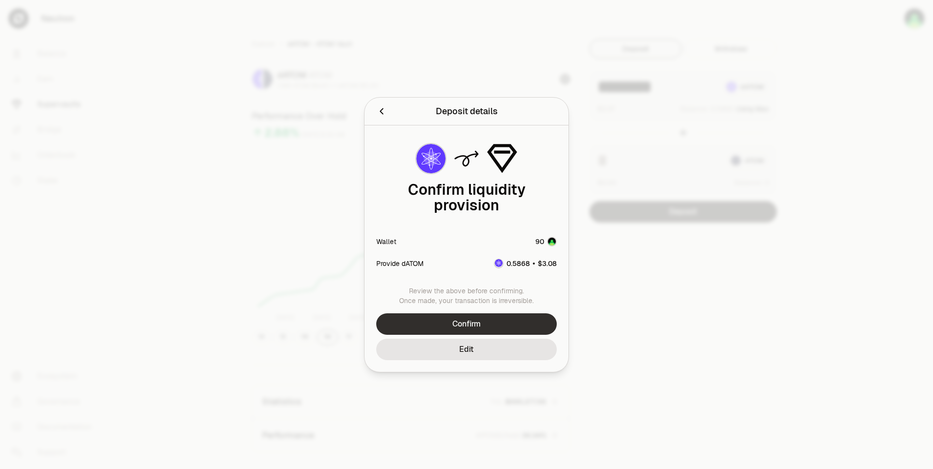
click at [519, 316] on button "Confirm" at bounding box center [466, 323] width 181 height 21
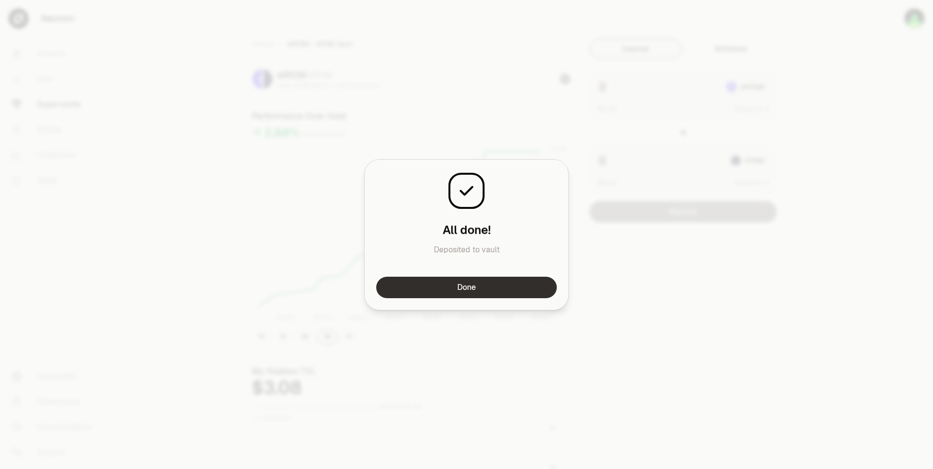
click at [510, 281] on button "Done" at bounding box center [466, 287] width 181 height 21
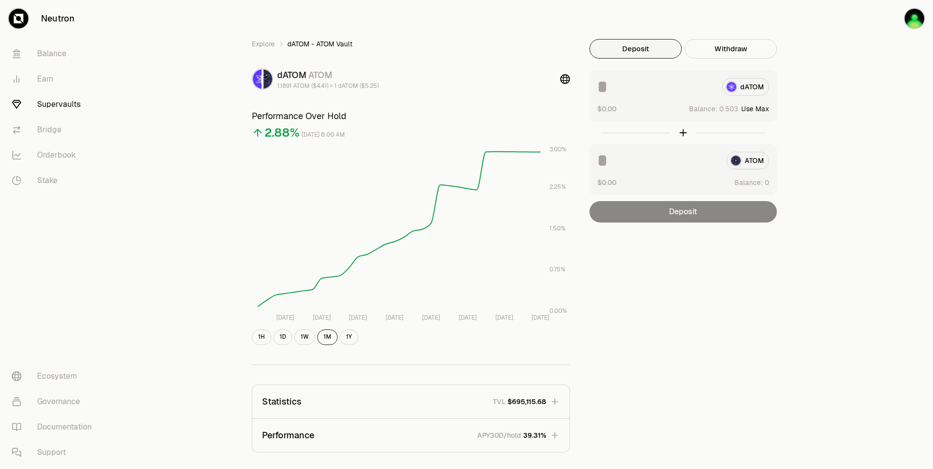
click at [861, 91] on div "Explore dATOM - ATOM Vault dATOM ATOM 1.1891 ATOM ($4.41) = 1 dATOM ($5.25) Per…" at bounding box center [521, 316] width 824 height 632
click at [758, 110] on button "Use Max" at bounding box center [755, 109] width 28 height 10
type input "********"
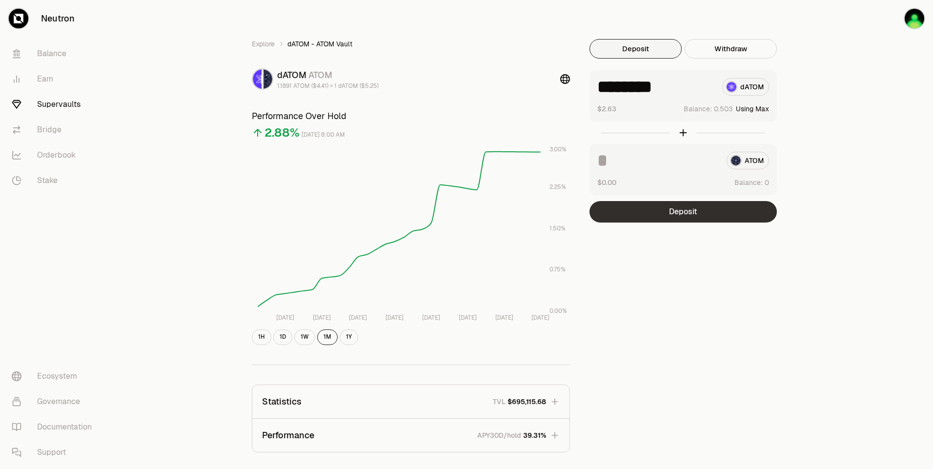
click at [710, 210] on button "Deposit" at bounding box center [683, 211] width 187 height 21
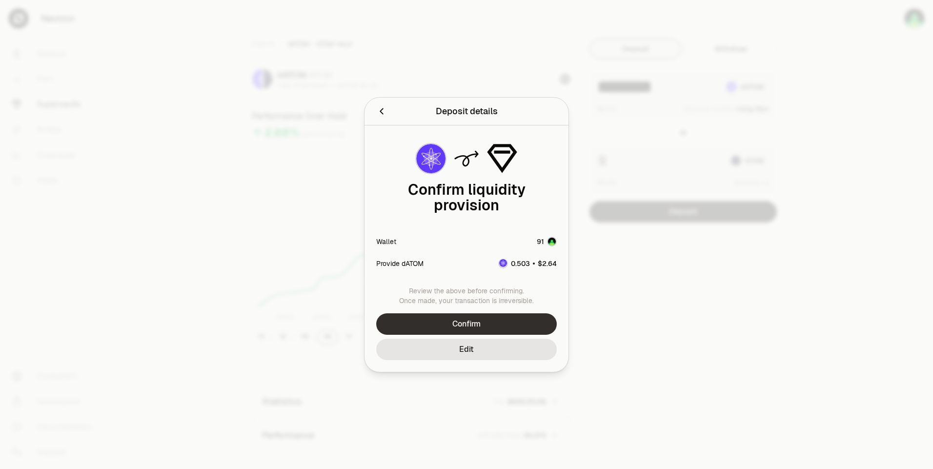
click at [508, 313] on button "Confirm" at bounding box center [466, 323] width 181 height 21
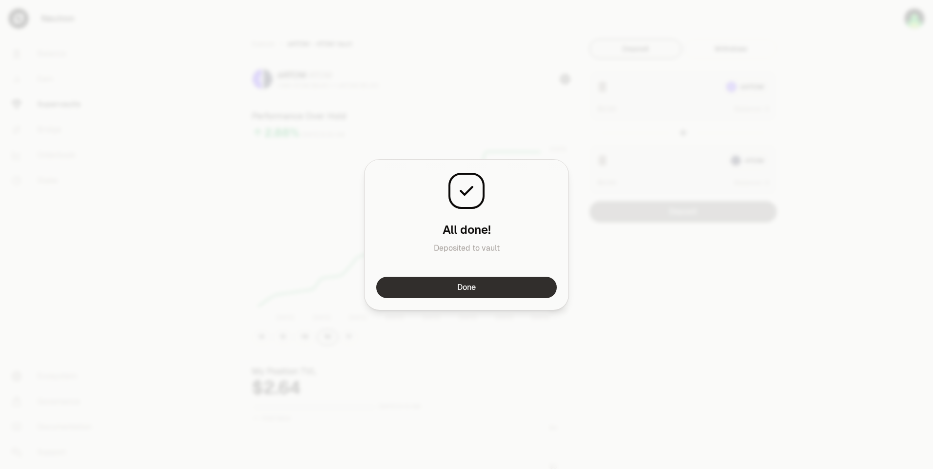
click at [507, 290] on button "Done" at bounding box center [466, 287] width 181 height 21
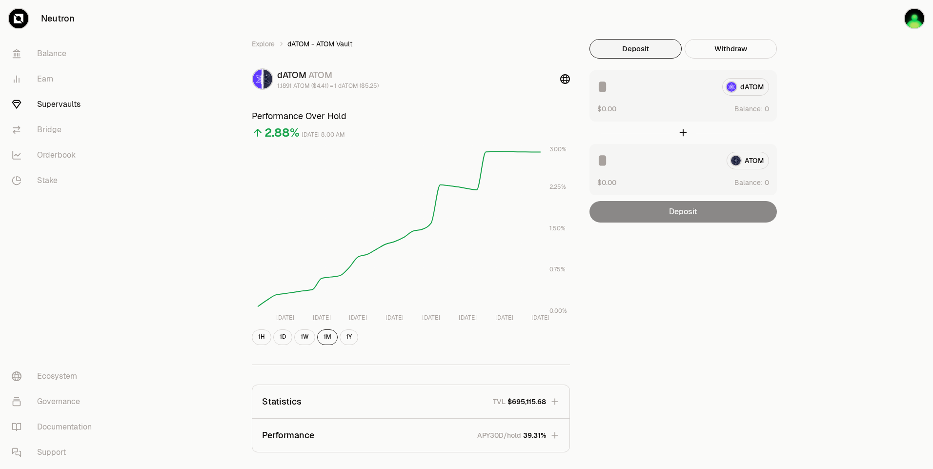
click at [831, 97] on div "Explore dATOM - ATOM Vault dATOM ATOM 1.1891 ATOM ($4.41) = 1 dATOM ($5.25) Per…" at bounding box center [521, 316] width 824 height 632
click at [892, 46] on div "Explore dATOM - ATOM Vault dATOM ATOM 1.1891 ATOM ($4.41) = 1 dATOM ($5.25) Per…" at bounding box center [521, 316] width 824 height 632
click at [840, 108] on div "Explore dATOM - ATOM Vault dATOM ATOM 1.1891 ATOM ($4.41) = 1 dATOM ($5.25) Per…" at bounding box center [521, 316] width 824 height 632
click at [758, 109] on button "Use Max" at bounding box center [755, 109] width 28 height 10
type input "********"
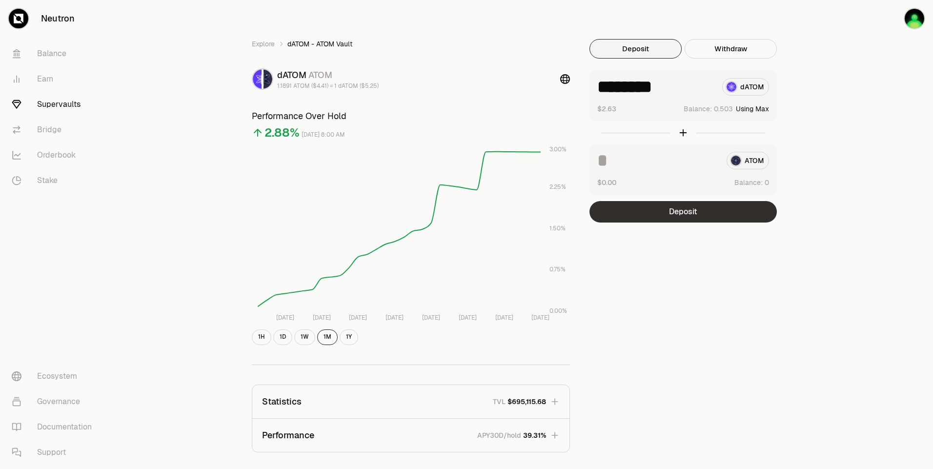
click at [703, 208] on button "Deposit" at bounding box center [683, 211] width 187 height 21
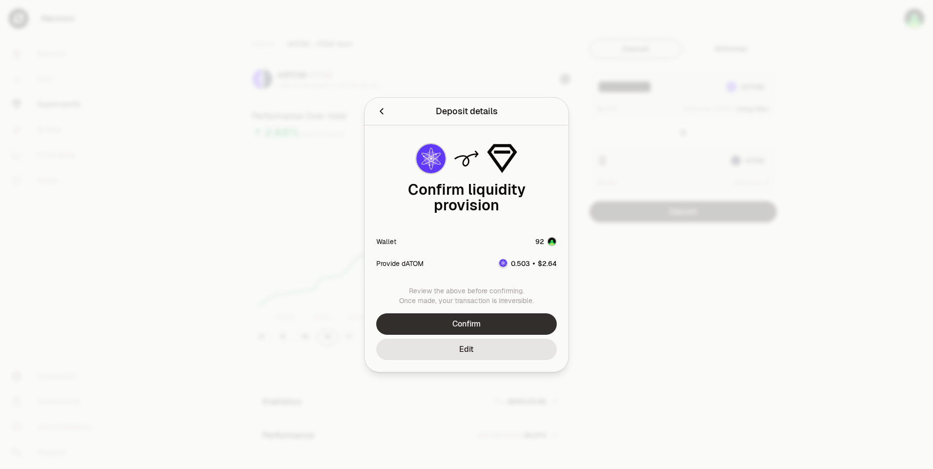
click at [496, 316] on button "Confirm" at bounding box center [466, 323] width 181 height 21
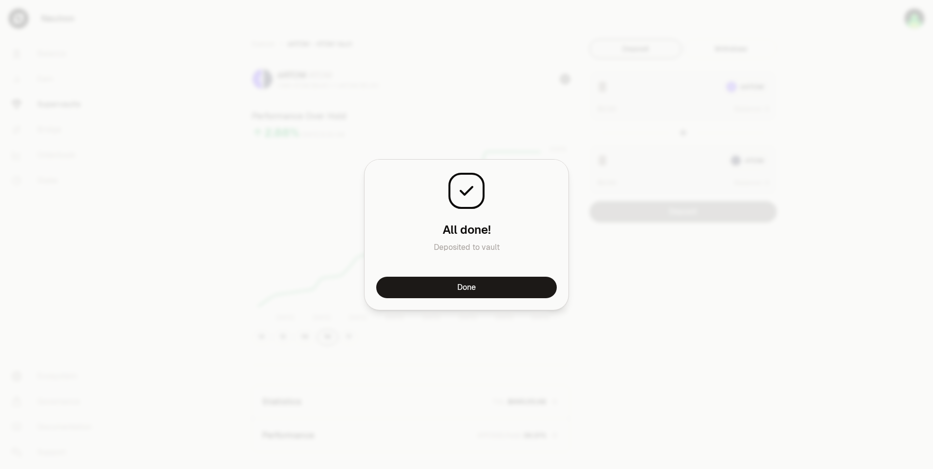
click at [631, 113] on div at bounding box center [466, 234] width 933 height 469
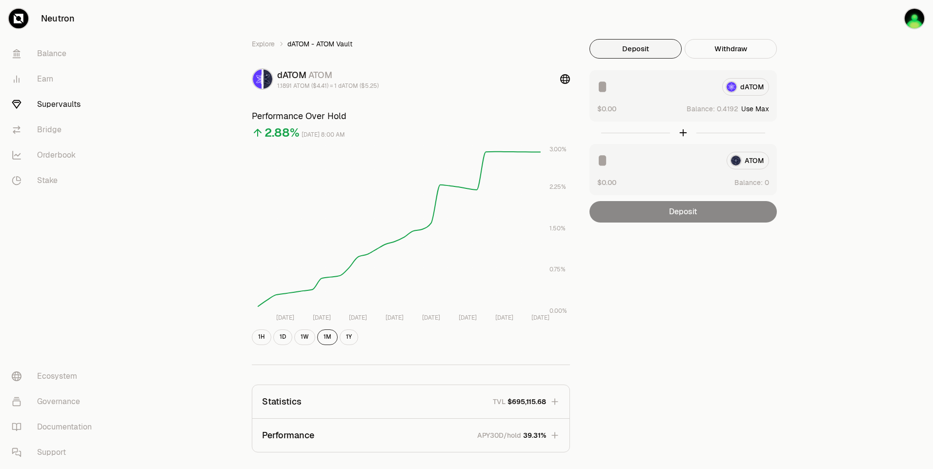
click at [760, 107] on button "Use Max" at bounding box center [755, 109] width 28 height 10
type input "********"
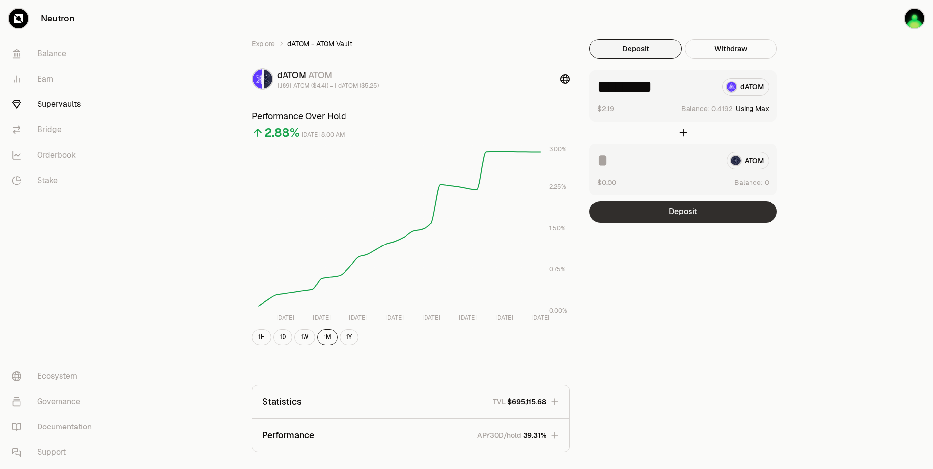
click at [693, 215] on button "Deposit" at bounding box center [683, 211] width 187 height 21
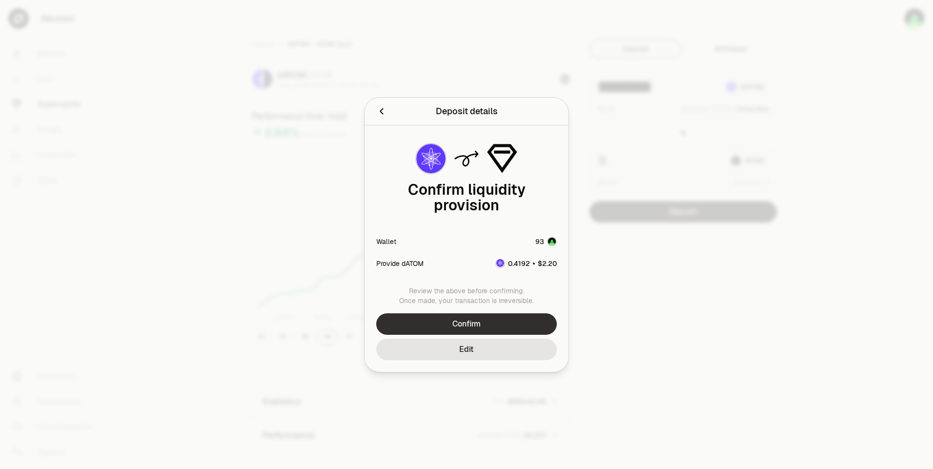
click at [520, 313] on button "Confirm" at bounding box center [466, 323] width 181 height 21
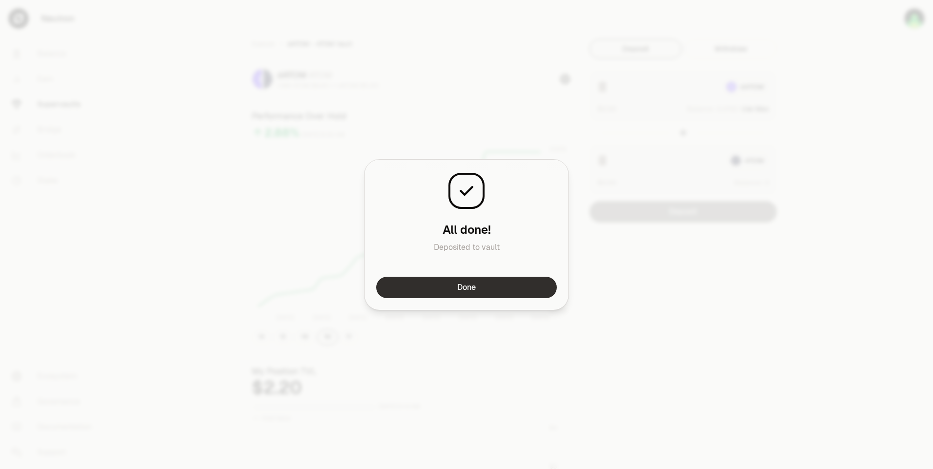
click at [495, 287] on button "Done" at bounding box center [466, 287] width 181 height 21
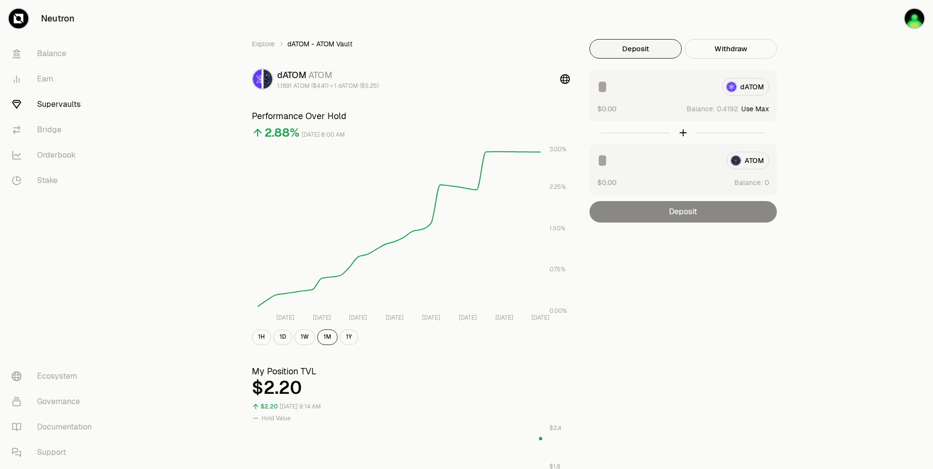
click at [758, 111] on button "Use Max" at bounding box center [755, 109] width 28 height 10
type input "********"
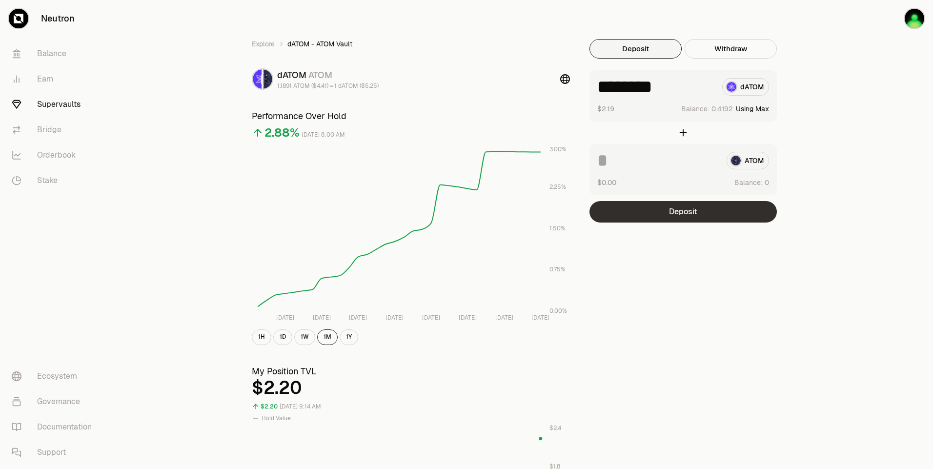
click at [688, 212] on button "Deposit" at bounding box center [683, 211] width 187 height 21
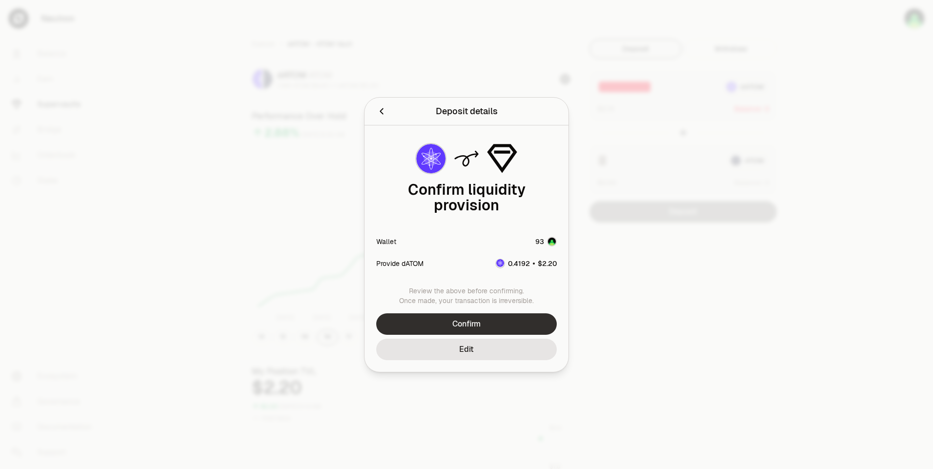
click at [498, 316] on button "Confirm" at bounding box center [466, 323] width 181 height 21
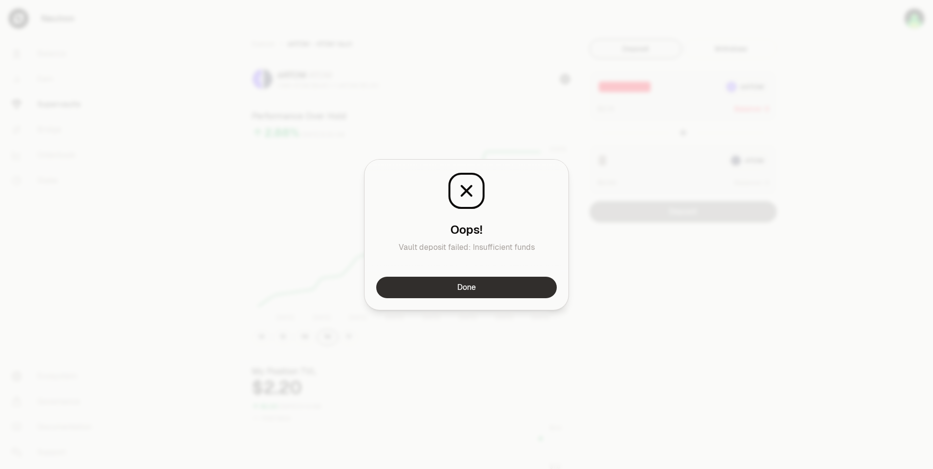
click at [519, 290] on button "Done" at bounding box center [466, 287] width 181 height 21
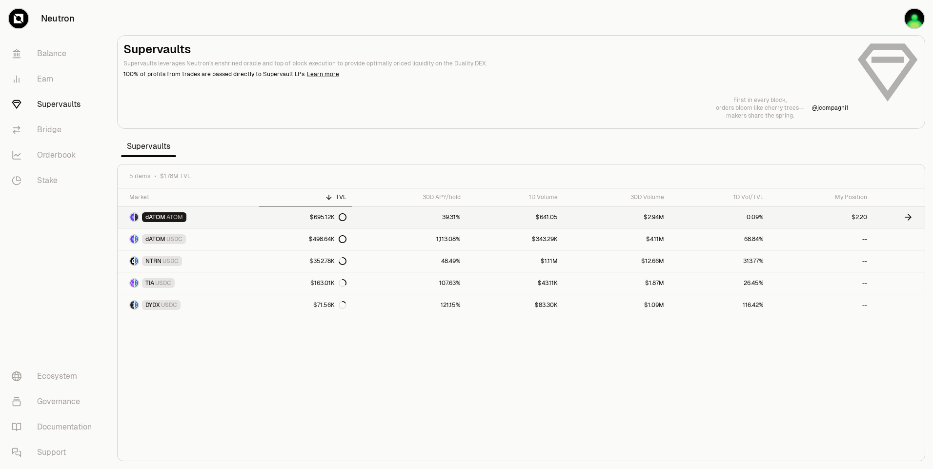
click at [221, 218] on link "dATOM ATOM" at bounding box center [189, 216] width 142 height 21
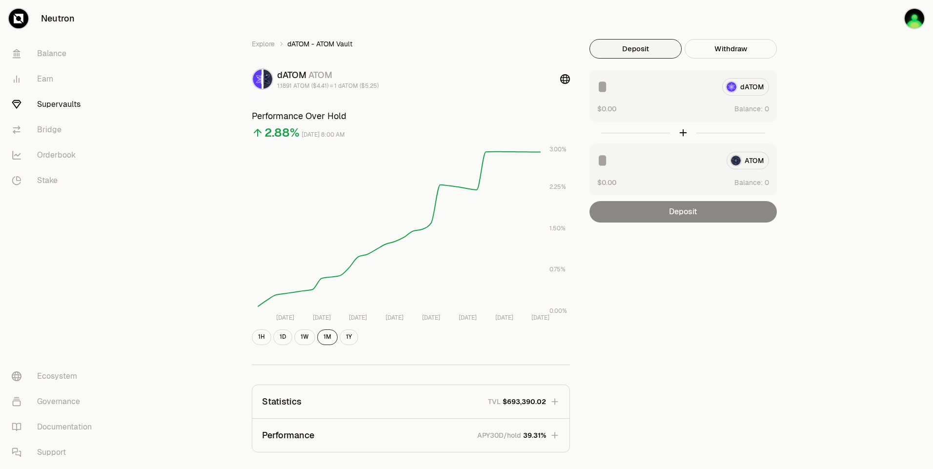
click at [815, 102] on div "Explore dATOM - ATOM Vault dATOM ATOM 1.1891 ATOM ($4.41) = 1 dATOM ($5.25) Per…" at bounding box center [521, 316] width 824 height 632
click at [857, 108] on div "Explore dATOM - ATOM Vault dATOM ATOM 1.1891 ATOM ($4.41) = 1 dATOM ($5.25) Per…" at bounding box center [521, 316] width 824 height 632
click at [762, 110] on button "Use Max" at bounding box center [755, 109] width 28 height 10
type input "********"
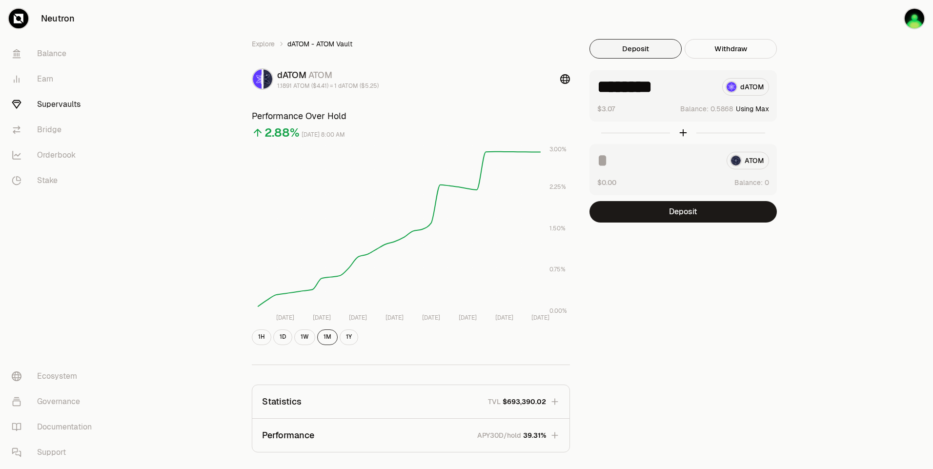
click at [729, 200] on fieldset "******** dATOM $3.07 Balance: Using Max ATOM $0.00 Balance: Deposit" at bounding box center [683, 146] width 187 height 152
click at [721, 213] on button "Deposit" at bounding box center [683, 211] width 187 height 21
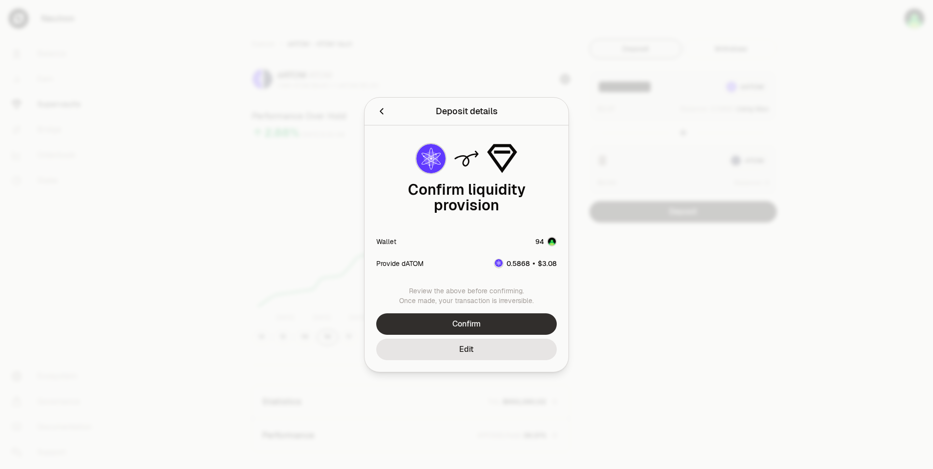
click at [483, 322] on button "Confirm" at bounding box center [466, 323] width 181 height 21
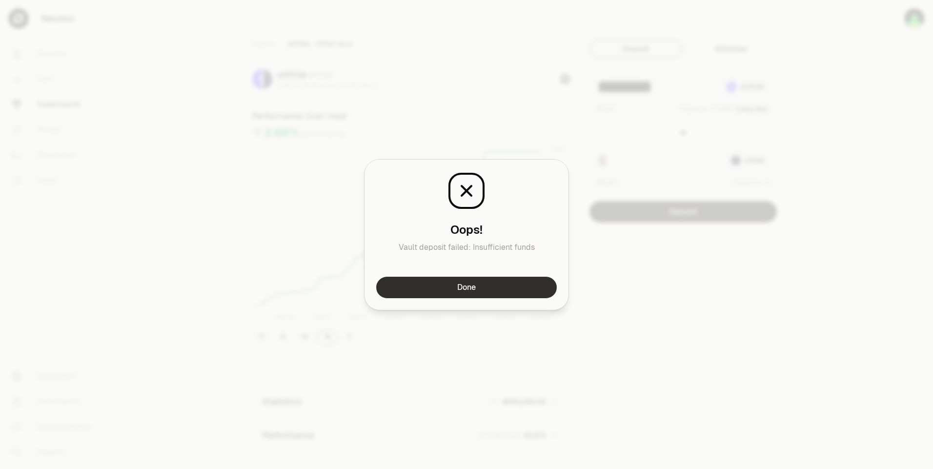
click at [519, 289] on button "Done" at bounding box center [466, 287] width 181 height 21
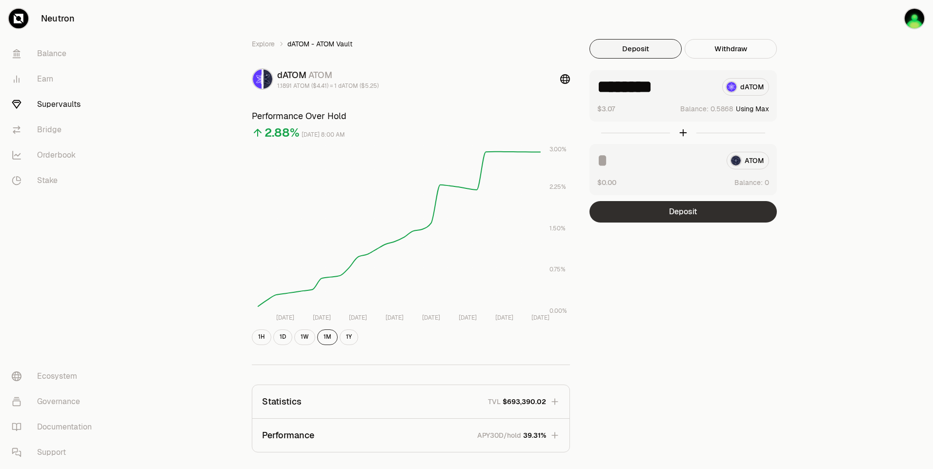
click at [686, 215] on button "Deposit" at bounding box center [683, 211] width 187 height 21
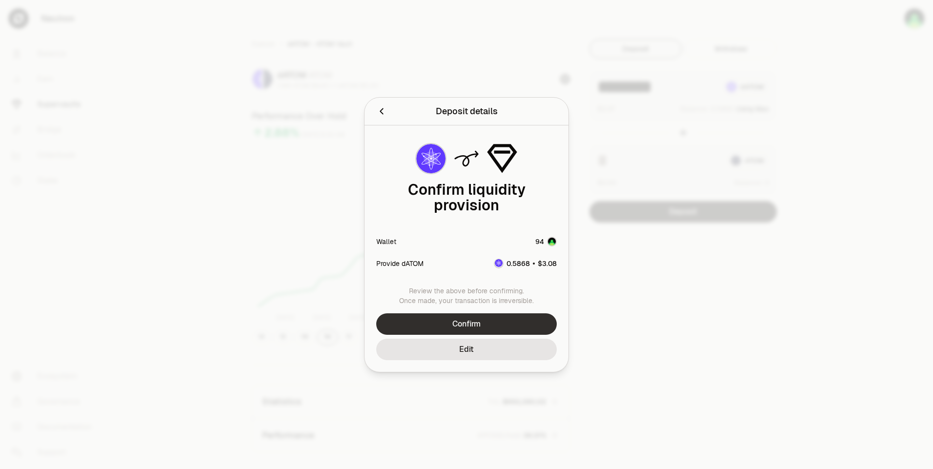
click at [456, 318] on button "Confirm" at bounding box center [466, 323] width 181 height 21
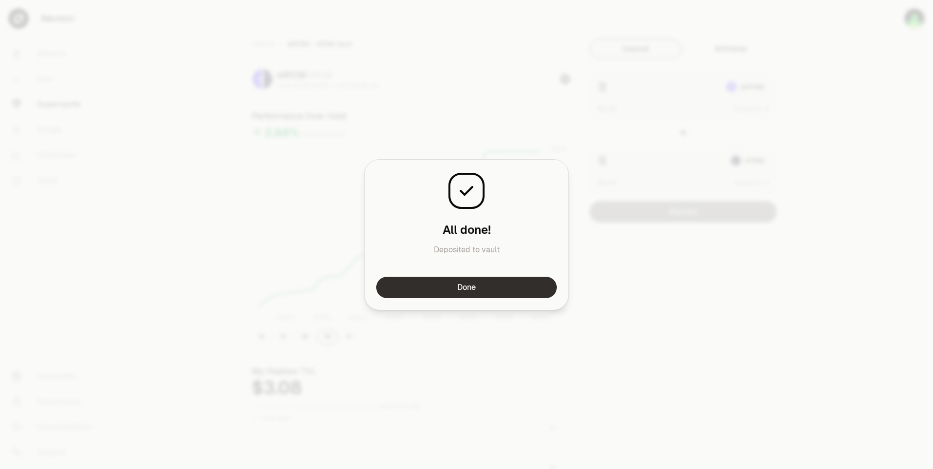
click at [508, 287] on button "Done" at bounding box center [466, 287] width 181 height 21
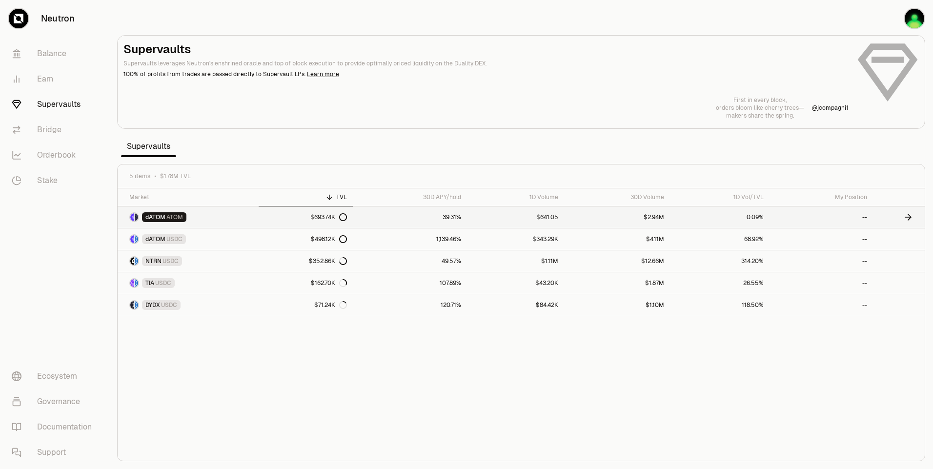
click at [181, 216] on span "ATOM" at bounding box center [174, 217] width 17 height 8
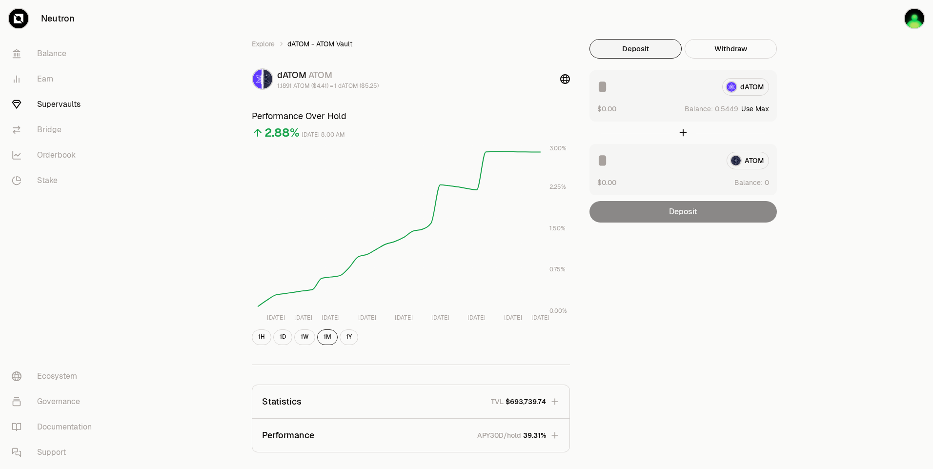
click at [763, 108] on button "Use Max" at bounding box center [755, 109] width 28 height 10
type input "********"
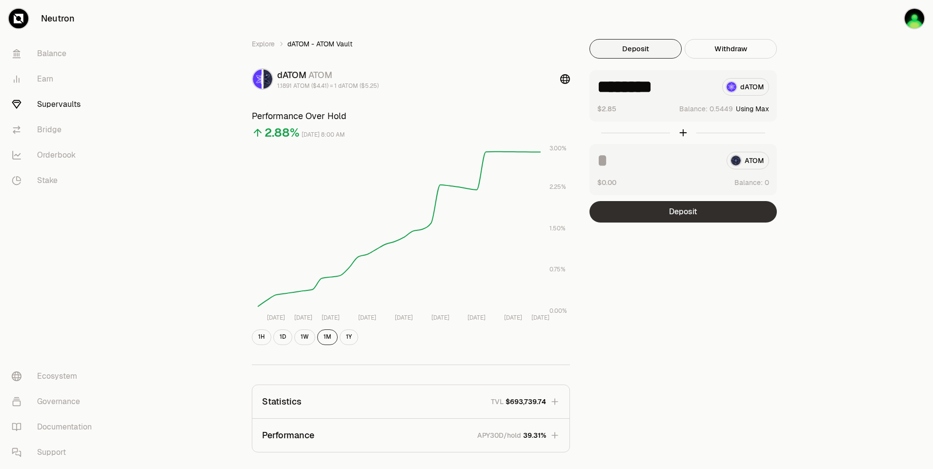
click at [728, 211] on button "Deposit" at bounding box center [683, 211] width 187 height 21
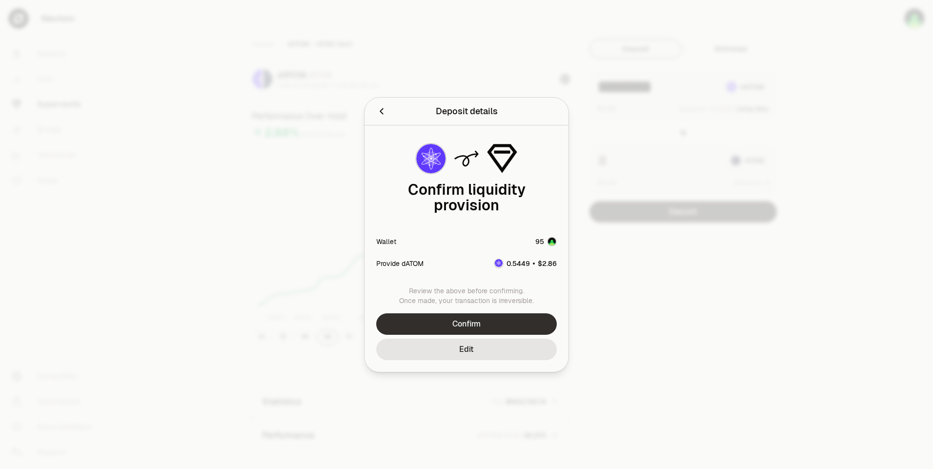
click at [476, 317] on button "Confirm" at bounding box center [466, 323] width 181 height 21
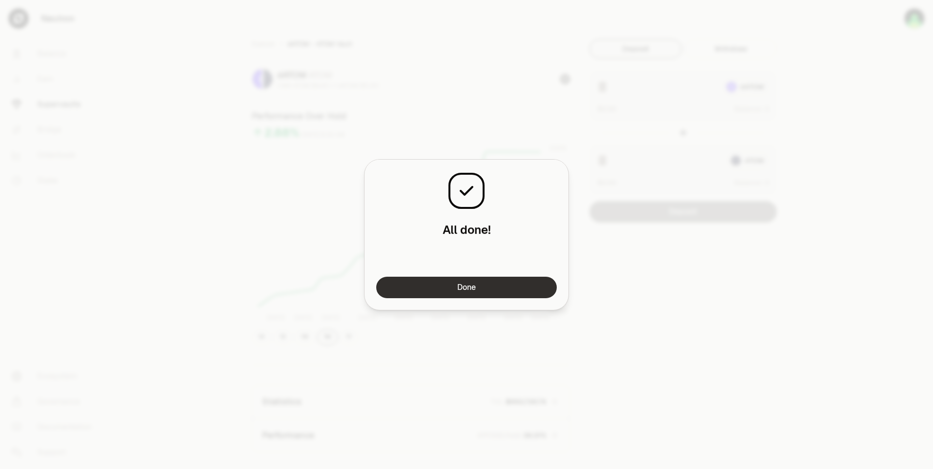
click at [500, 279] on button "Done" at bounding box center [466, 287] width 181 height 21
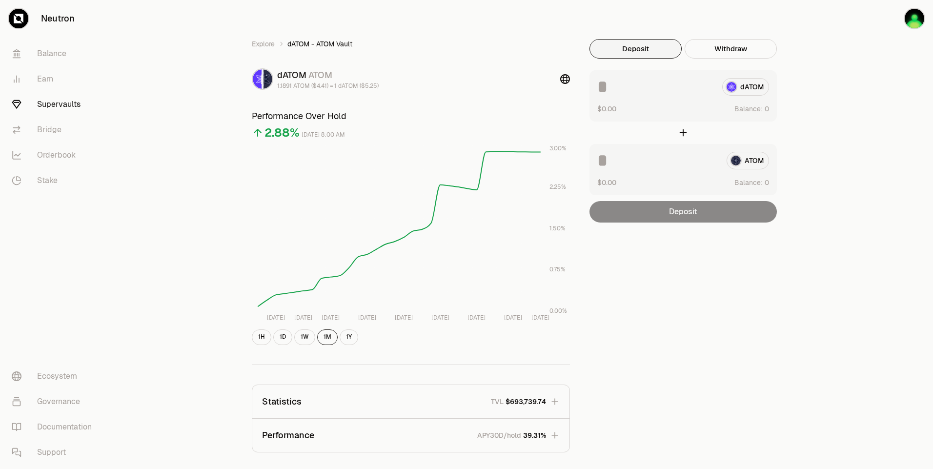
click at [550, 17] on div "Explore dATOM - ATOM Vault dATOM ATOM 1.1891 ATOM ($4.41) = 1 dATOM ($5.25) Per…" at bounding box center [521, 316] width 586 height 632
click at [827, 66] on div "Explore dATOM - ATOM Vault dATOM ATOM 1.1891 ATOM ($4.41) = 1 dATOM ($5.25) Per…" at bounding box center [521, 316] width 824 height 632
click at [763, 108] on button "Use Max" at bounding box center [755, 109] width 28 height 10
type input "********"
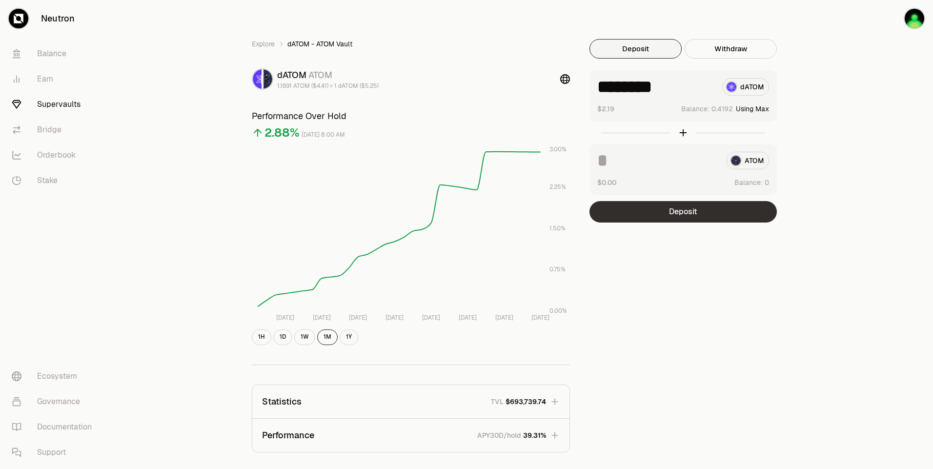
click at [697, 201] on button "Deposit" at bounding box center [683, 211] width 187 height 21
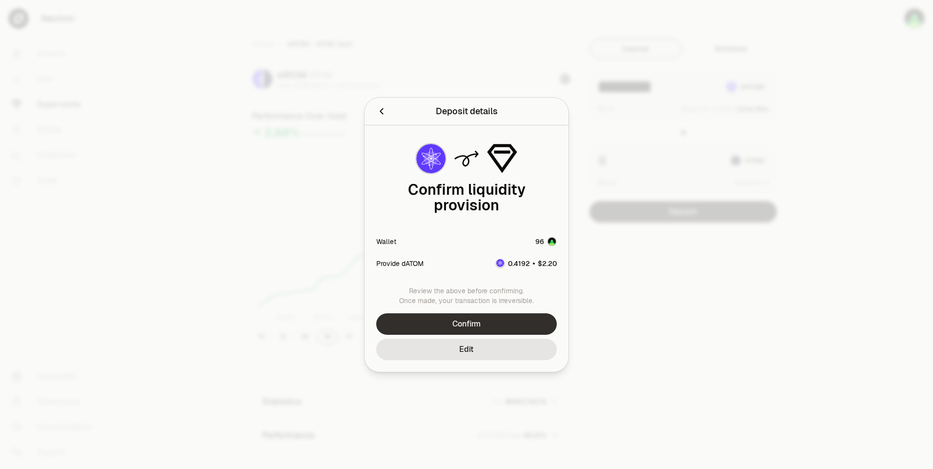
click at [499, 324] on button "Confirm" at bounding box center [466, 323] width 181 height 21
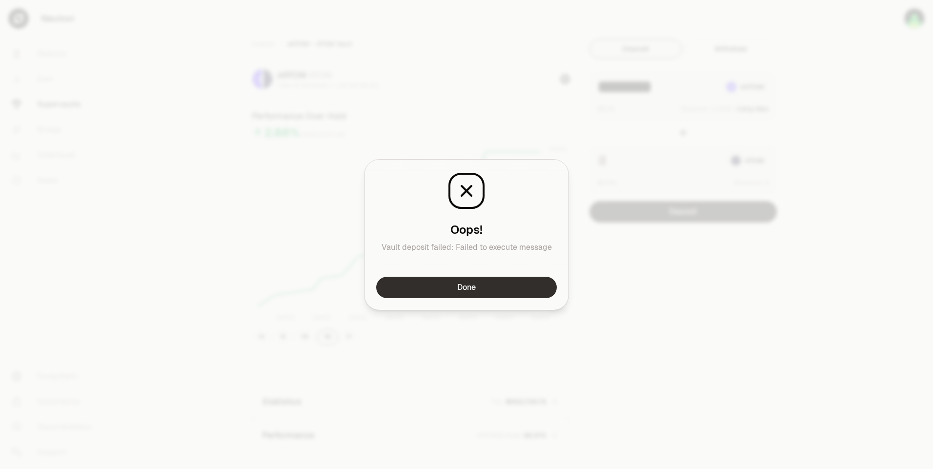
click at [496, 288] on button "Done" at bounding box center [466, 287] width 181 height 21
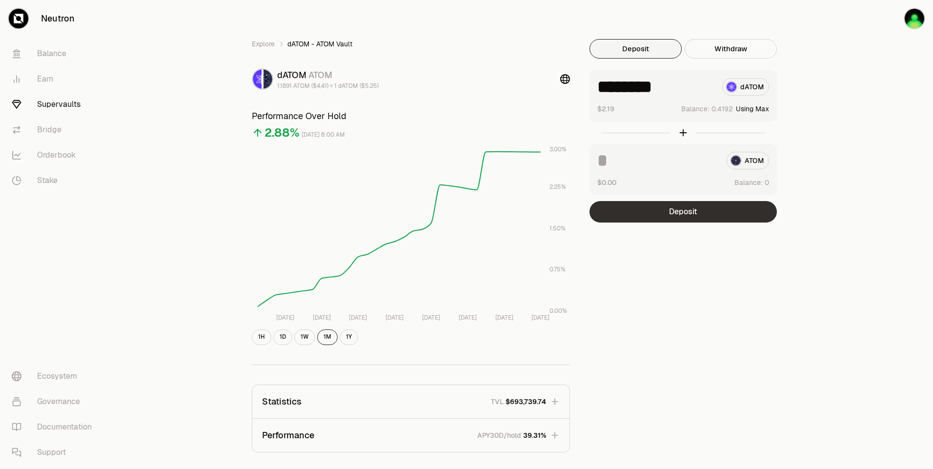
click at [698, 212] on button "Deposit" at bounding box center [683, 211] width 187 height 21
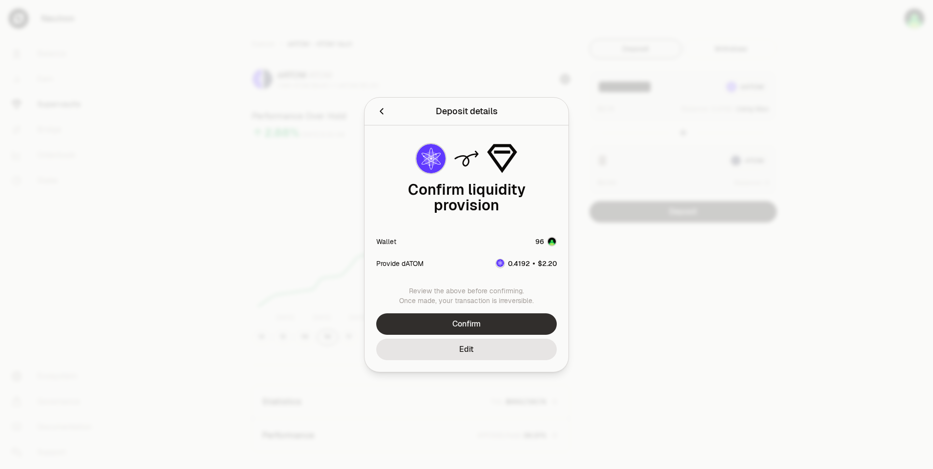
click at [498, 314] on button "Confirm" at bounding box center [466, 323] width 181 height 21
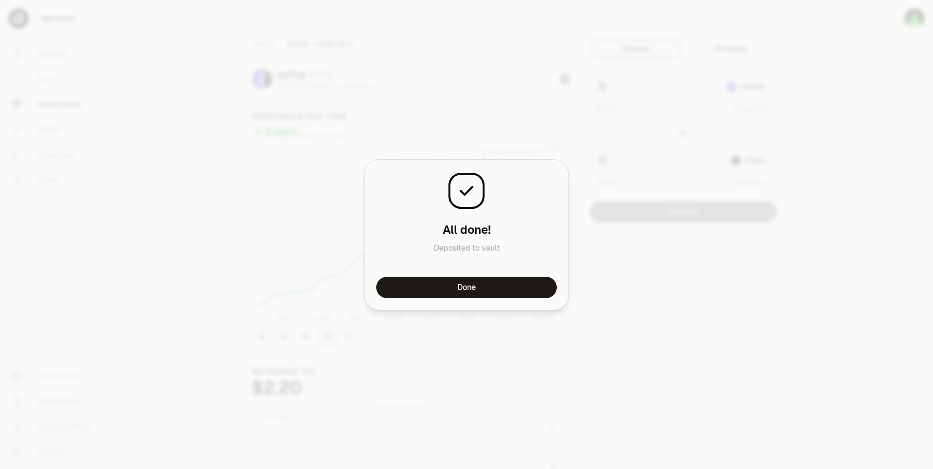
click at [491, 286] on button "Done" at bounding box center [466, 287] width 181 height 21
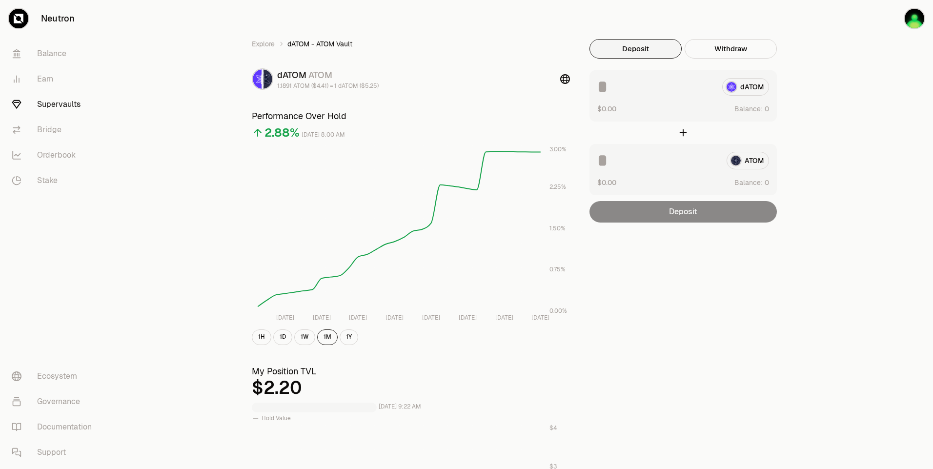
drag, startPoint x: 673, startPoint y: 264, endPoint x: 665, endPoint y: 244, distance: 21.5
click at [673, 262] on div "Explore dATOM - ATOM Vault dATOM ATOM 1.1891 ATOM ($4.41) = 1 dATOM ($5.25) Per…" at bounding box center [521, 455] width 562 height 833
drag, startPoint x: 650, startPoint y: 265, endPoint x: 601, endPoint y: 209, distance: 74.0
click at [649, 264] on div "Explore dATOM - ATOM Vault dATOM ATOM 1.1891 ATOM ($4.41) = 1 dATOM ($5.25) Per…" at bounding box center [521, 455] width 562 height 833
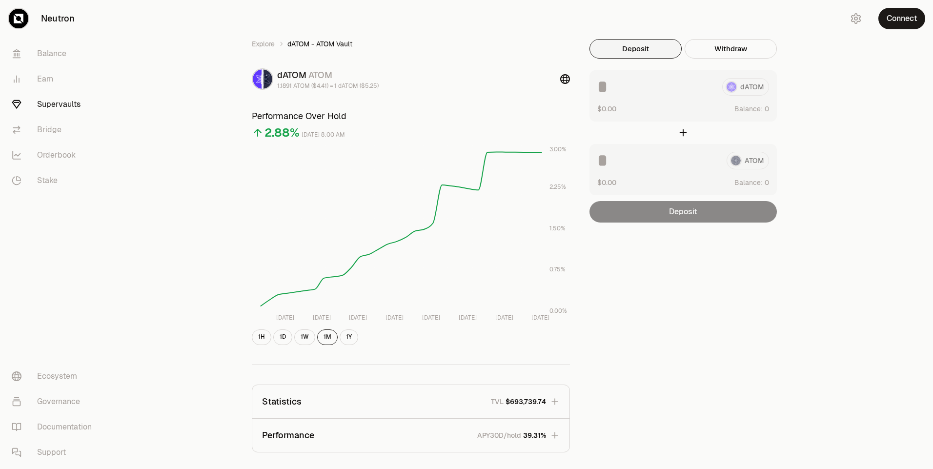
click at [856, 110] on div "Explore dATOM - ATOM Vault dATOM ATOM 1.1891 ATOM ($4.41) = 1 dATOM ($5.25) Per…" at bounding box center [521, 316] width 824 height 632
drag, startPoint x: 821, startPoint y: 99, endPoint x: 828, endPoint y: 95, distance: 7.6
click at [821, 98] on div "Explore dATOM - ATOM Vault dATOM ATOM 1.1891 ATOM ($4.41) = 1 dATOM ($5.25) Per…" at bounding box center [521, 316] width 824 height 632
drag, startPoint x: 861, startPoint y: 94, endPoint x: 824, endPoint y: 74, distance: 41.9
click at [859, 90] on div "Explore dATOM - ATOM Vault dATOM ATOM 1.1891 ATOM ($4.41) = 1 dATOM ($5.25) Per…" at bounding box center [521, 316] width 824 height 632
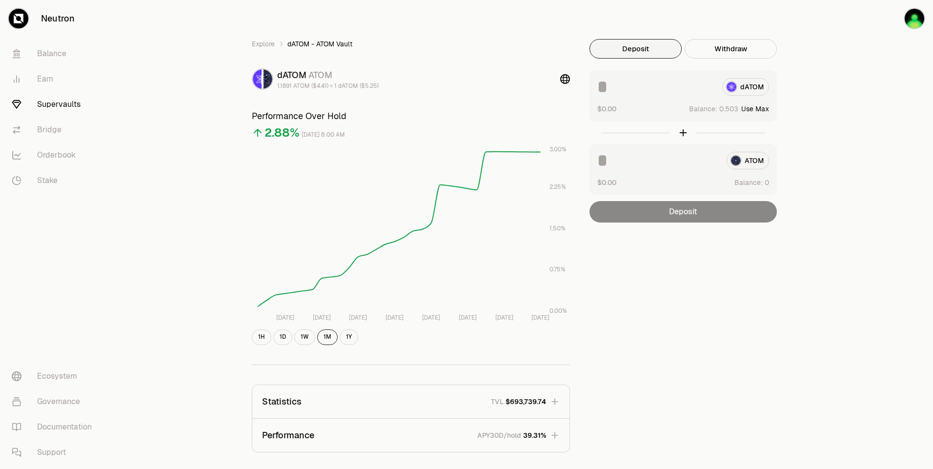
click at [758, 109] on button "Use Max" at bounding box center [755, 109] width 28 height 10
type input "********"
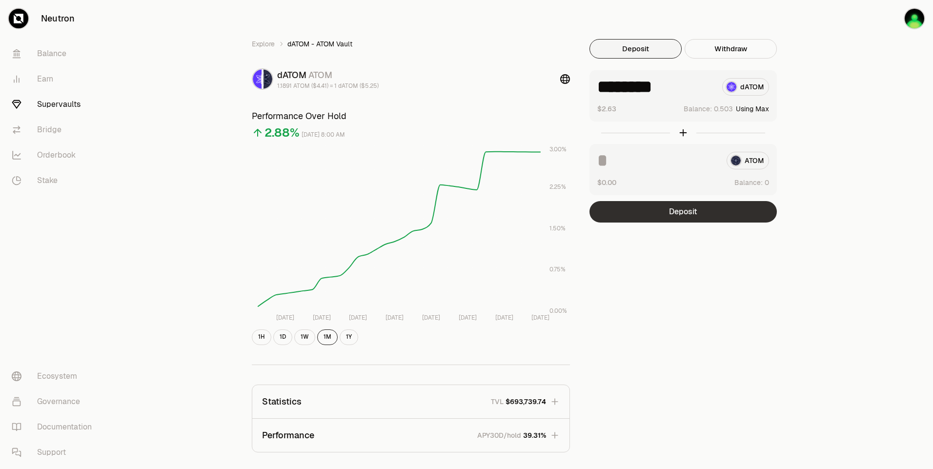
click at [699, 217] on button "Deposit" at bounding box center [683, 211] width 187 height 21
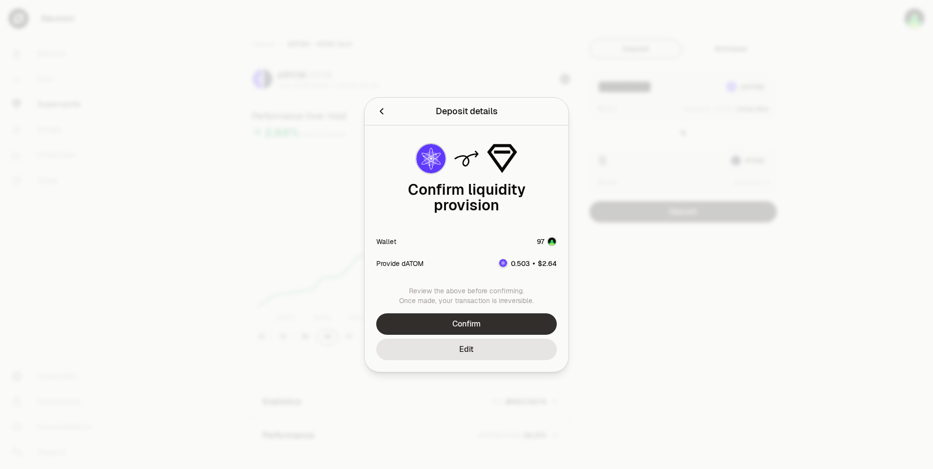
click at [484, 314] on button "Confirm" at bounding box center [466, 323] width 181 height 21
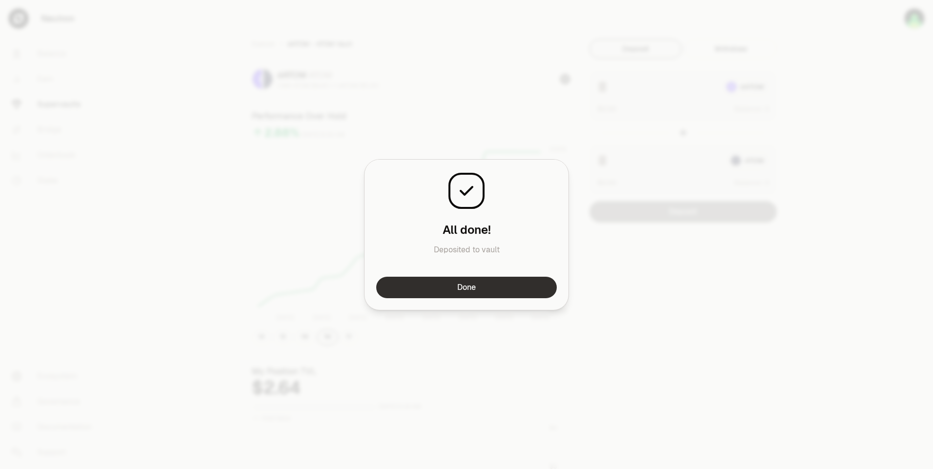
click at [503, 288] on button "Done" at bounding box center [466, 287] width 181 height 21
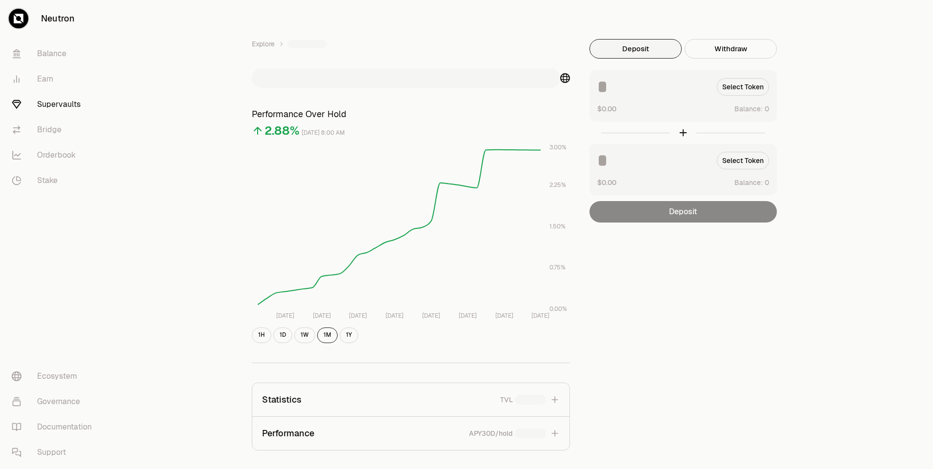
click at [830, 99] on div "Explore Performance Over Hold 2.88% [DATE] 8:00 AM [DATE] Aug [DATE] Aug [DATE]…" at bounding box center [521, 315] width 824 height 630
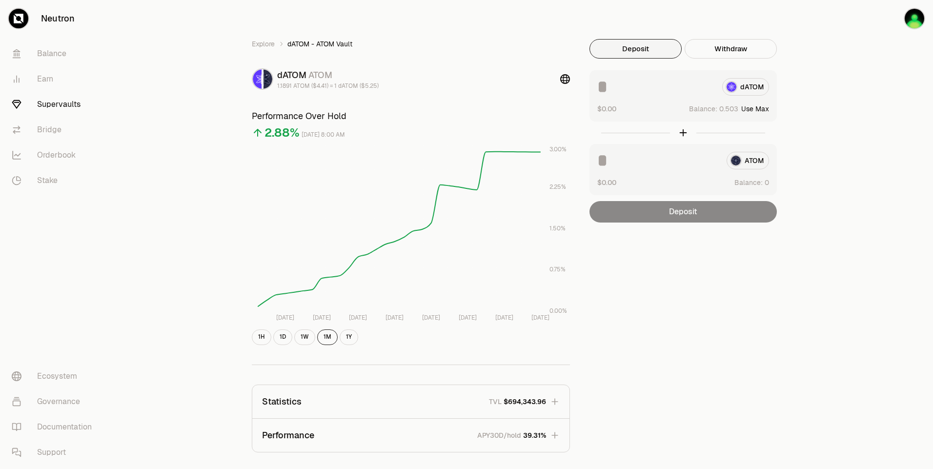
click at [759, 110] on button "Use Max" at bounding box center [755, 109] width 28 height 10
type input "********"
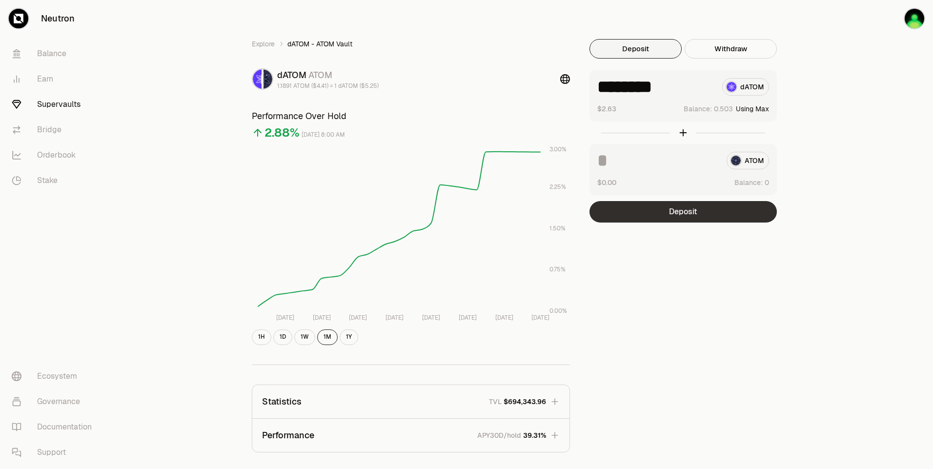
click at [723, 212] on button "Deposit" at bounding box center [683, 211] width 187 height 21
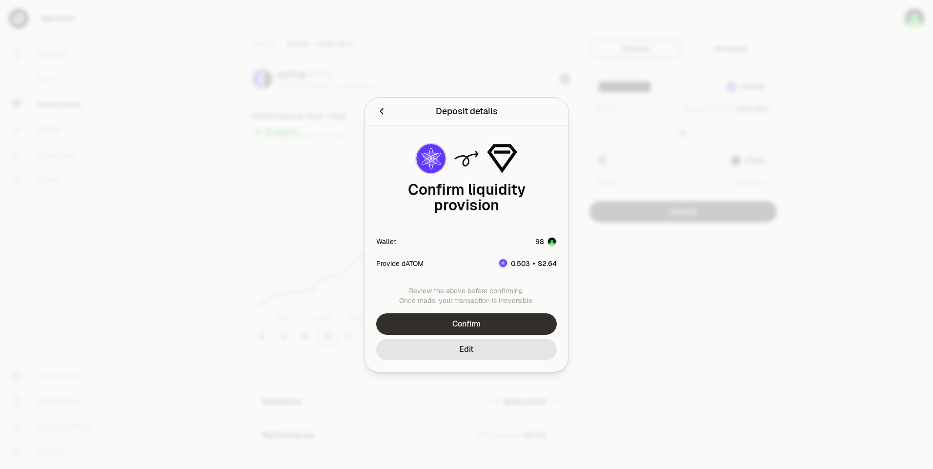
click at [489, 313] on button "Confirm" at bounding box center [466, 323] width 181 height 21
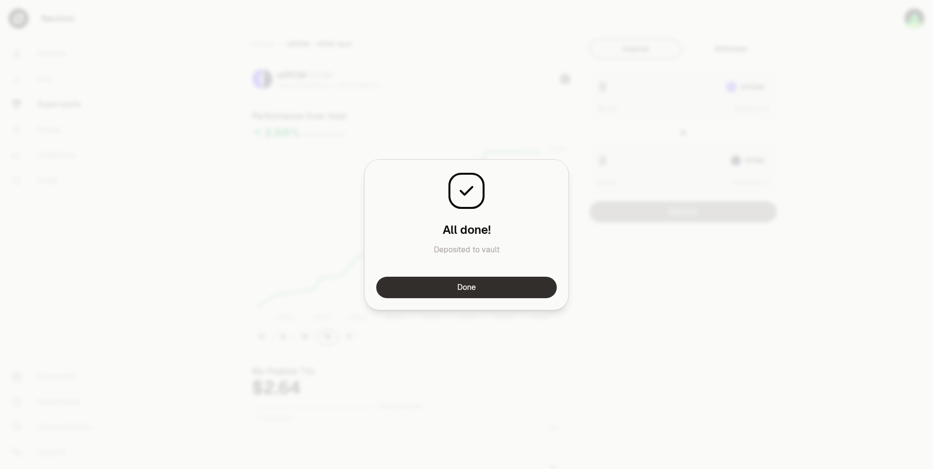
click at [490, 290] on button "Done" at bounding box center [466, 287] width 181 height 21
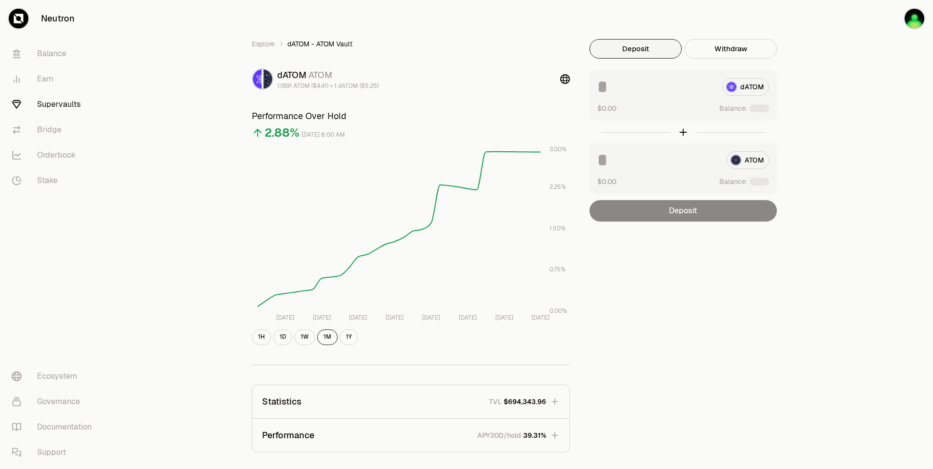
click at [842, 102] on div "Explore dATOM - ATOM Vault dATOM ATOM 1.1891 ATOM ($4.41) = 1 dATOM ($5.25) Per…" at bounding box center [521, 316] width 824 height 632
click at [759, 106] on button "Use Max" at bounding box center [755, 109] width 28 height 10
type input "********"
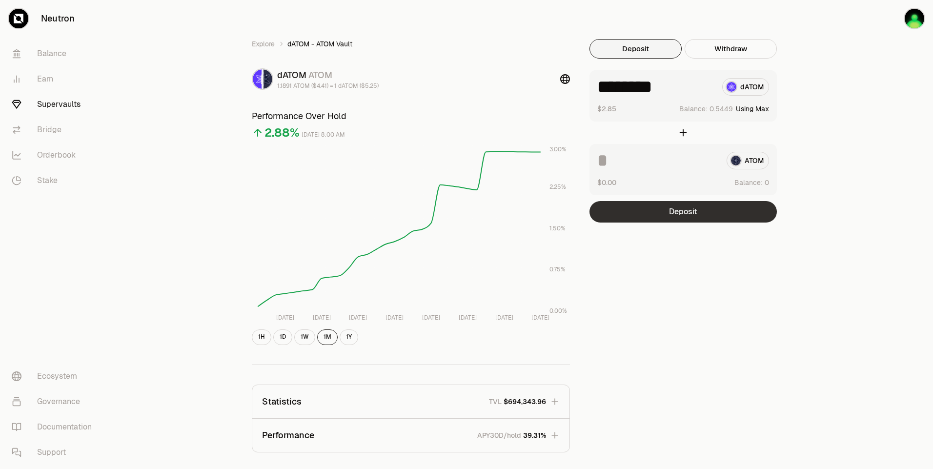
click at [715, 213] on button "Deposit" at bounding box center [683, 211] width 187 height 21
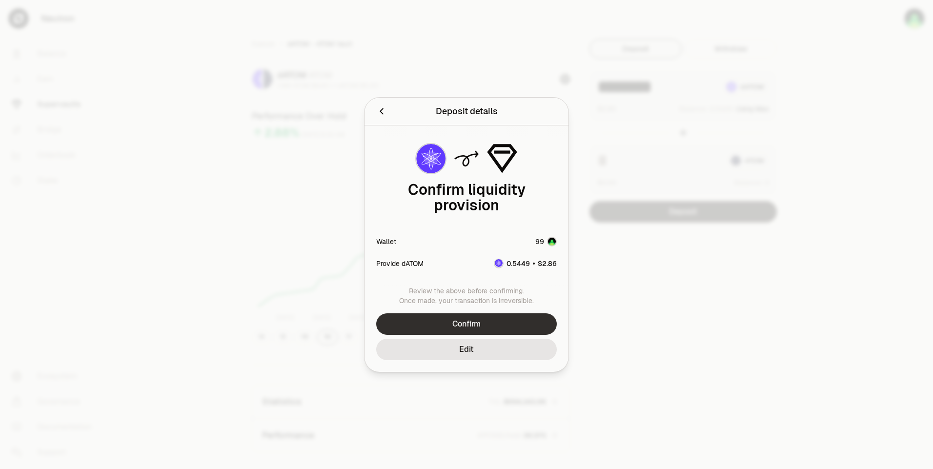
click at [508, 317] on button "Confirm" at bounding box center [466, 323] width 181 height 21
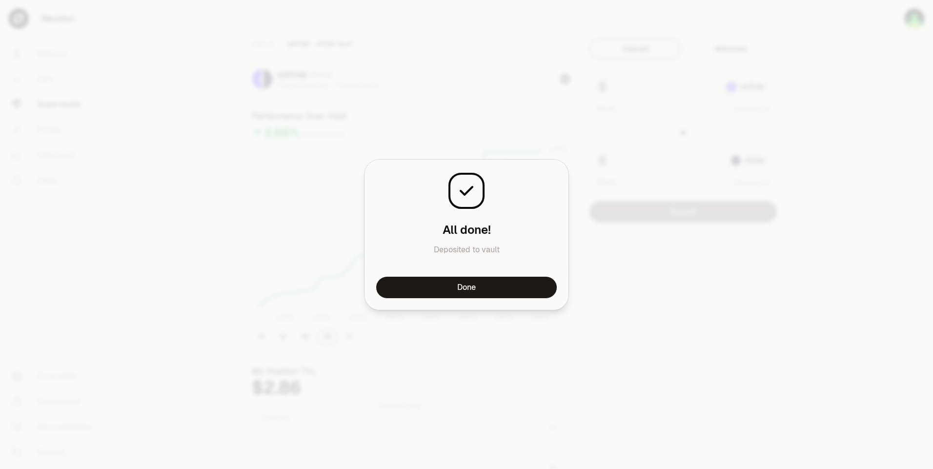
click at [502, 290] on button "Done" at bounding box center [466, 287] width 181 height 21
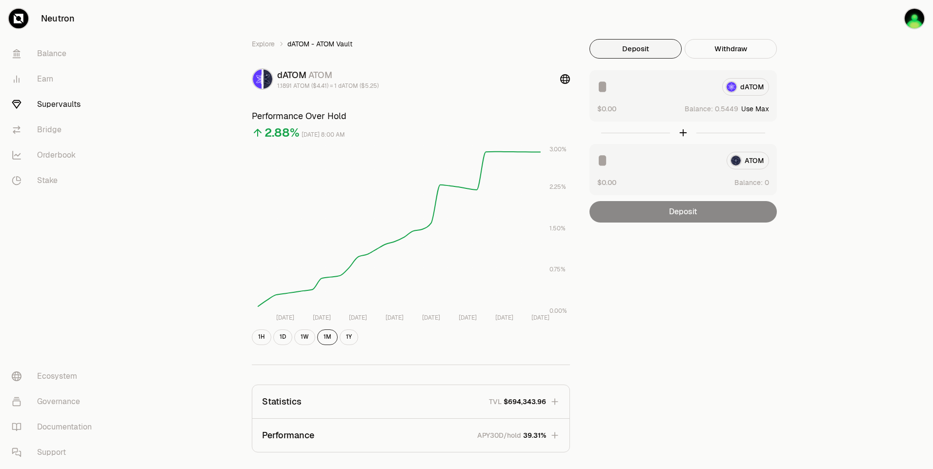
click at [761, 107] on button "Use Max" at bounding box center [755, 109] width 28 height 10
type input "********"
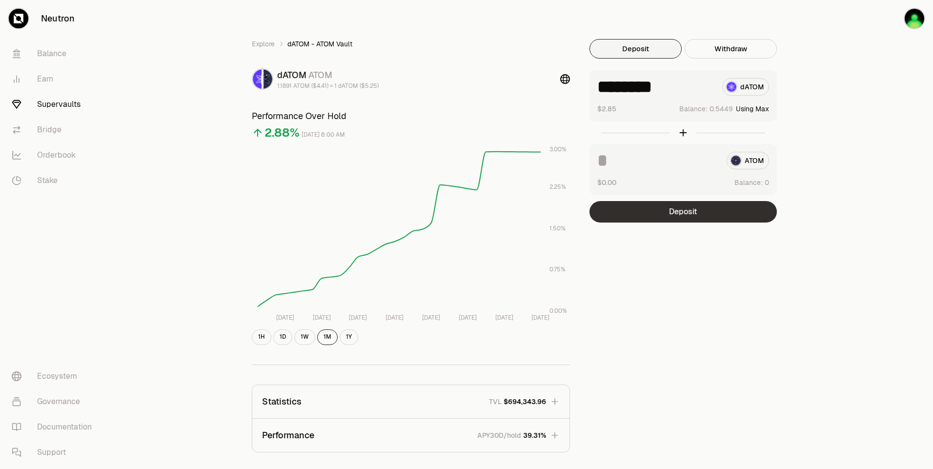
click at [689, 206] on button "Deposit" at bounding box center [683, 211] width 187 height 21
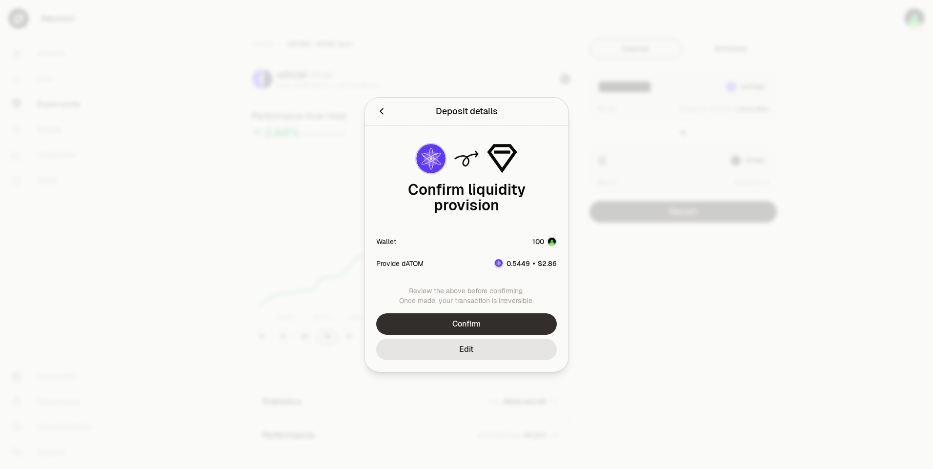
click at [492, 313] on button "Confirm" at bounding box center [466, 323] width 181 height 21
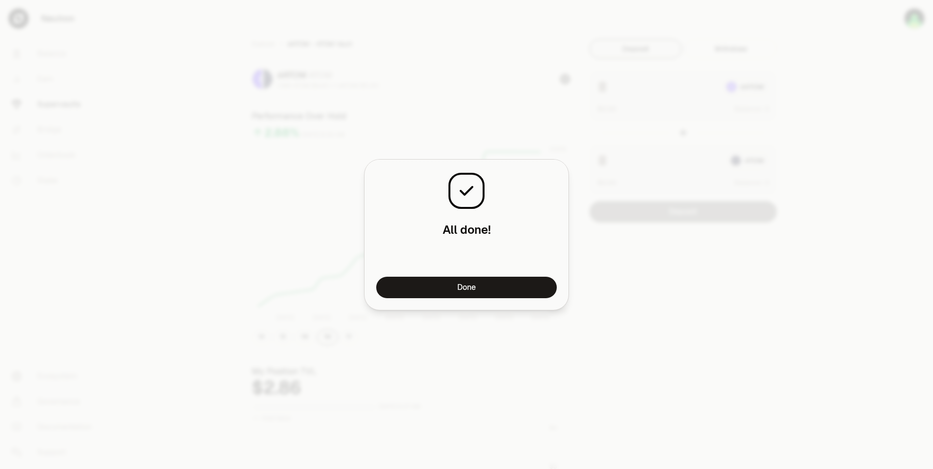
drag, startPoint x: 457, startPoint y: 292, endPoint x: 457, endPoint y: 276, distance: 16.1
click at [457, 292] on button "Done" at bounding box center [466, 287] width 181 height 21
